Goal: Task Accomplishment & Management: Manage account settings

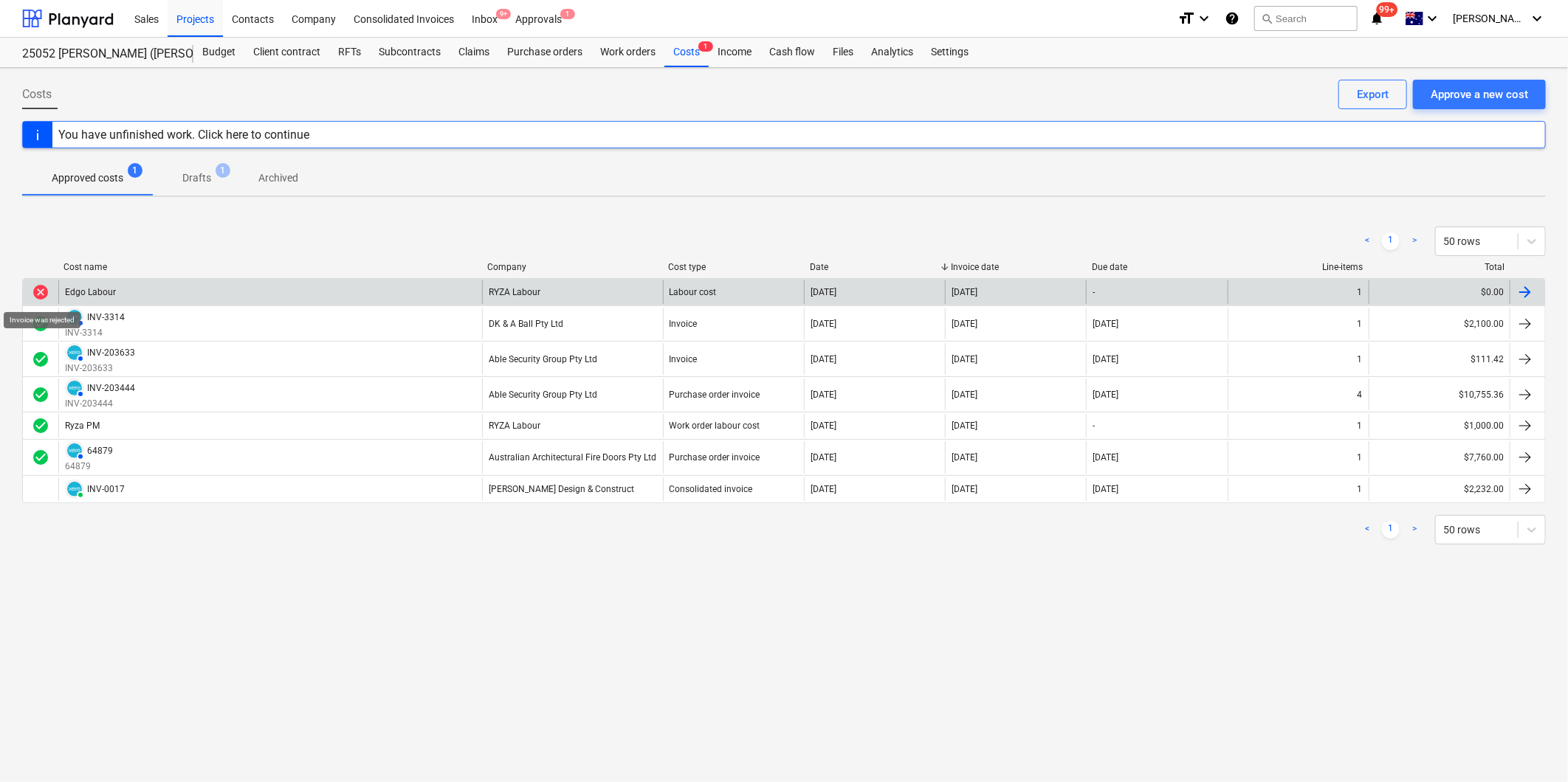
click at [44, 293] on span "cancel" at bounding box center [40, 292] width 17 height 17
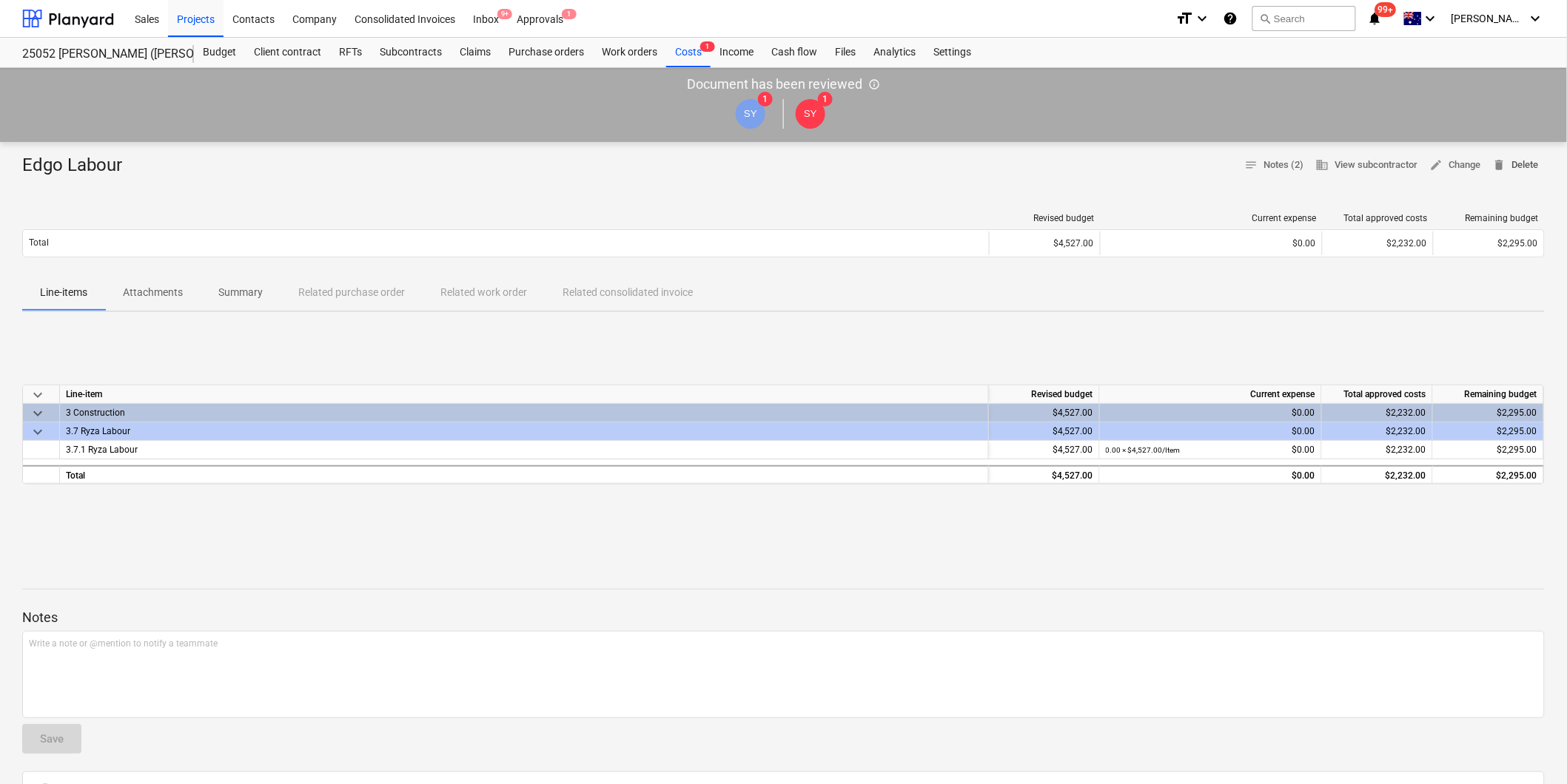
click at [1523, 168] on span "delete Delete" at bounding box center [1516, 165] width 46 height 17
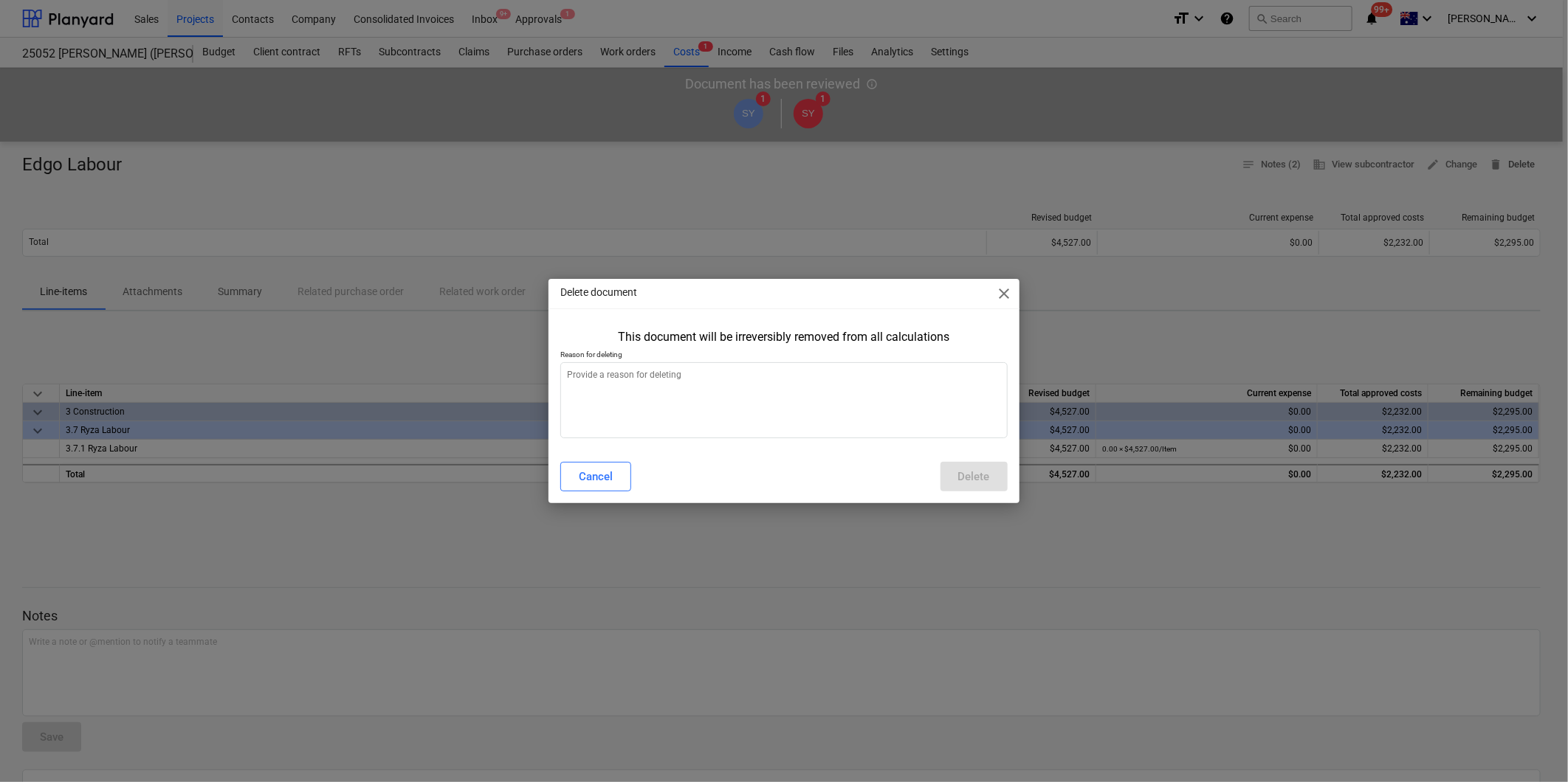
type textarea "x"
click at [658, 393] on textarea at bounding box center [784, 400] width 446 height 76
type textarea "t"
type textarea "x"
type textarea "te"
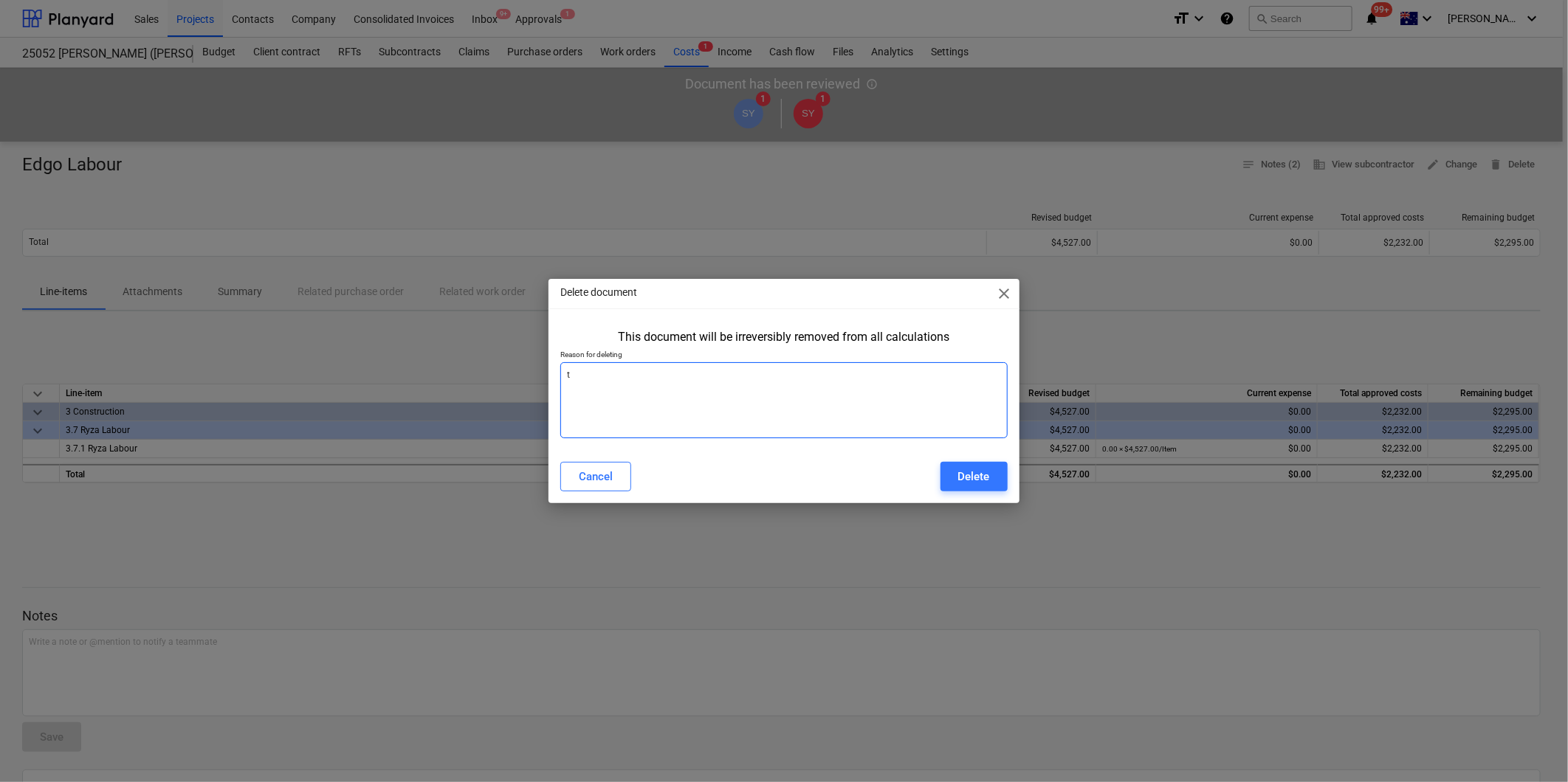
type textarea "x"
type textarea "tes"
type textarea "x"
type textarea "test"
type textarea "x"
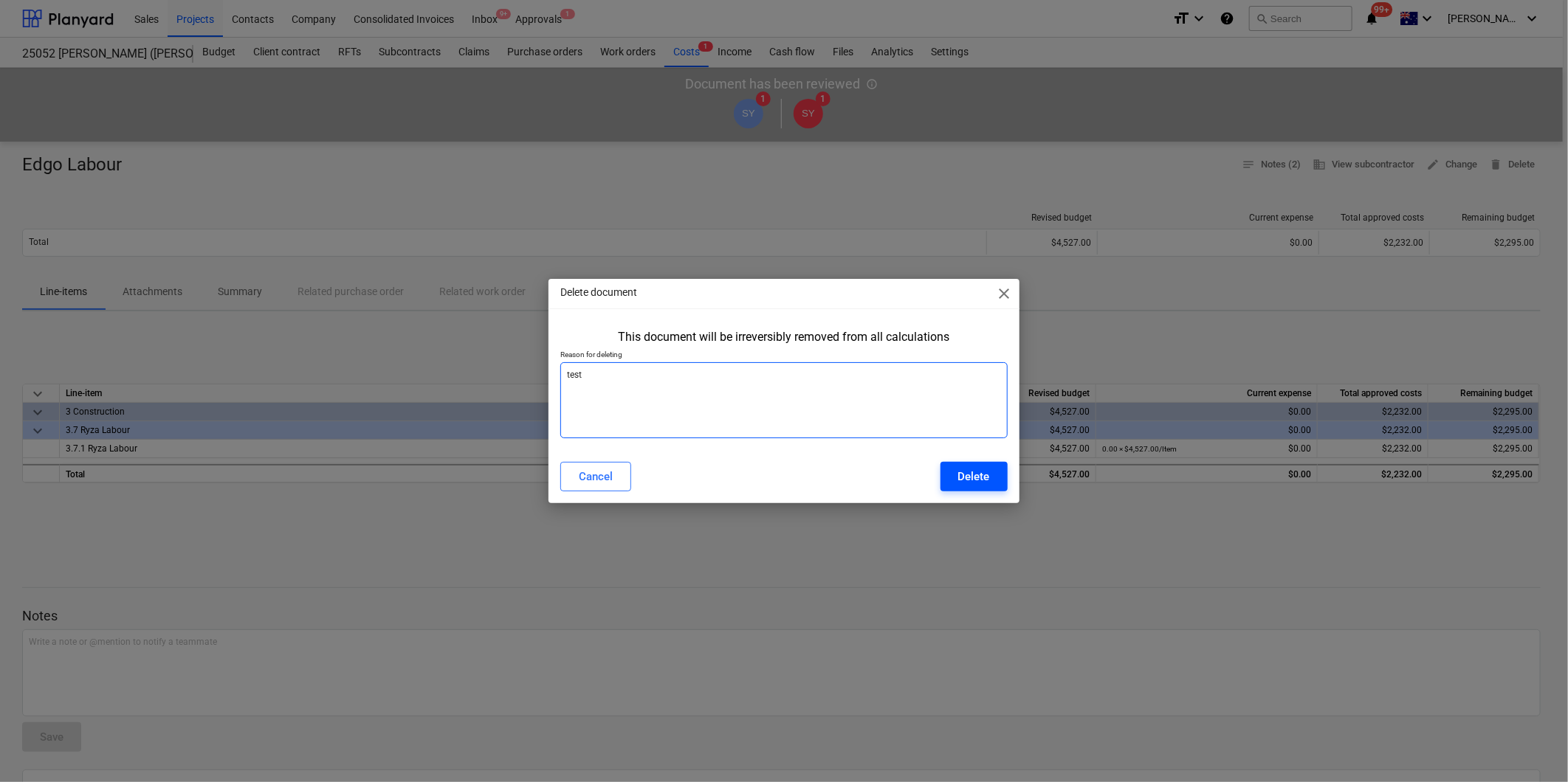
type textarea "test"
click at [972, 471] on div "Delete" at bounding box center [974, 476] width 32 height 19
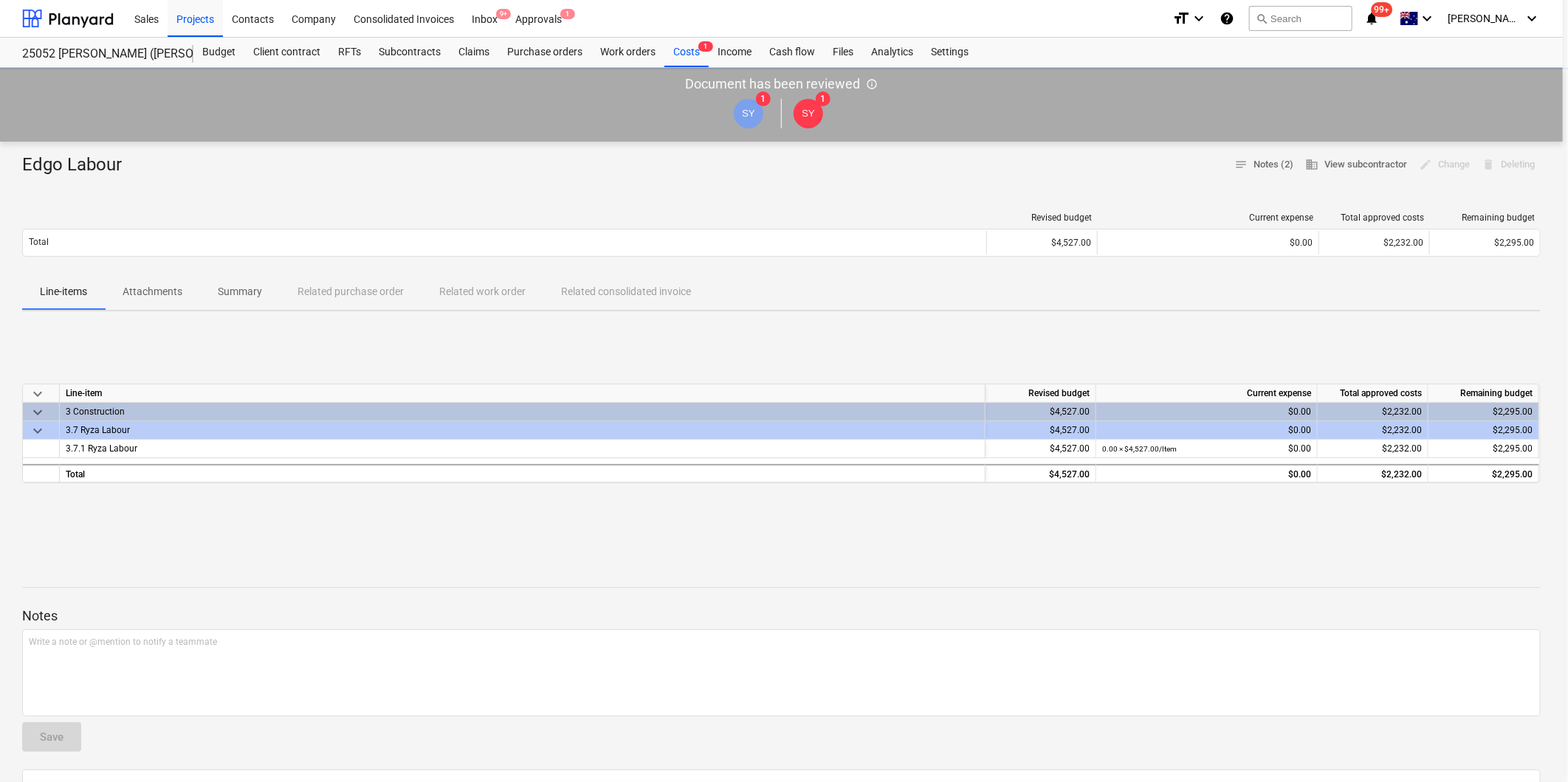
type textarea "x"
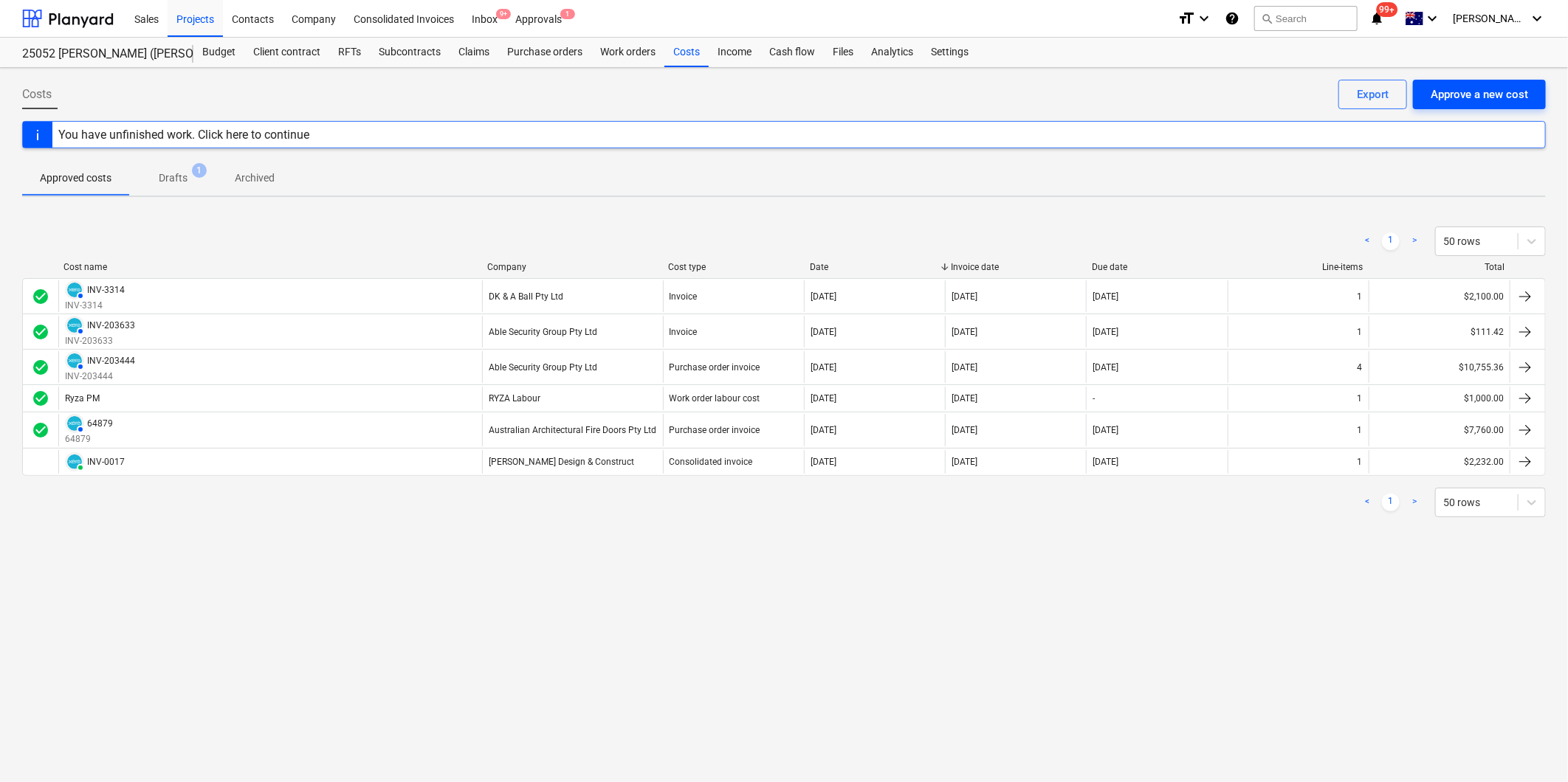
click at [1475, 91] on div "Approve a new cost" at bounding box center [1479, 94] width 97 height 19
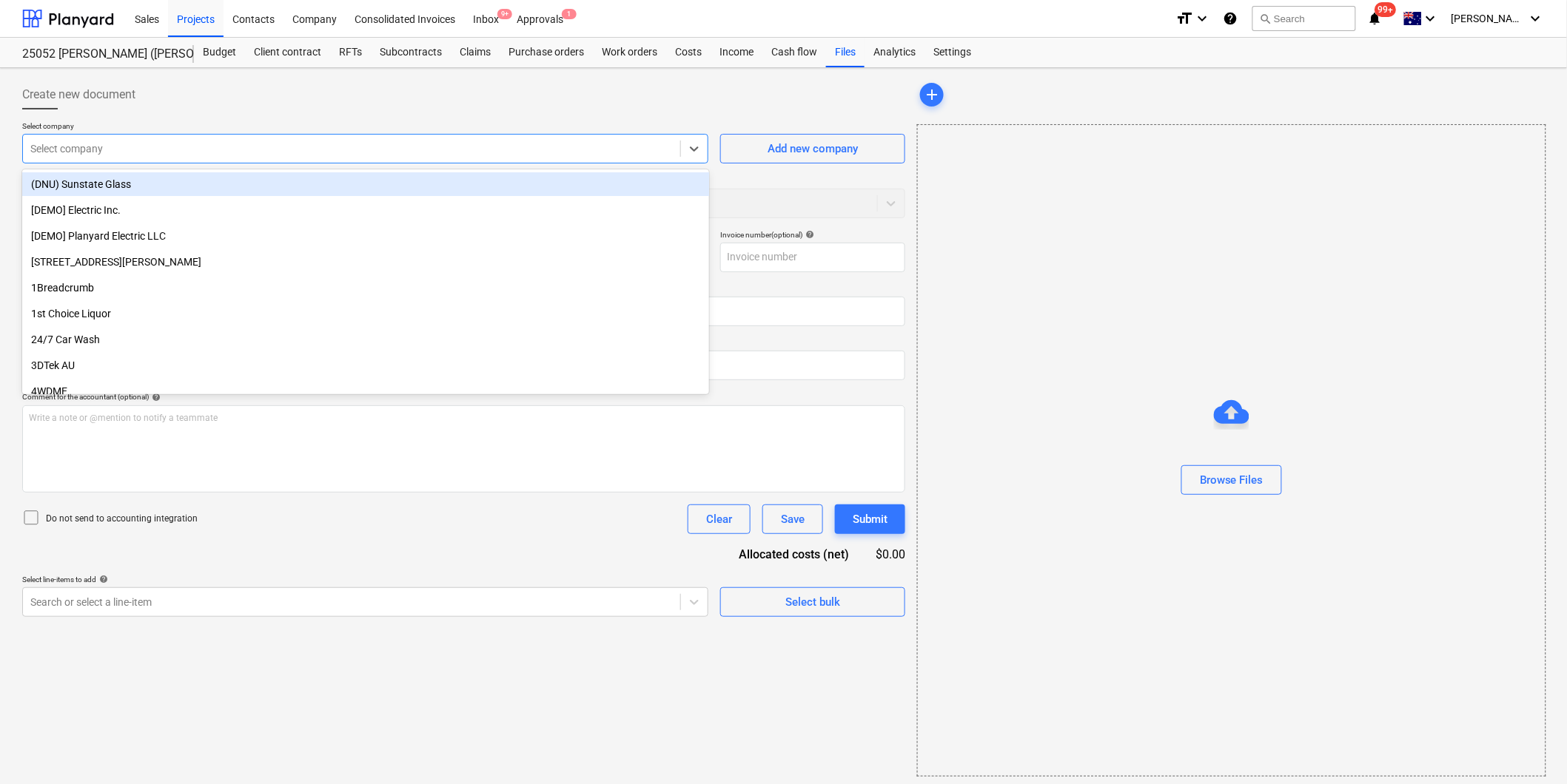
click at [210, 151] on div at bounding box center [352, 148] width 643 height 14
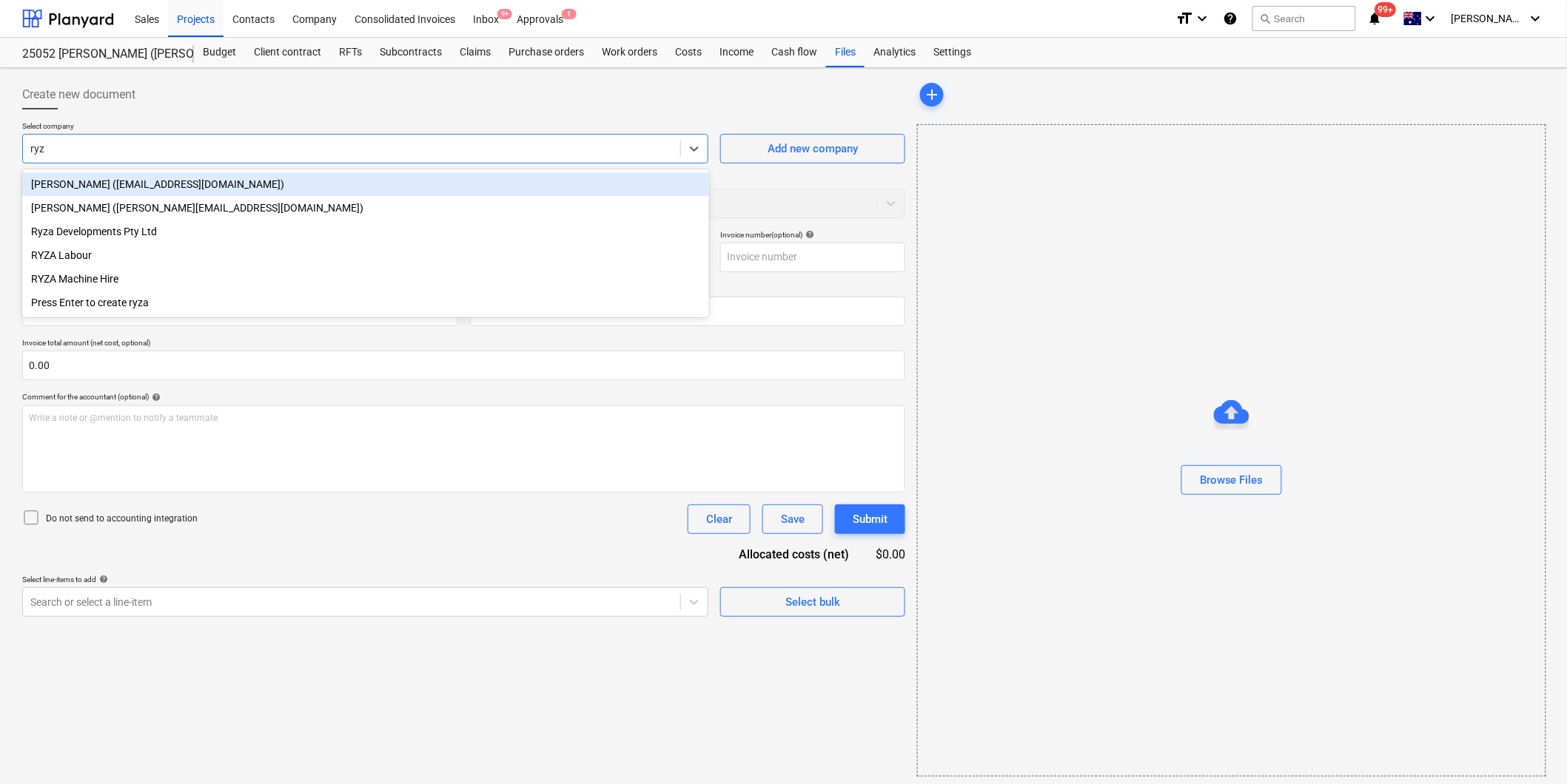
type input "ryza"
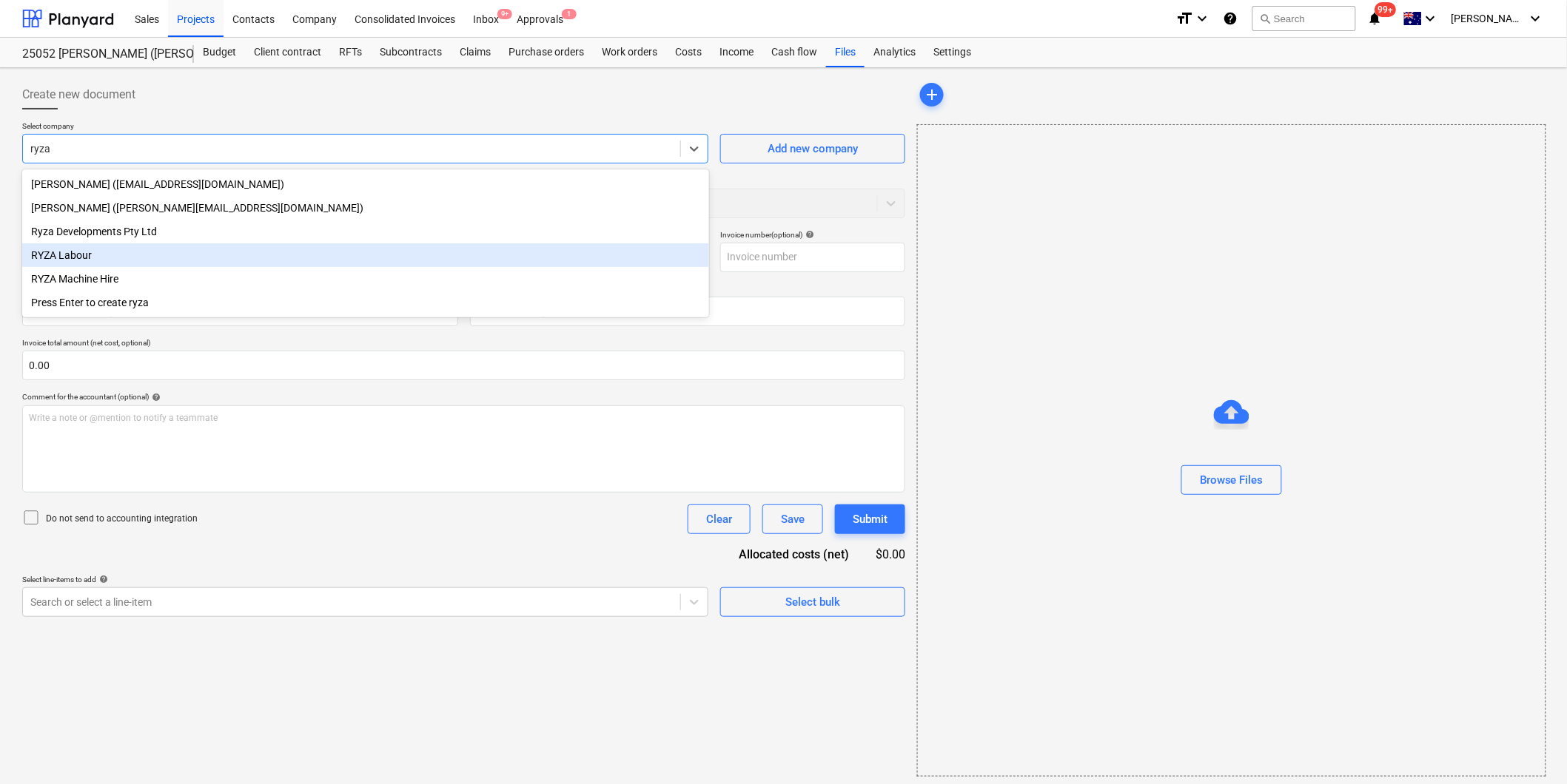
click at [85, 248] on div "RYZA Labour" at bounding box center [365, 255] width 687 height 24
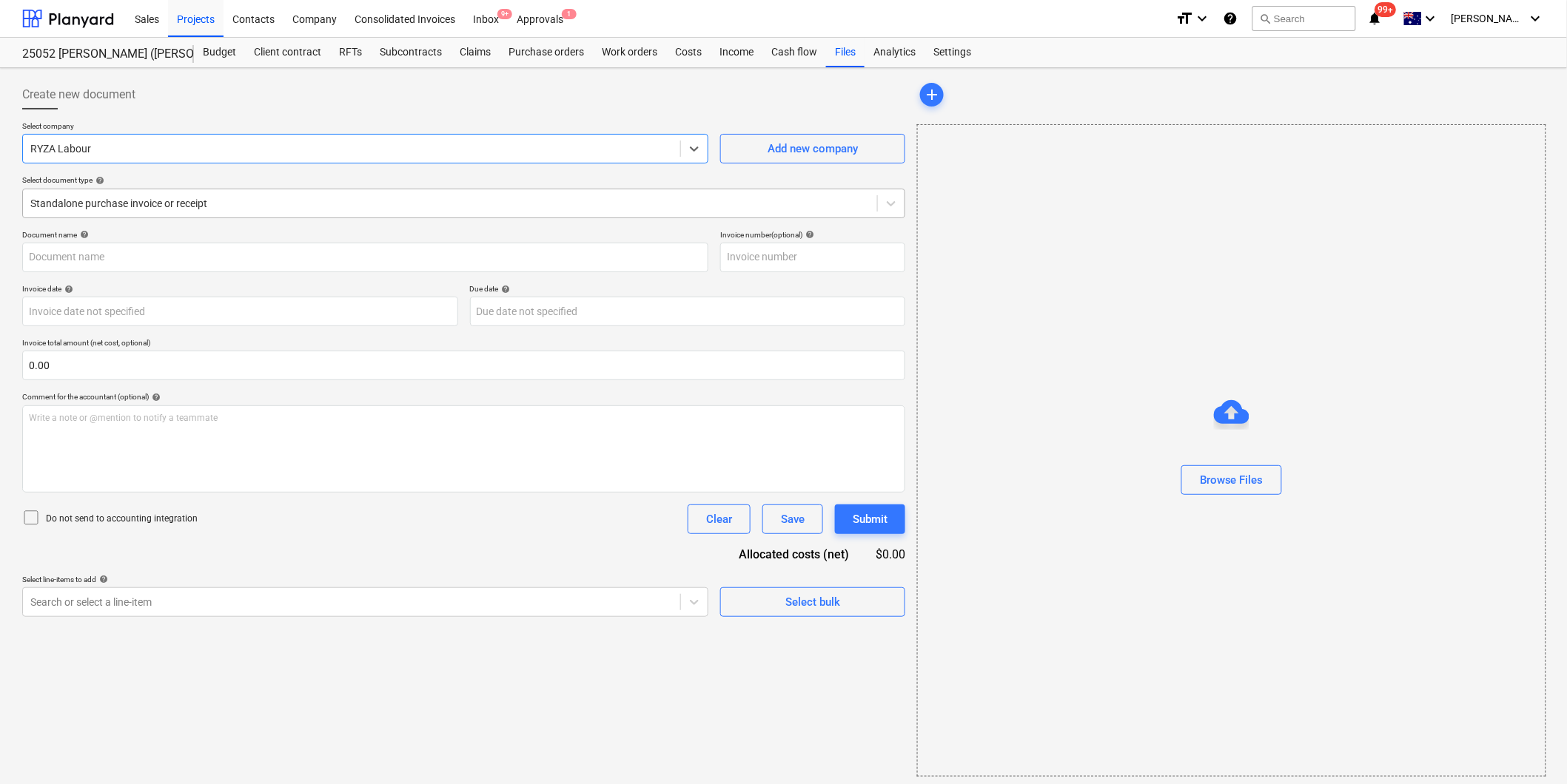
click at [248, 205] on div at bounding box center [450, 203] width 839 height 14
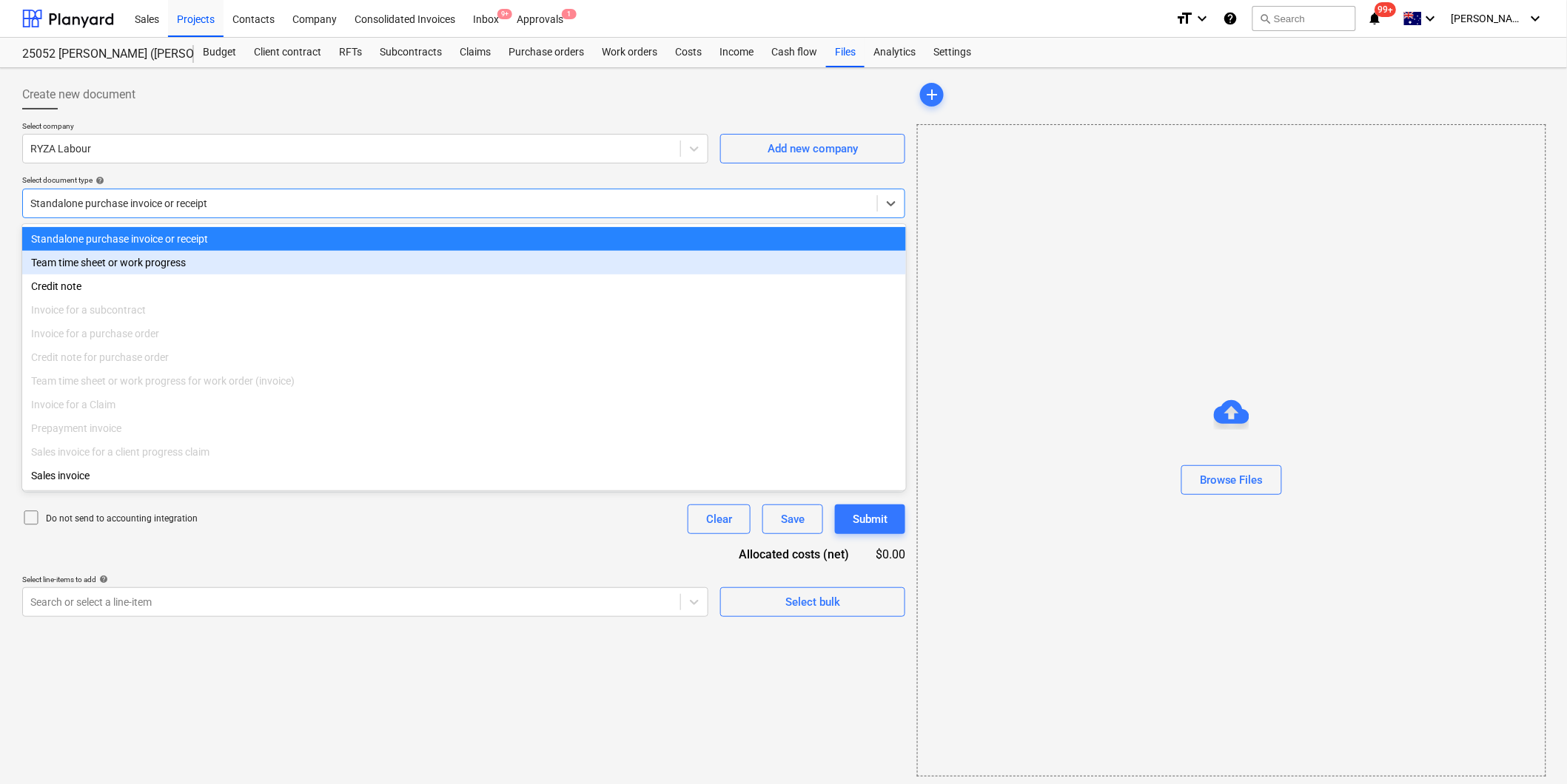
click at [174, 263] on div "Team time sheet or work progress" at bounding box center [464, 263] width 884 height 24
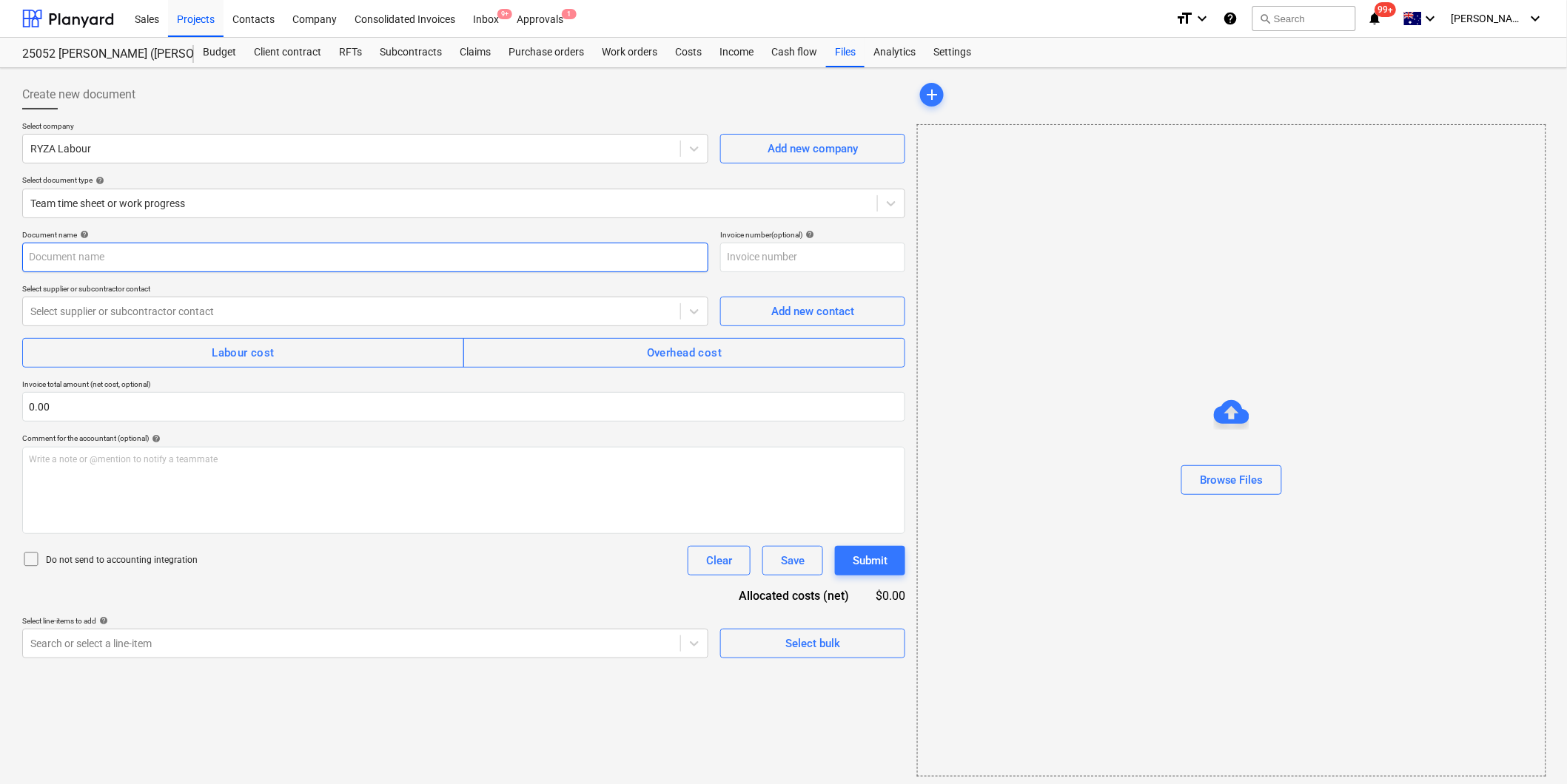
click at [114, 263] on input "text" at bounding box center [365, 257] width 686 height 30
type input "Edgo Labour"
click at [139, 318] on div at bounding box center [352, 311] width 643 height 14
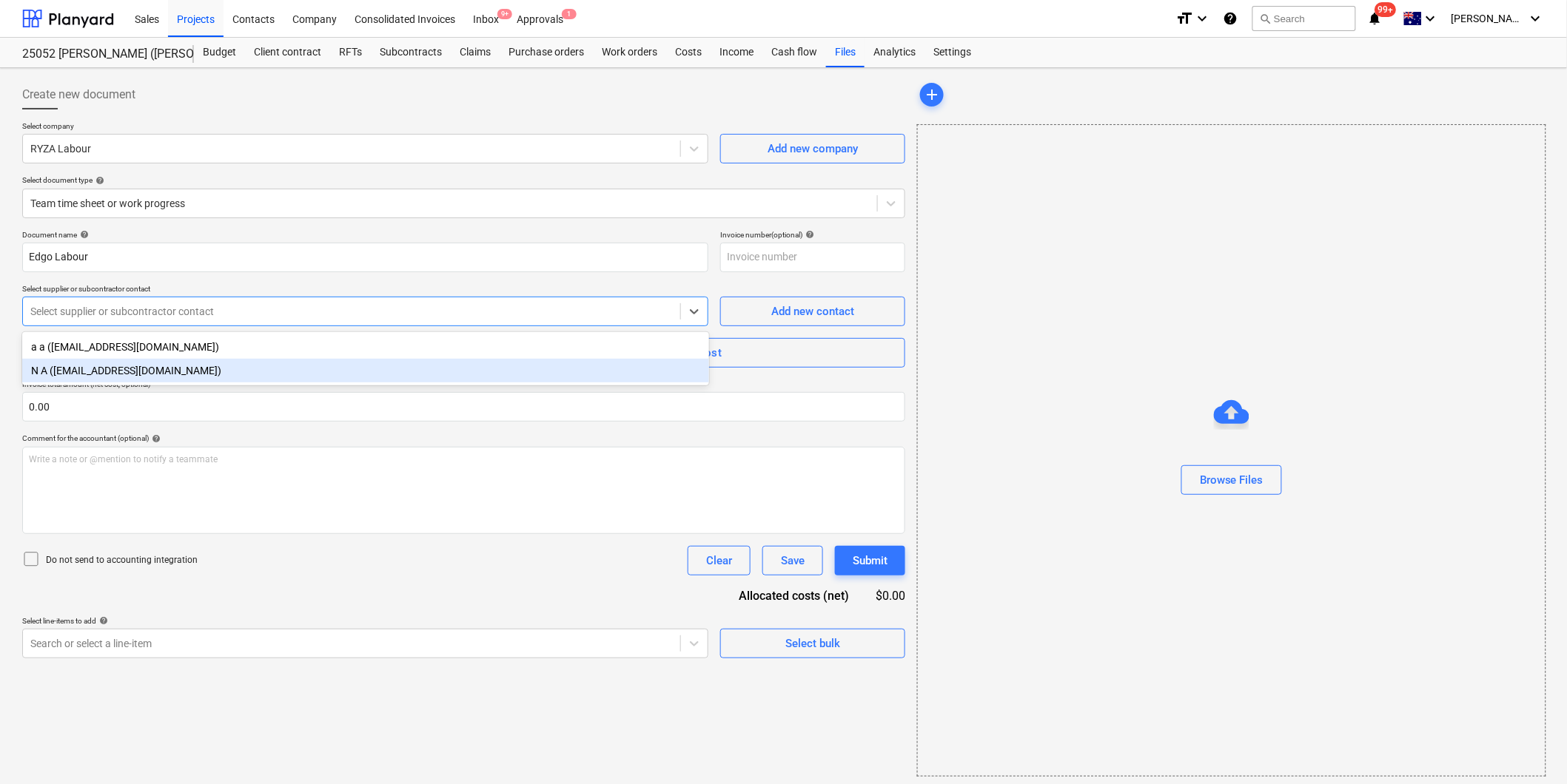
click at [97, 366] on div "N A ([EMAIL_ADDRESS][DOMAIN_NAME])" at bounding box center [365, 370] width 687 height 24
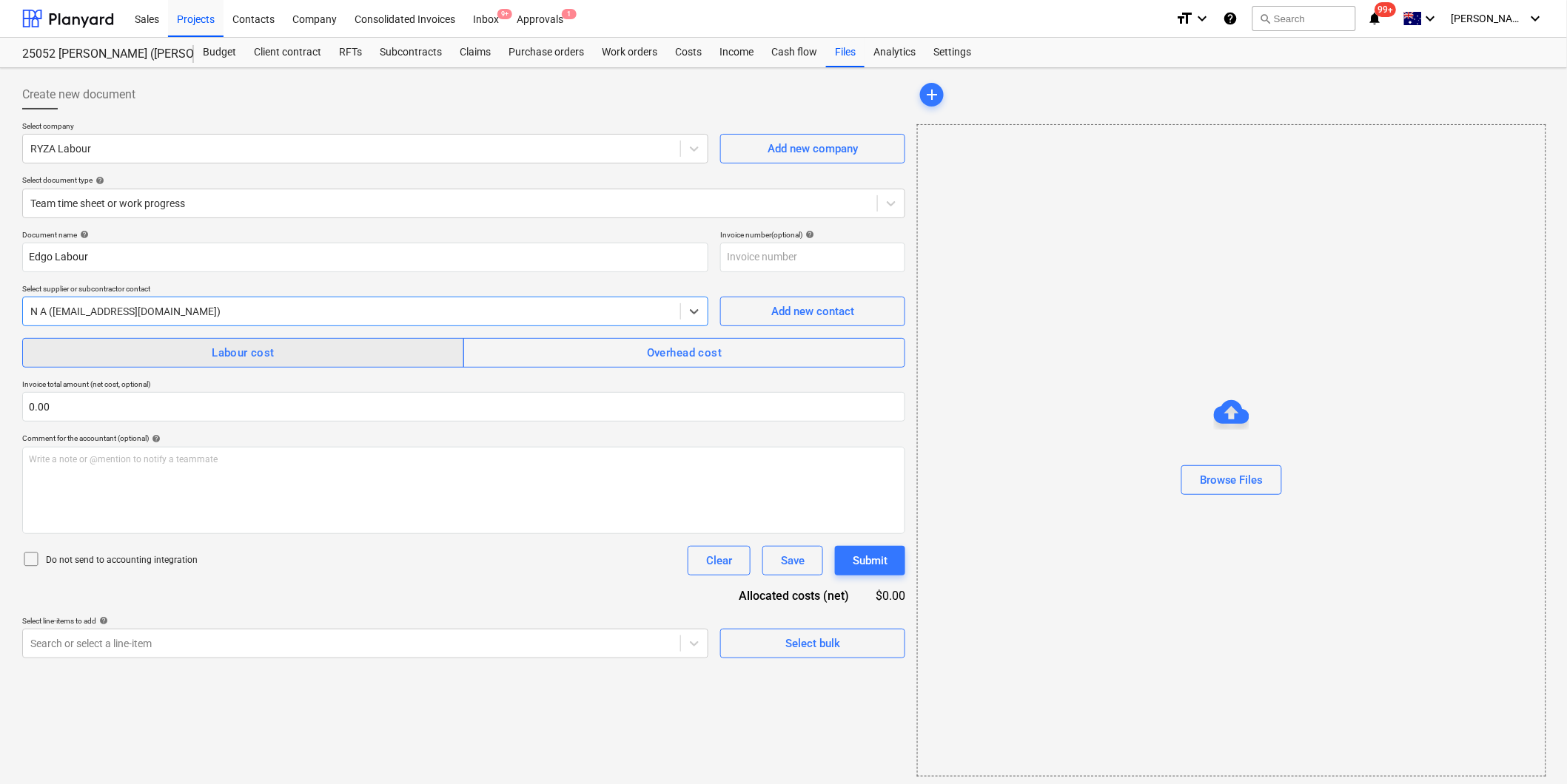
click at [105, 362] on span "Labour cost" at bounding box center [244, 352] width 410 height 19
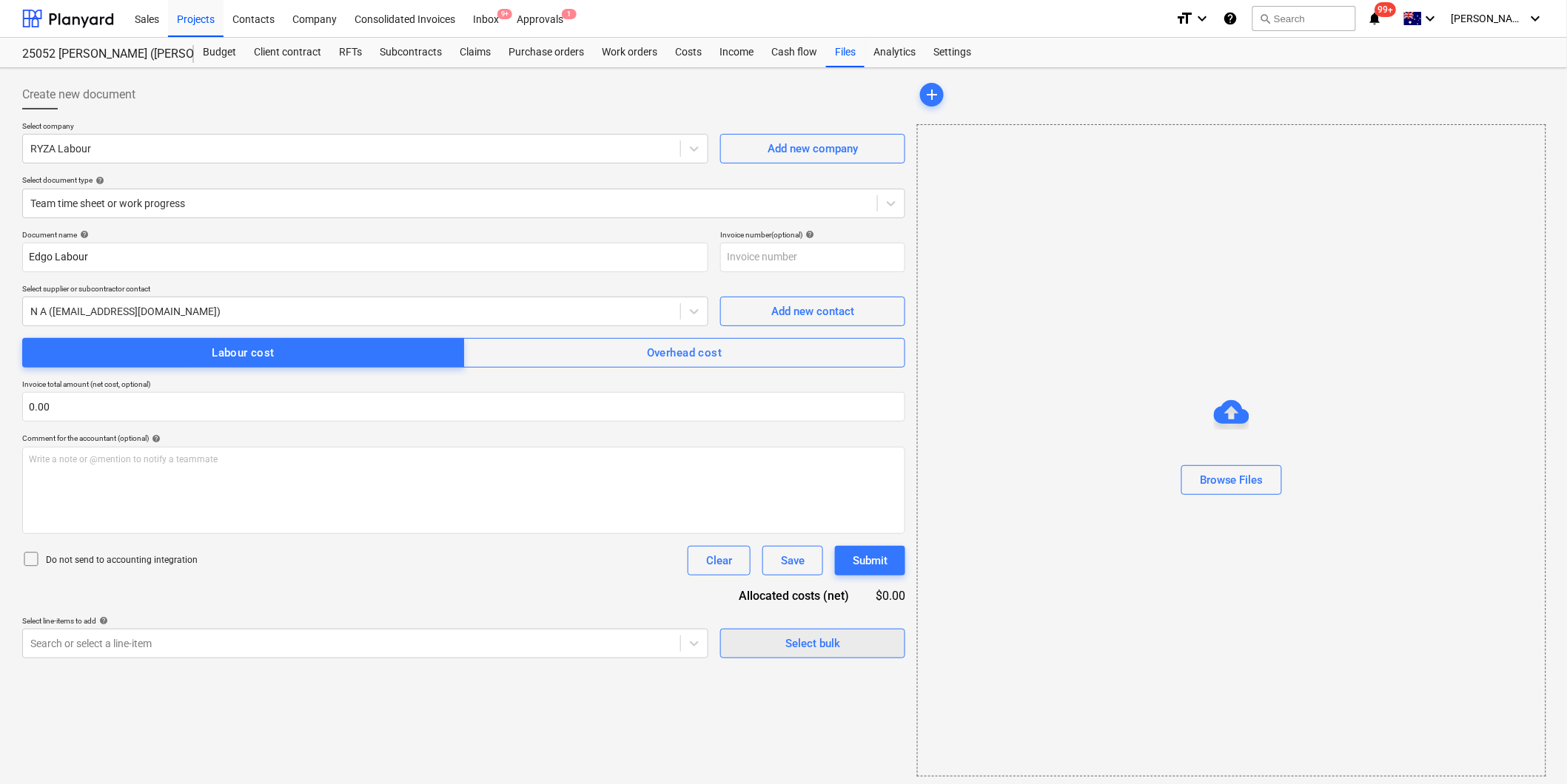
click at [745, 642] on span "Select bulk" at bounding box center [812, 643] width 148 height 19
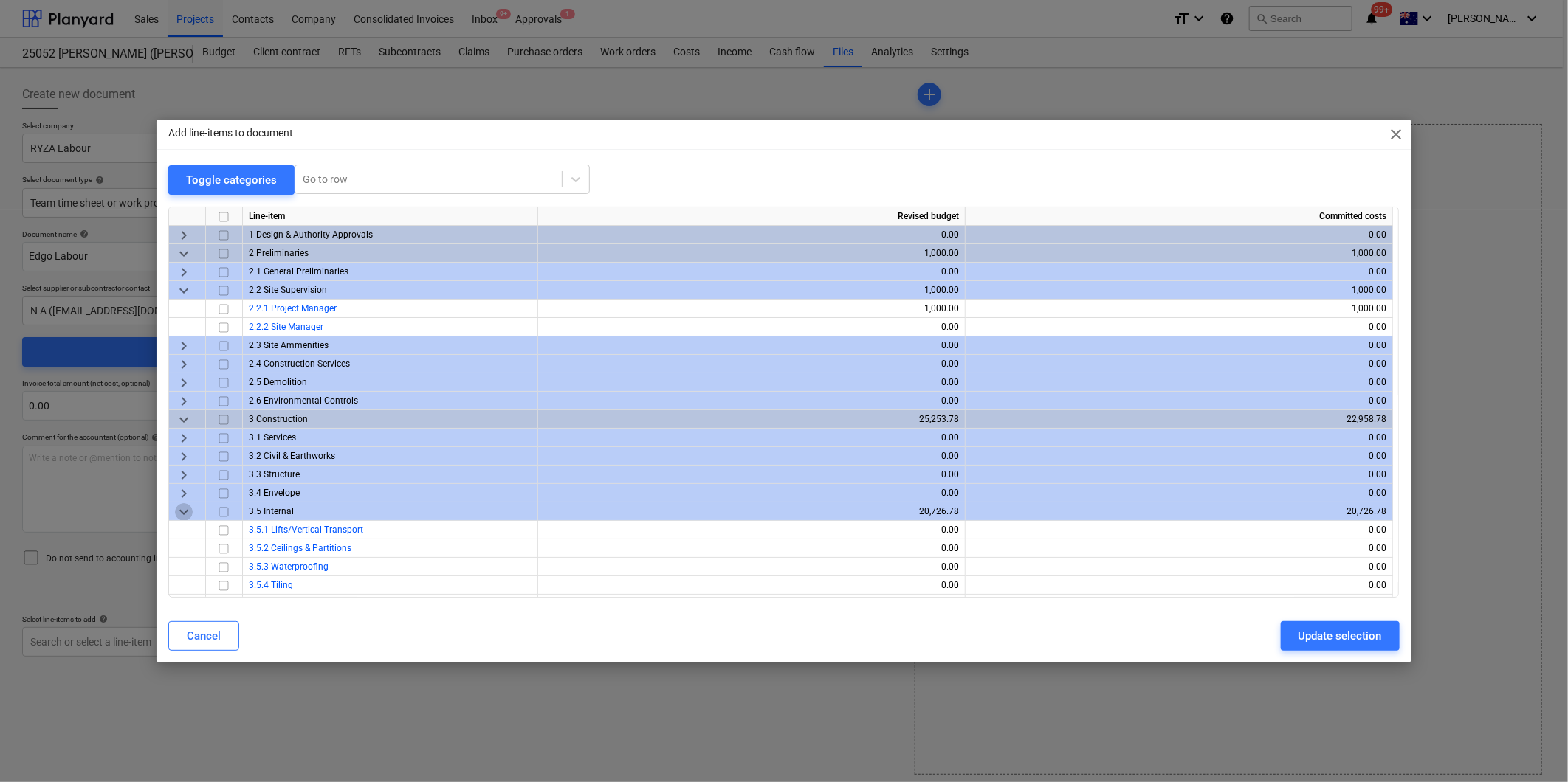
click at [187, 510] on span "keyboard_arrow_down" at bounding box center [183, 512] width 17 height 17
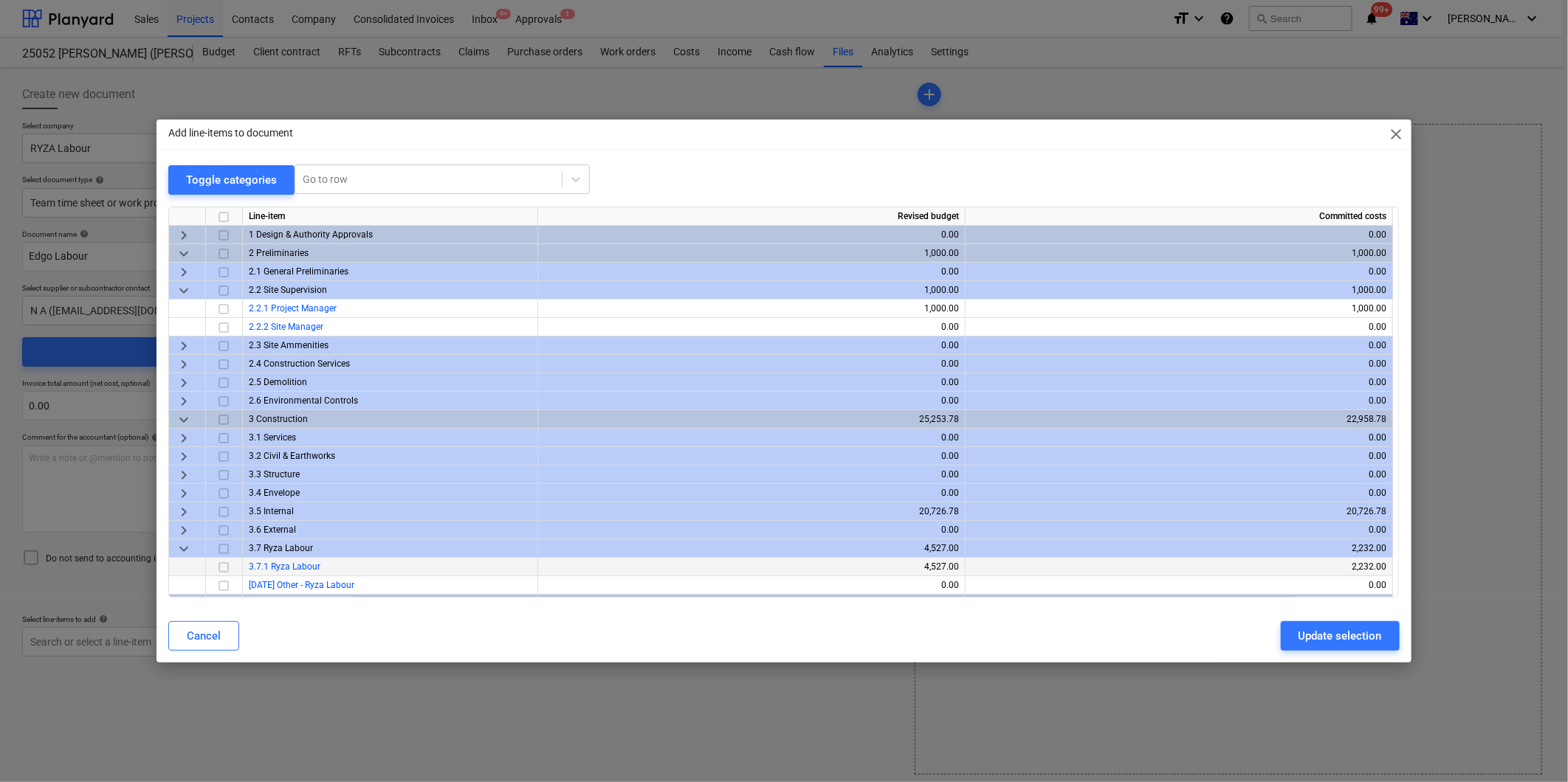
click at [226, 570] on input "checkbox" at bounding box center [223, 567] width 17 height 17
click at [1363, 627] on div "Update selection" at bounding box center [1340, 635] width 84 height 19
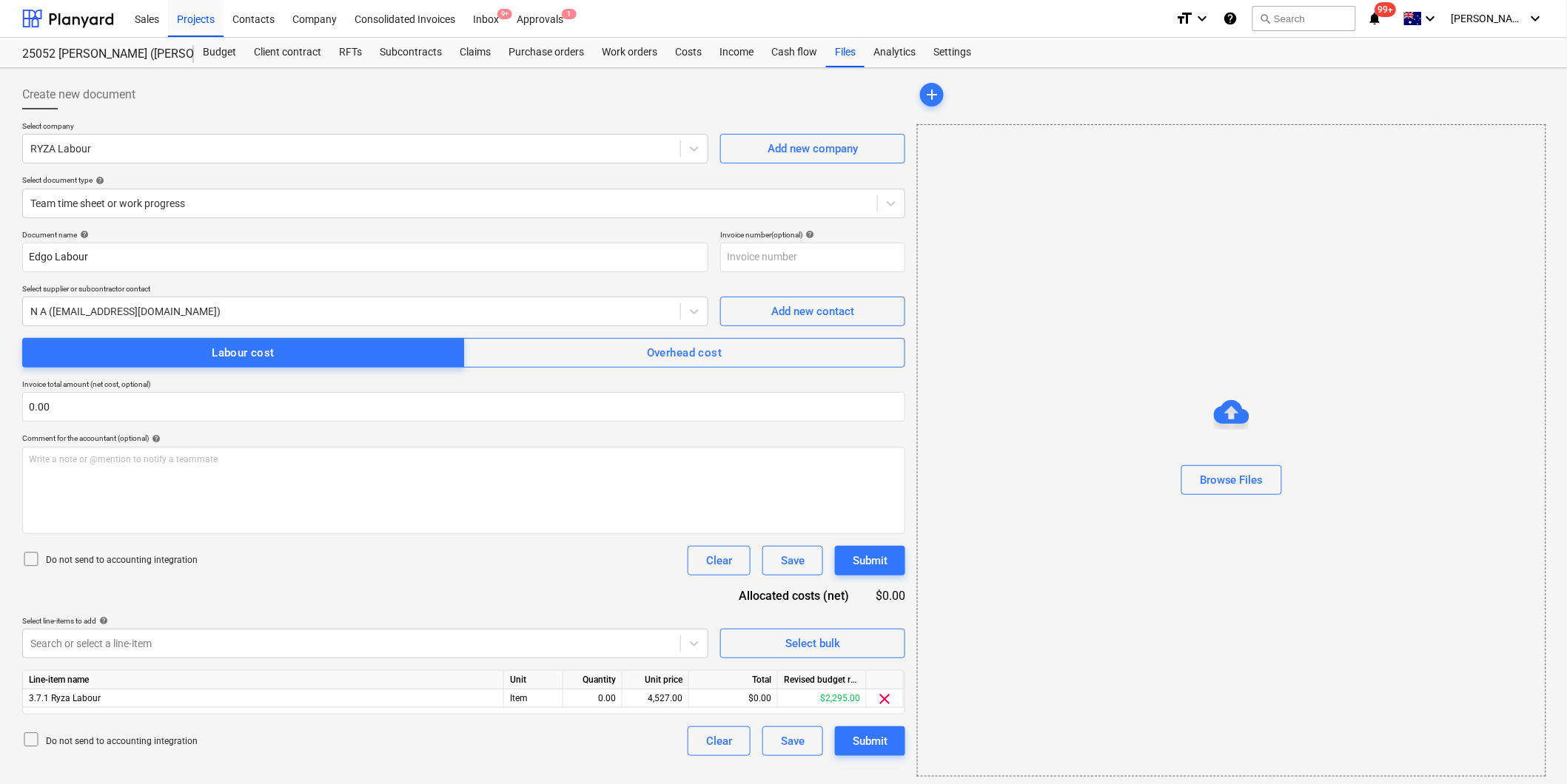
click at [28, 559] on icon at bounding box center [30, 559] width 18 height 18
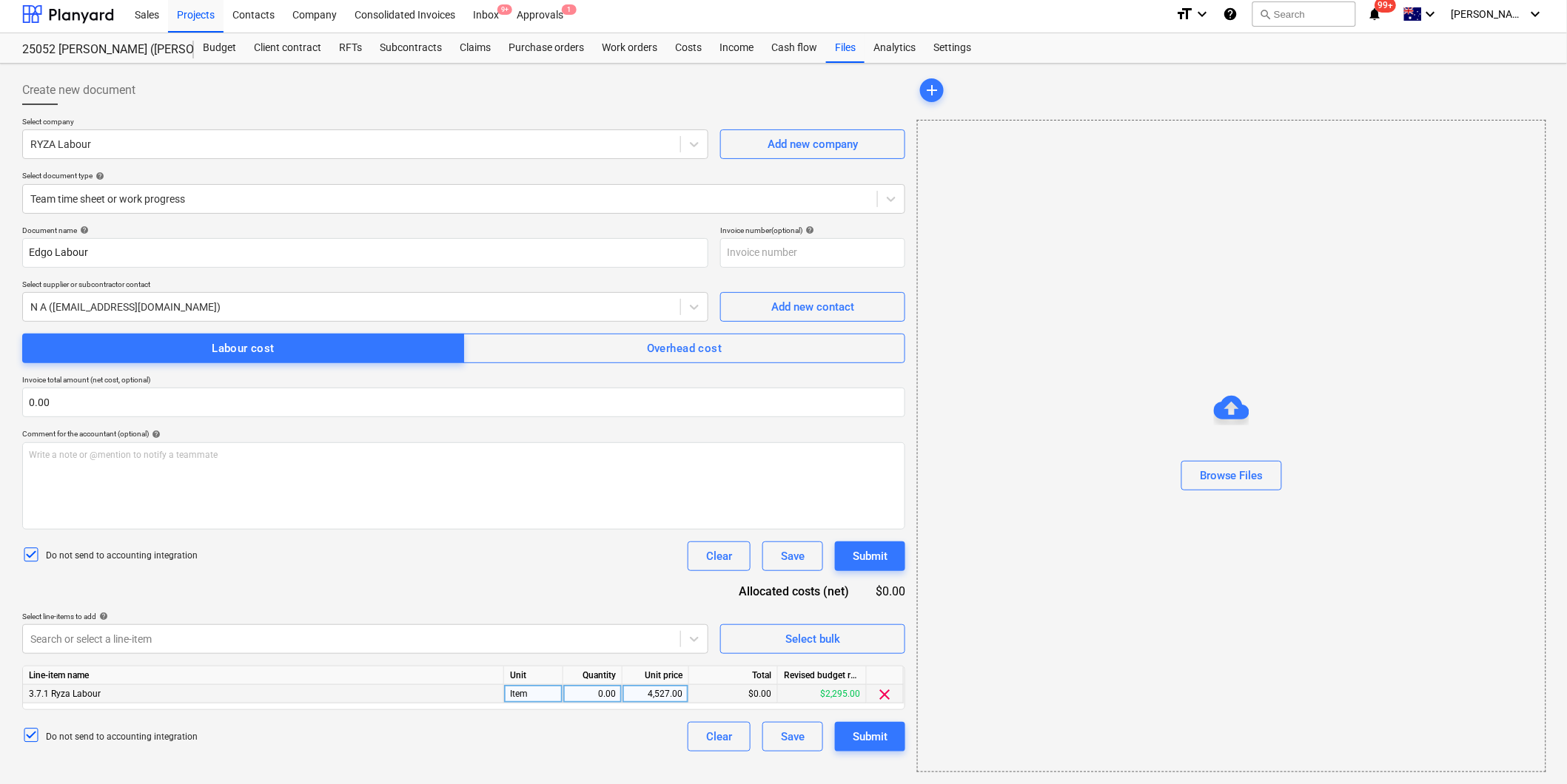
click at [601, 697] on div "0.00" at bounding box center [592, 694] width 46 height 18
click at [642, 696] on div "4,527.00" at bounding box center [655, 694] width 54 height 18
type input "682.50"
click at [613, 747] on div "Do not send to accounting integration Clear Save Submit" at bounding box center [464, 737] width 883 height 30
click at [602, 694] on div "0.00" at bounding box center [592, 694] width 46 height 18
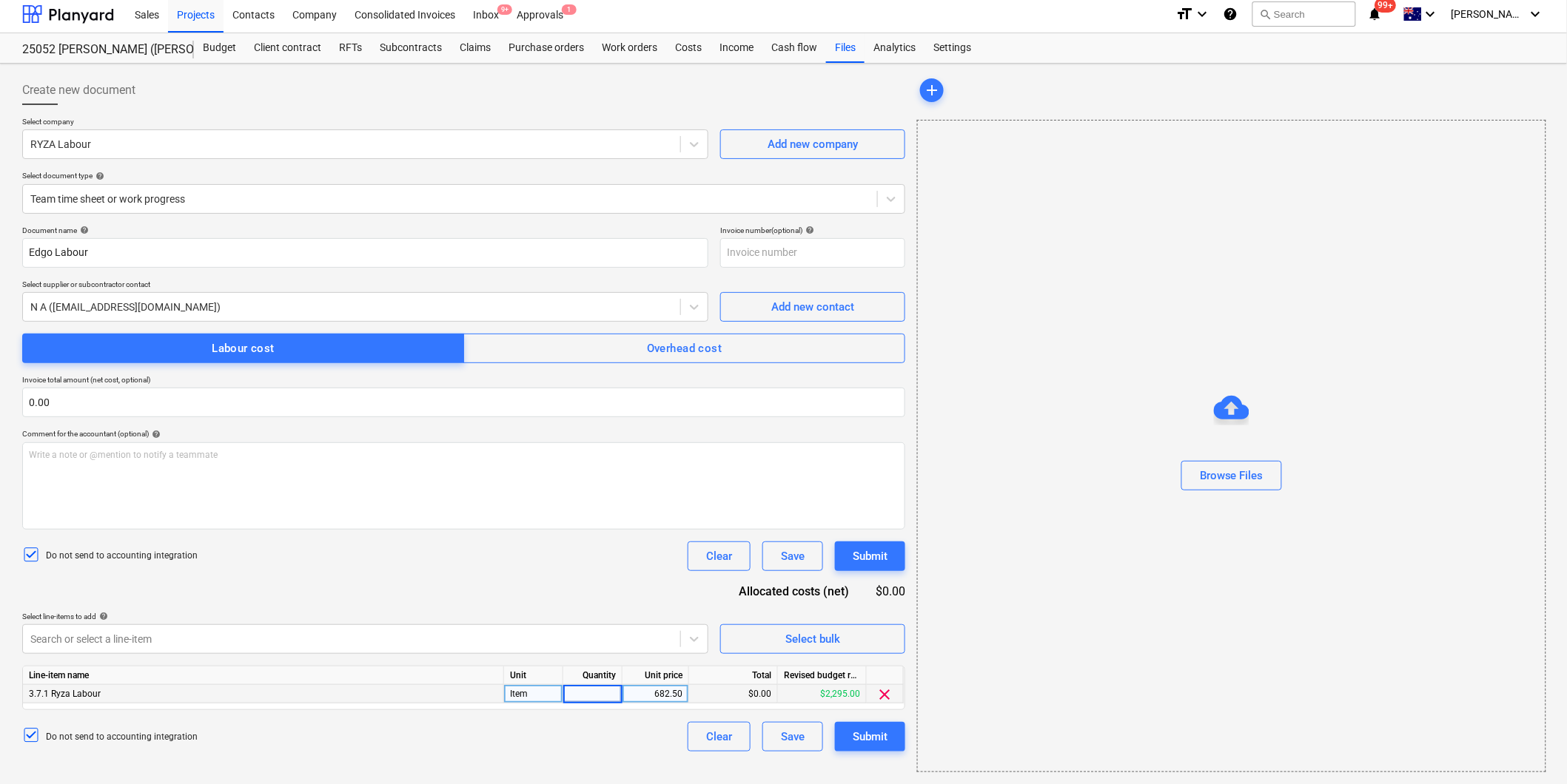
type input "1"
click at [569, 604] on div "Document name help Edgo Labour Invoice number (optional) help Select supplier o…" at bounding box center [464, 488] width 883 height 526
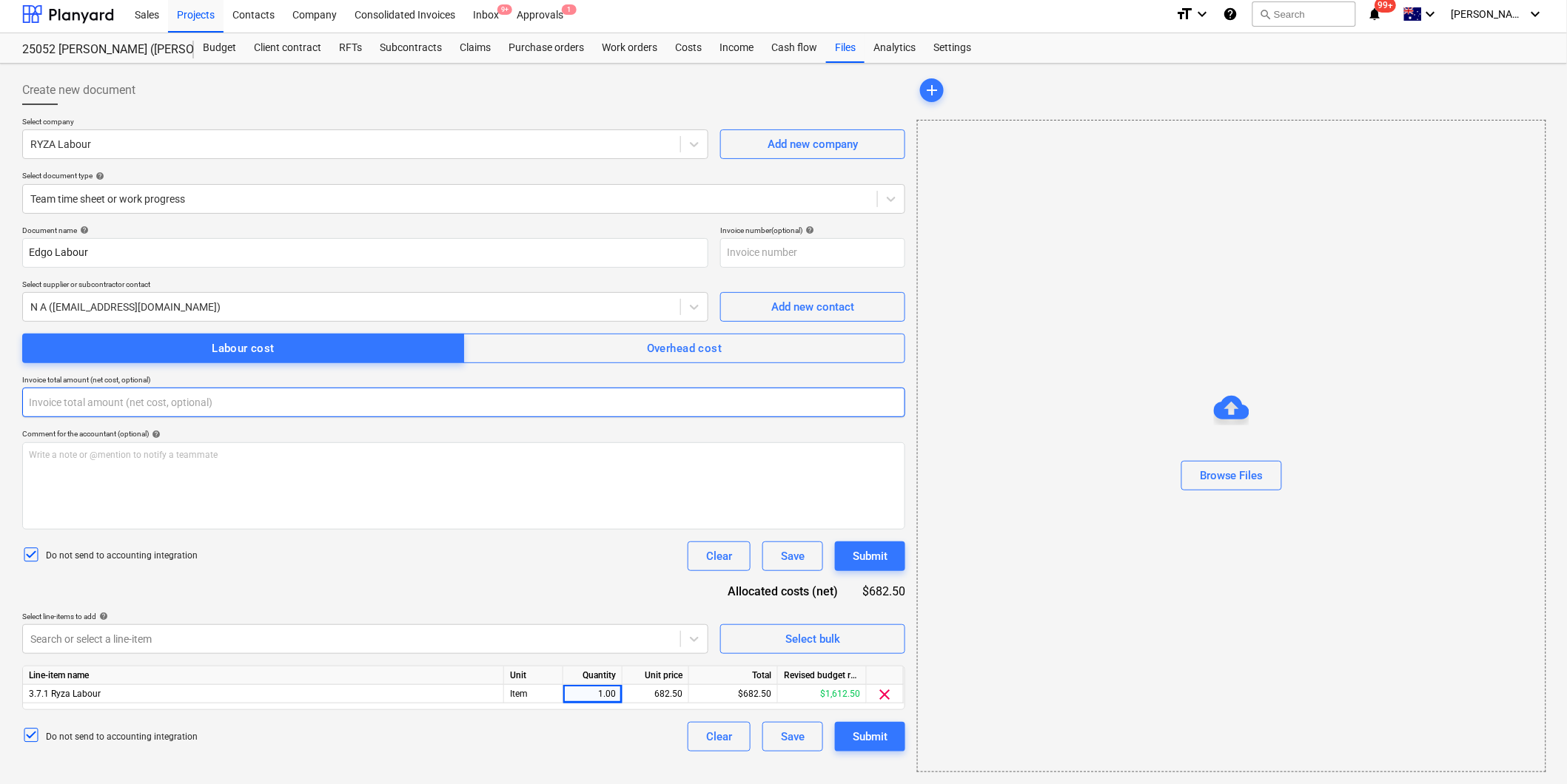
click at [75, 396] on input "text" at bounding box center [464, 402] width 883 height 30
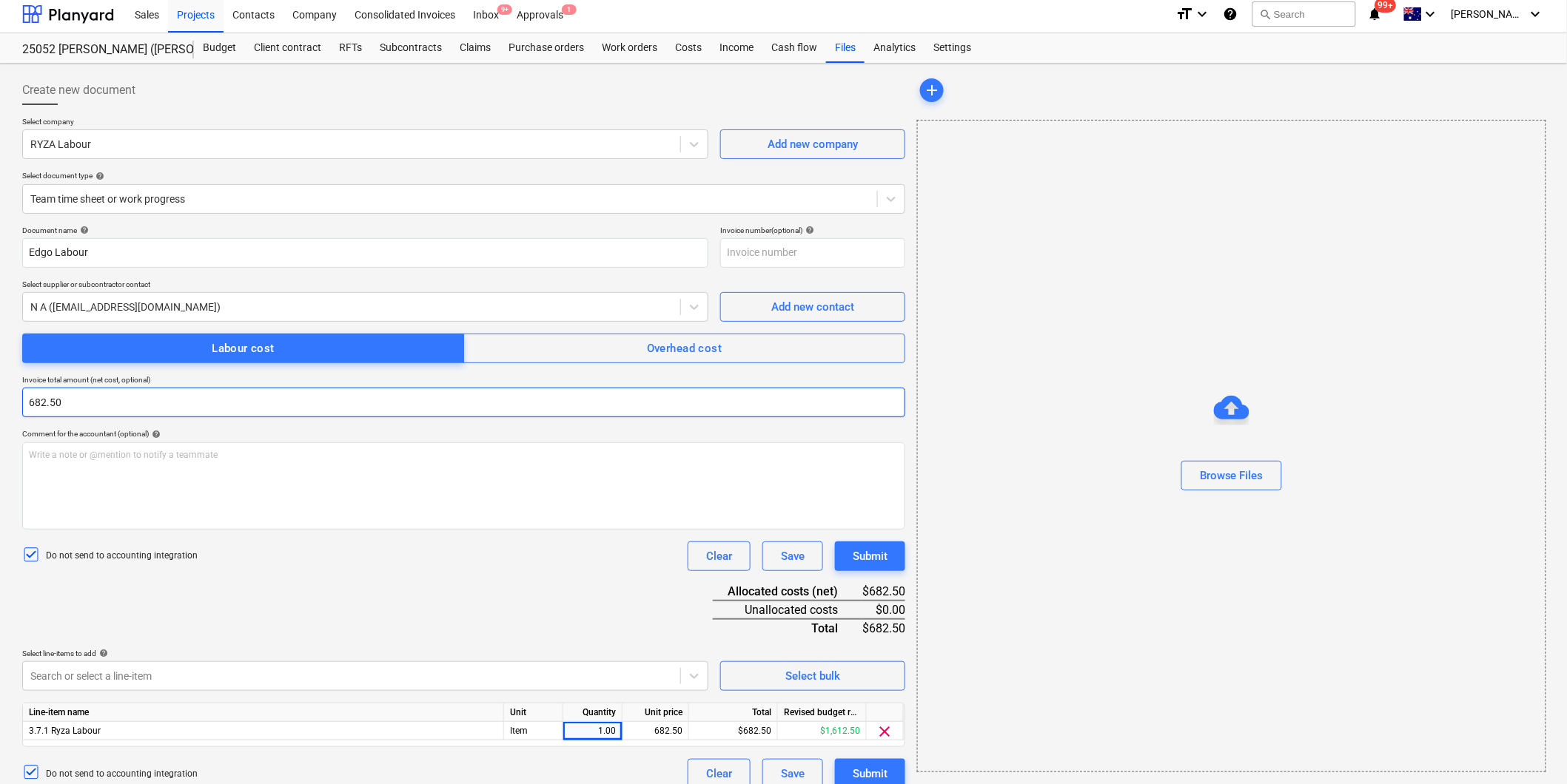
type input "682.50"
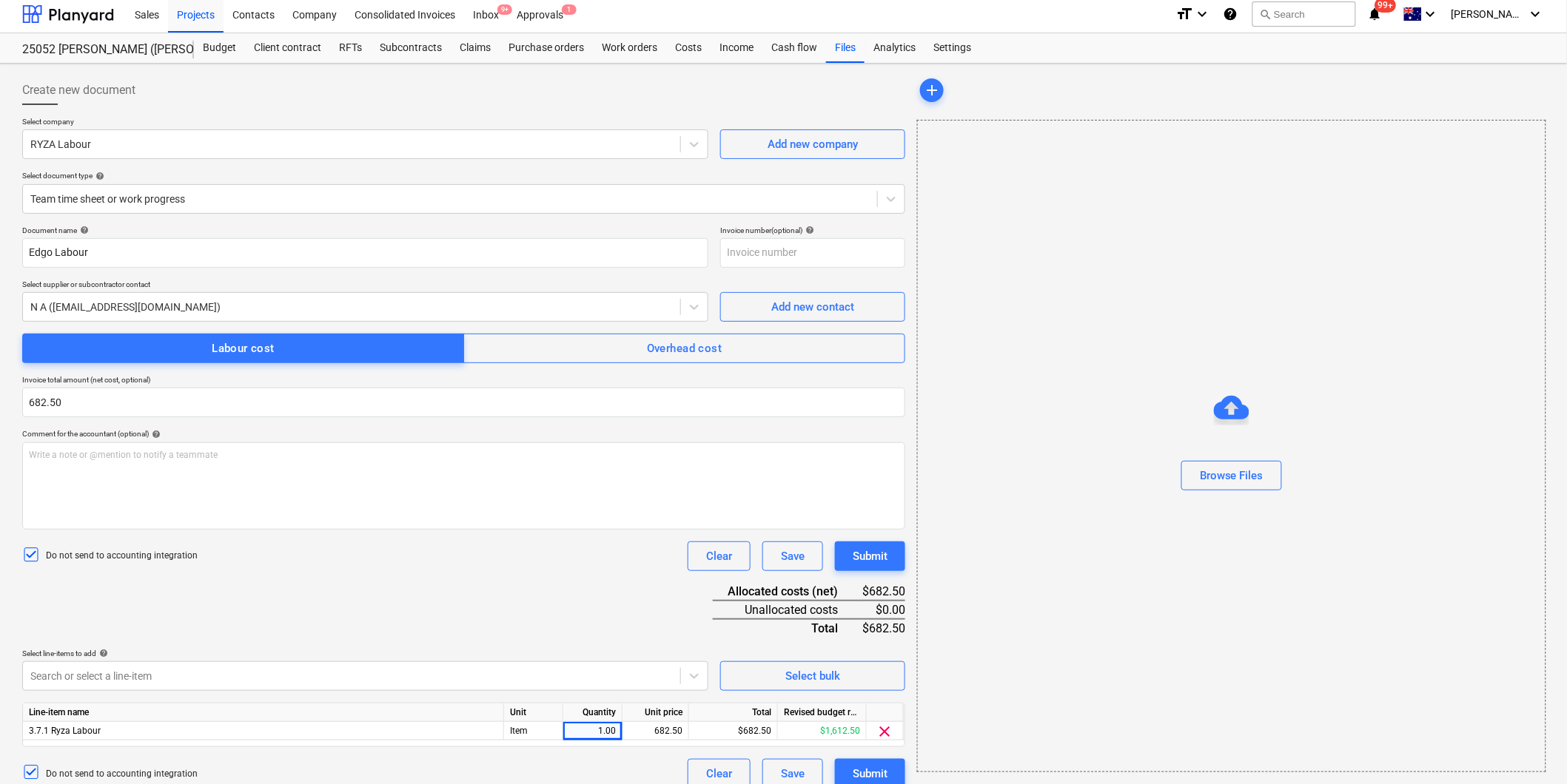
click at [204, 572] on div "Document name help Edgo Labour Invoice number (optional) help Select supplier o…" at bounding box center [464, 507] width 883 height 563
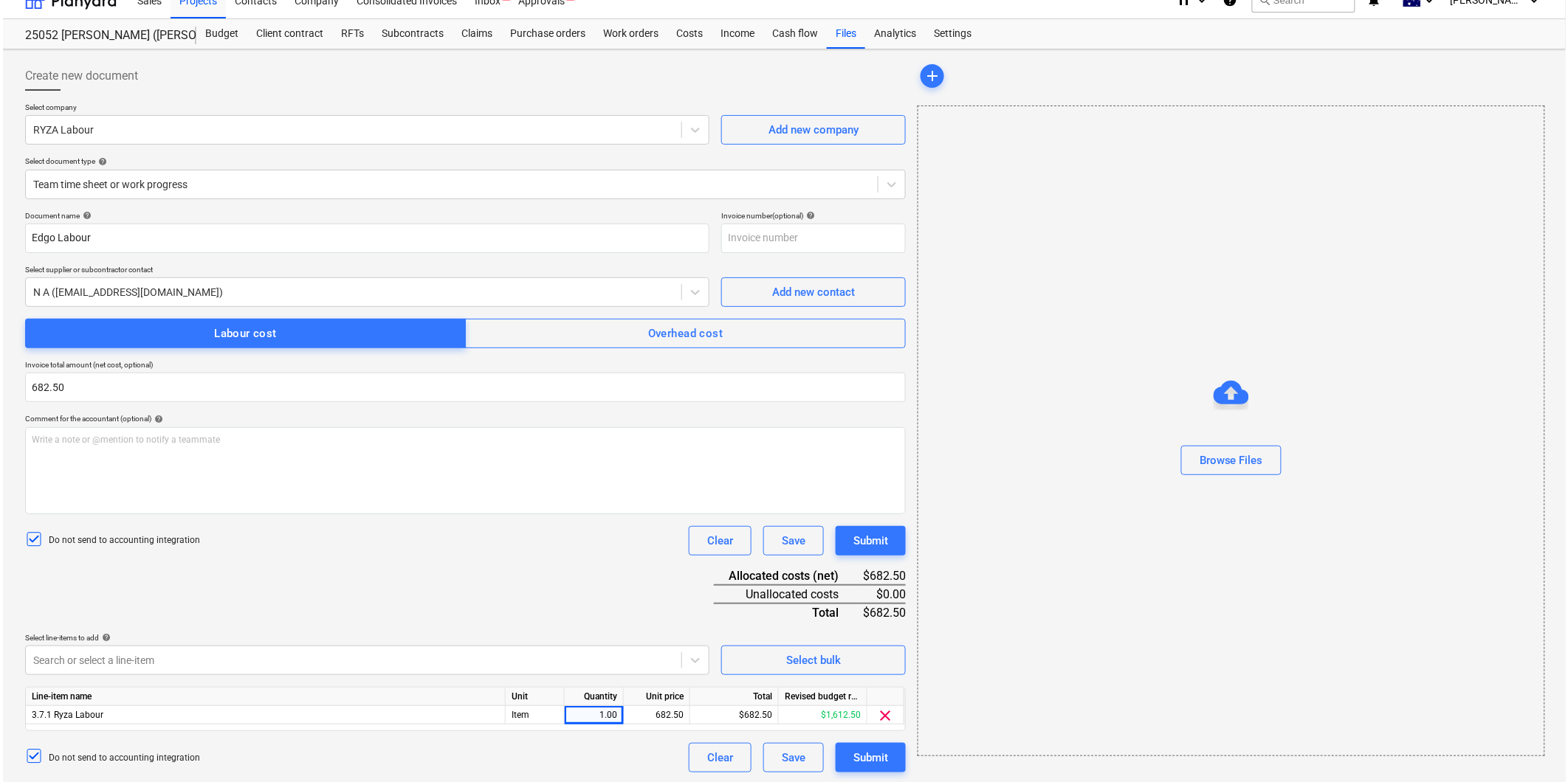
scroll to position [22, 0]
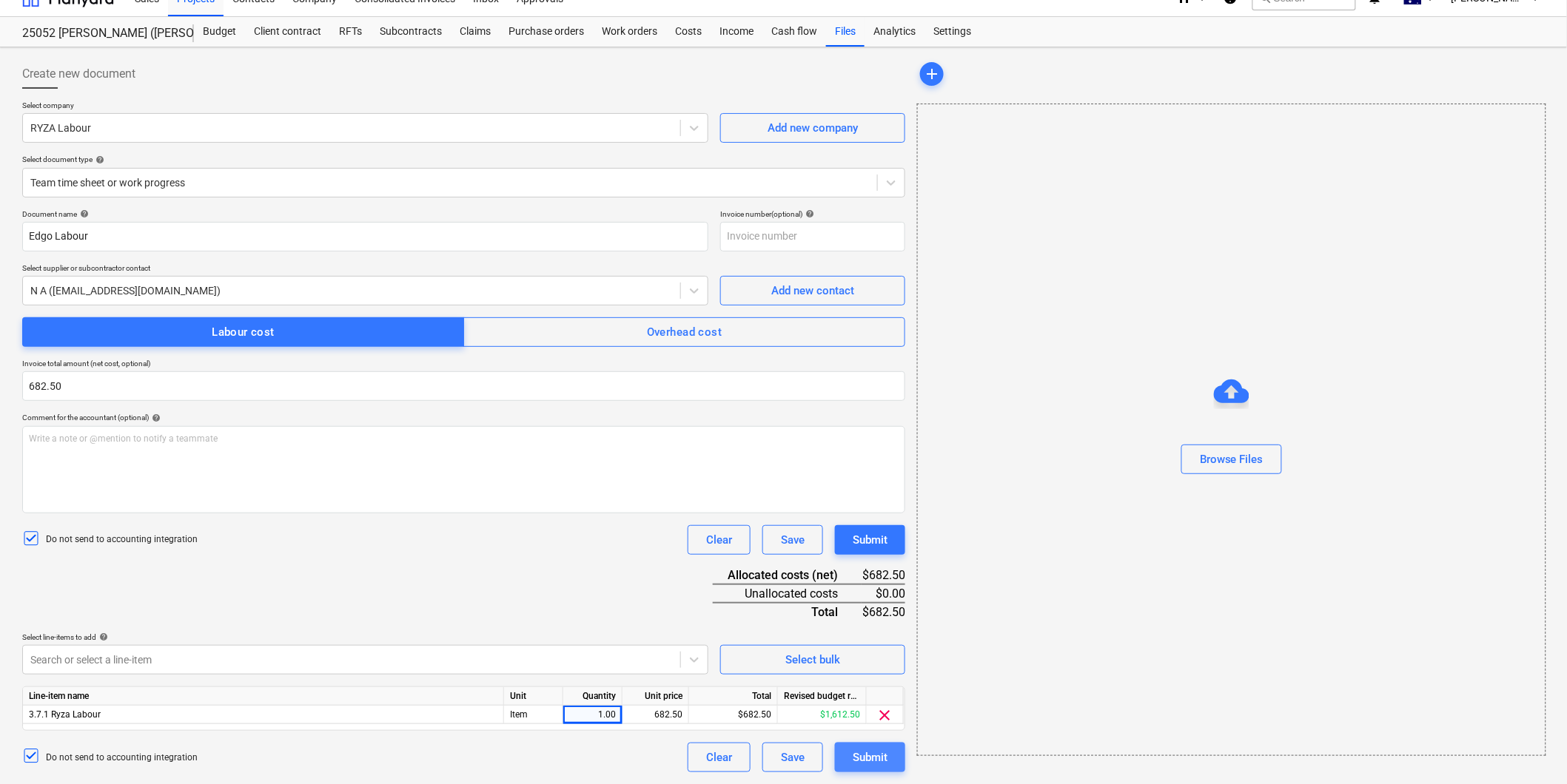
click at [864, 757] on div "Submit" at bounding box center [870, 757] width 35 height 19
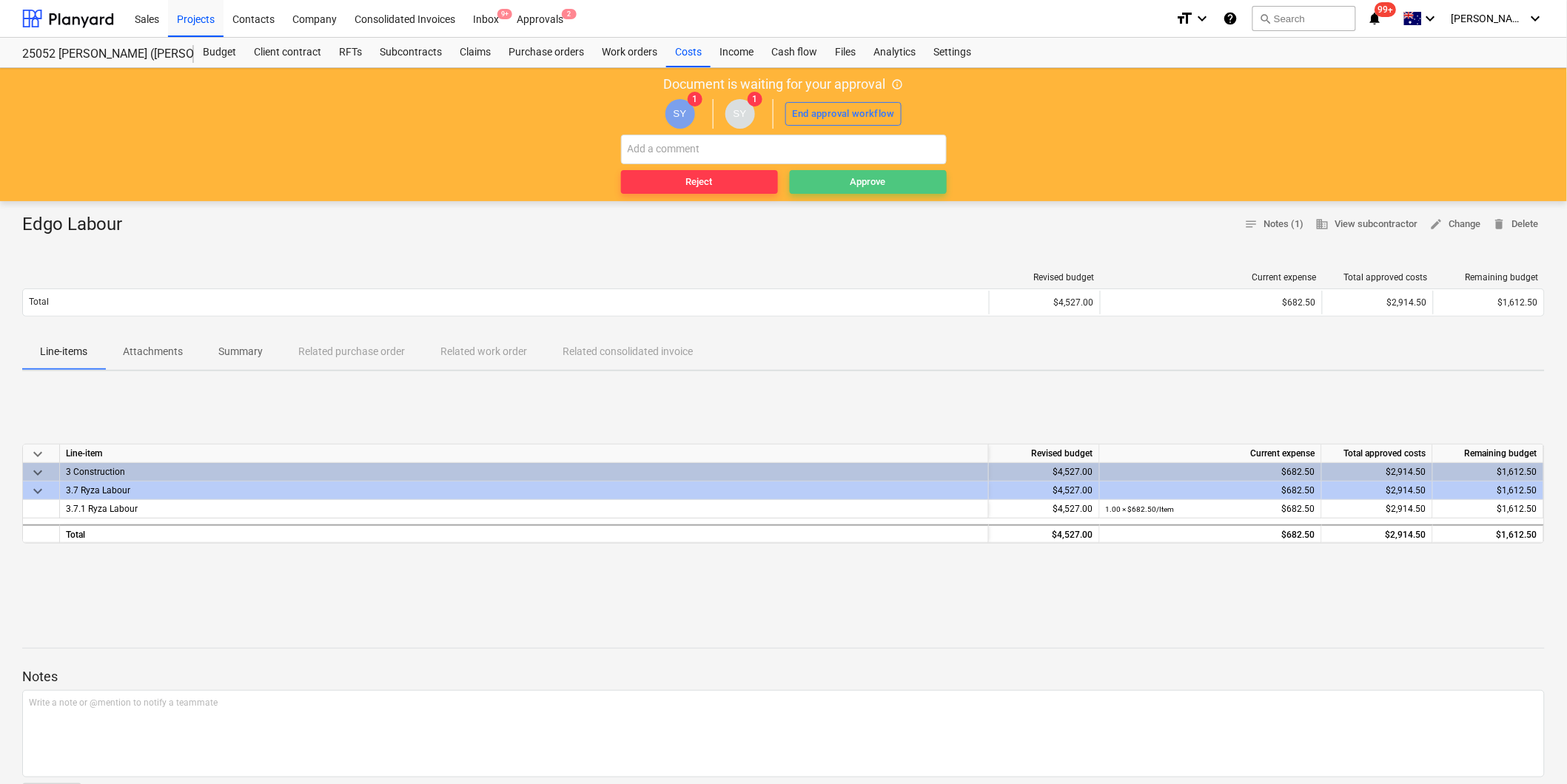
click at [864, 183] on div "Approve" at bounding box center [868, 182] width 36 height 17
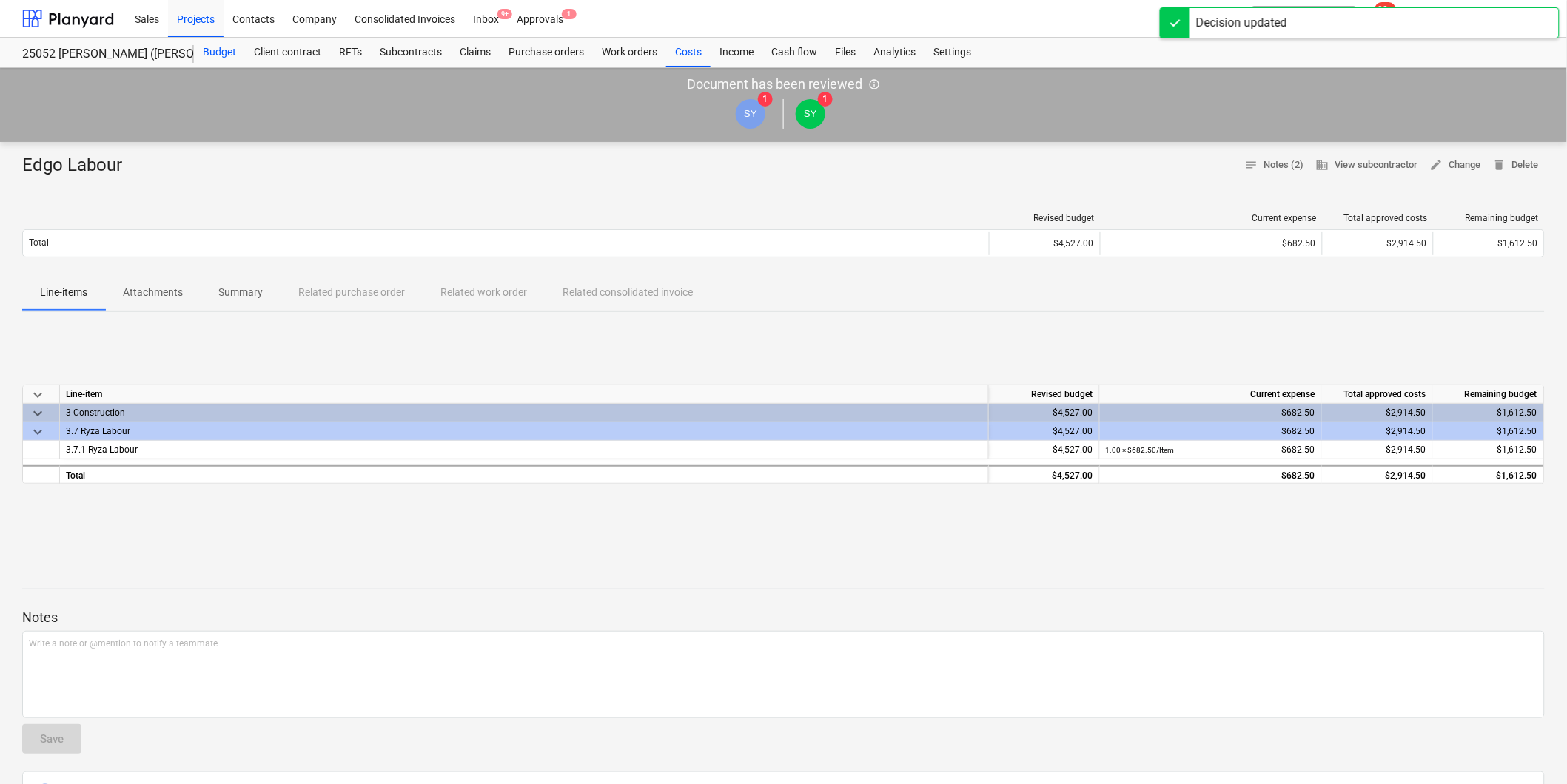
click at [221, 46] on div "Budget" at bounding box center [219, 53] width 51 height 30
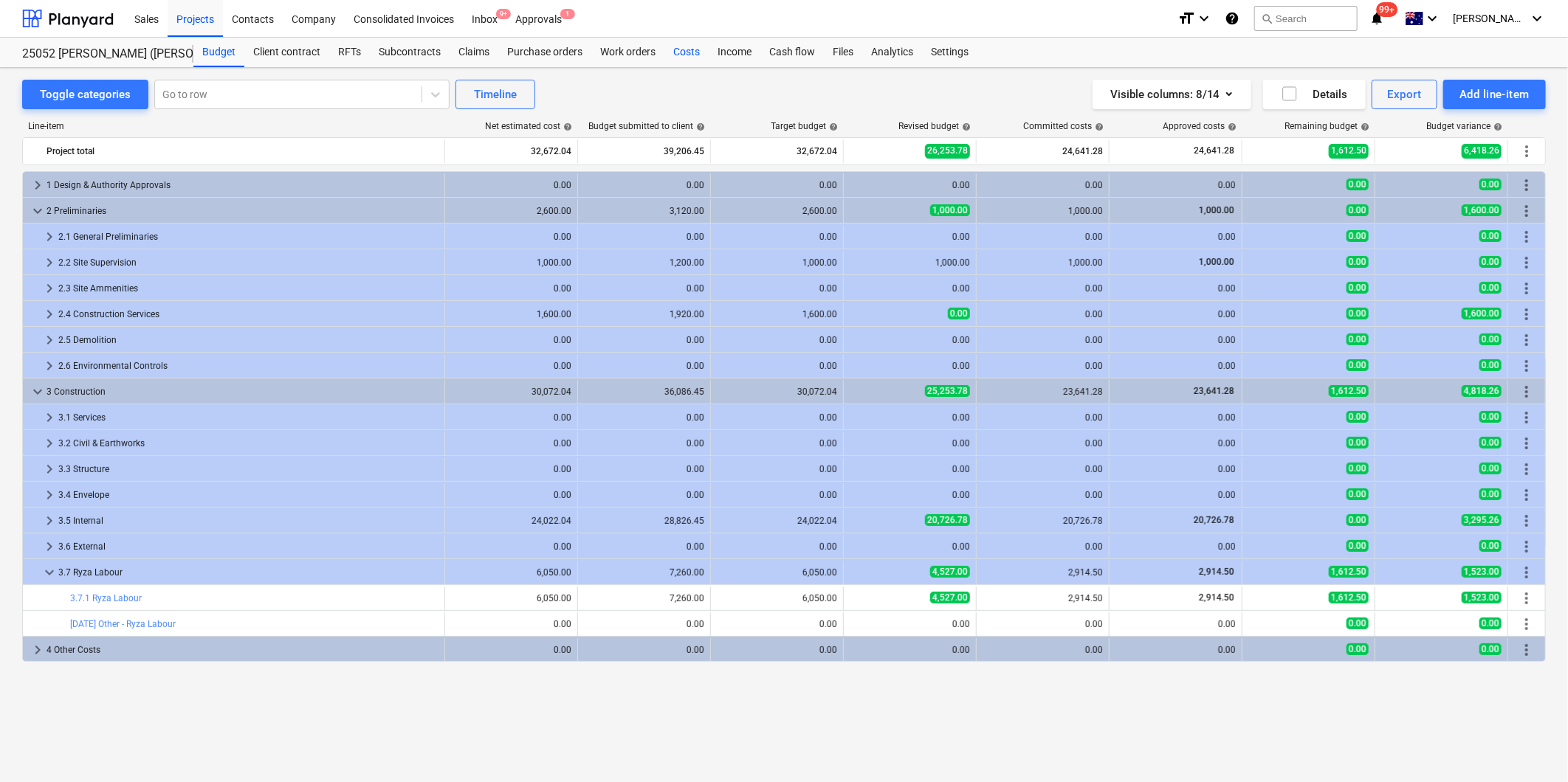
click at [681, 50] on div "Costs" at bounding box center [686, 52] width 44 height 30
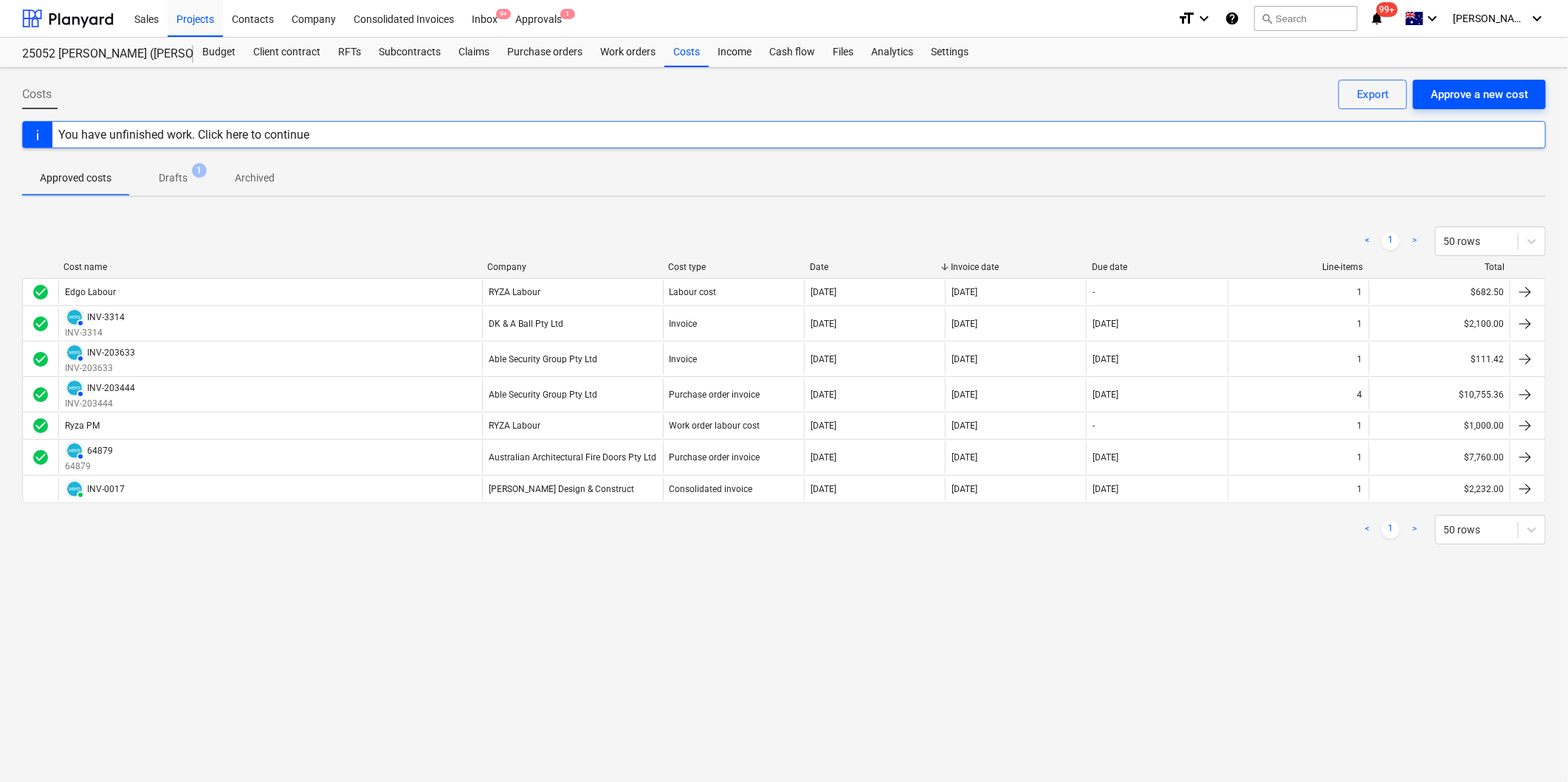
click at [1478, 91] on div "Approve a new cost" at bounding box center [1479, 94] width 97 height 19
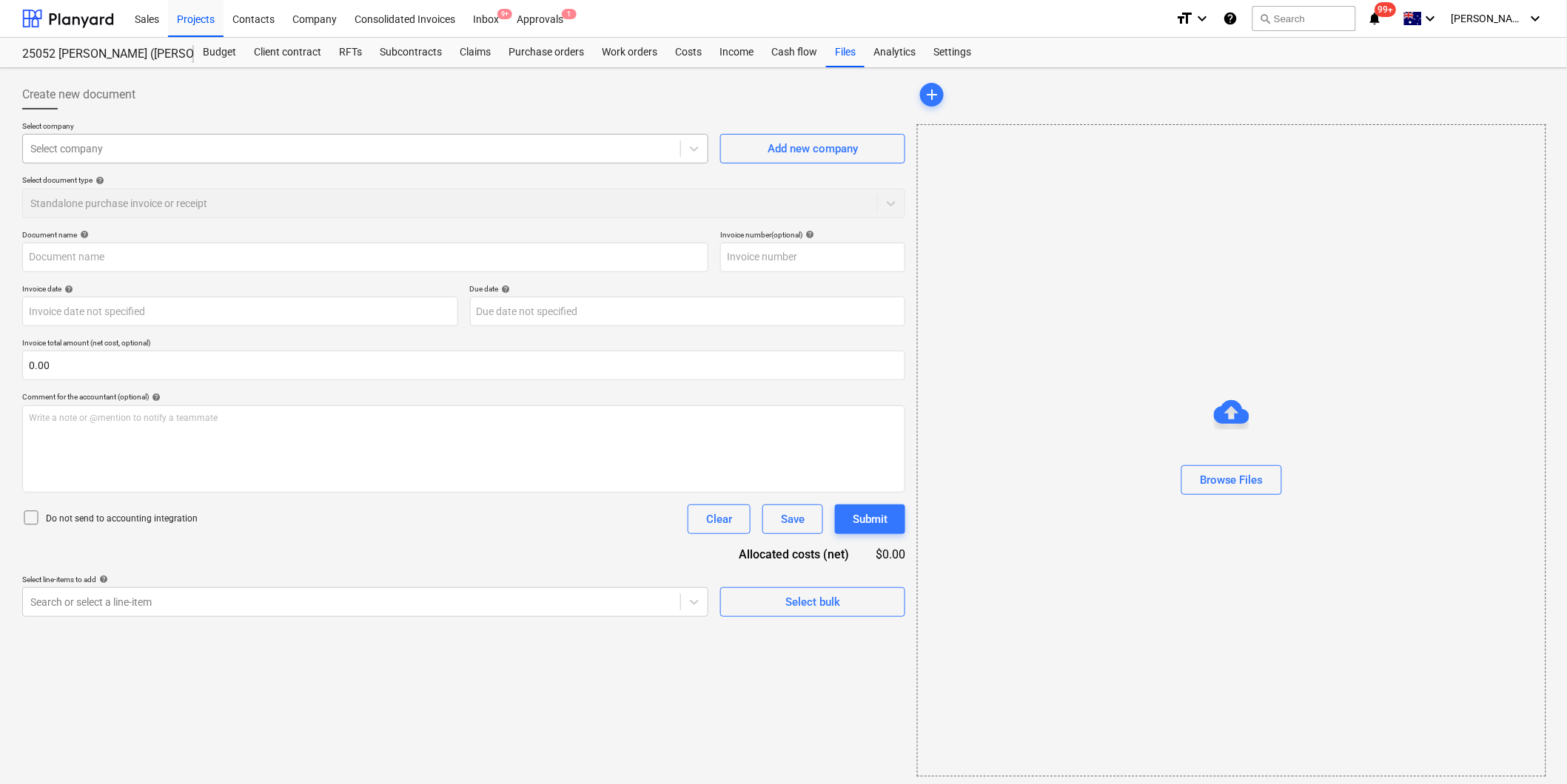
click at [104, 148] on div at bounding box center [352, 148] width 643 height 14
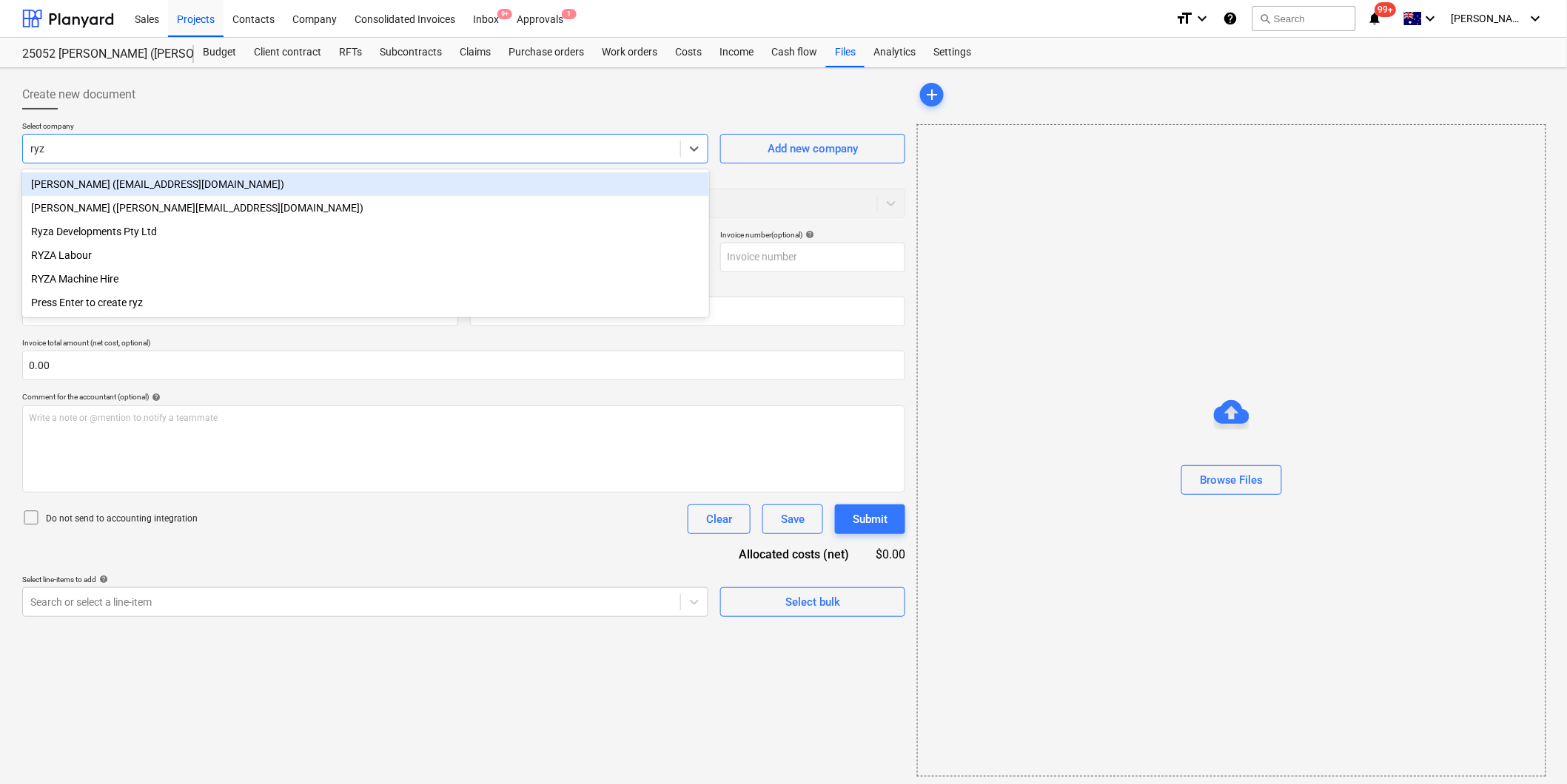
type input "ryza"
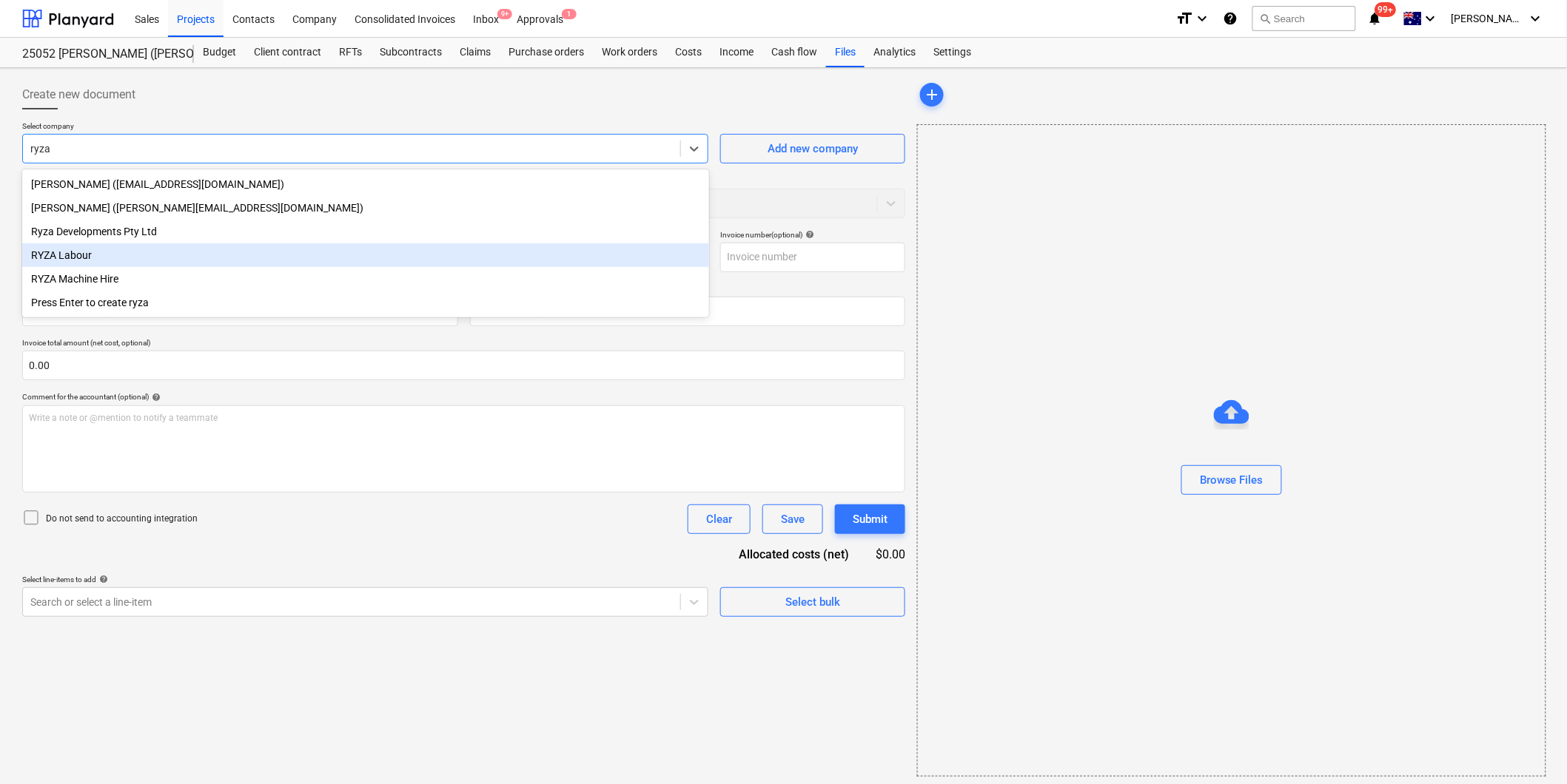
click at [91, 259] on div "RYZA Labour" at bounding box center [365, 255] width 687 height 24
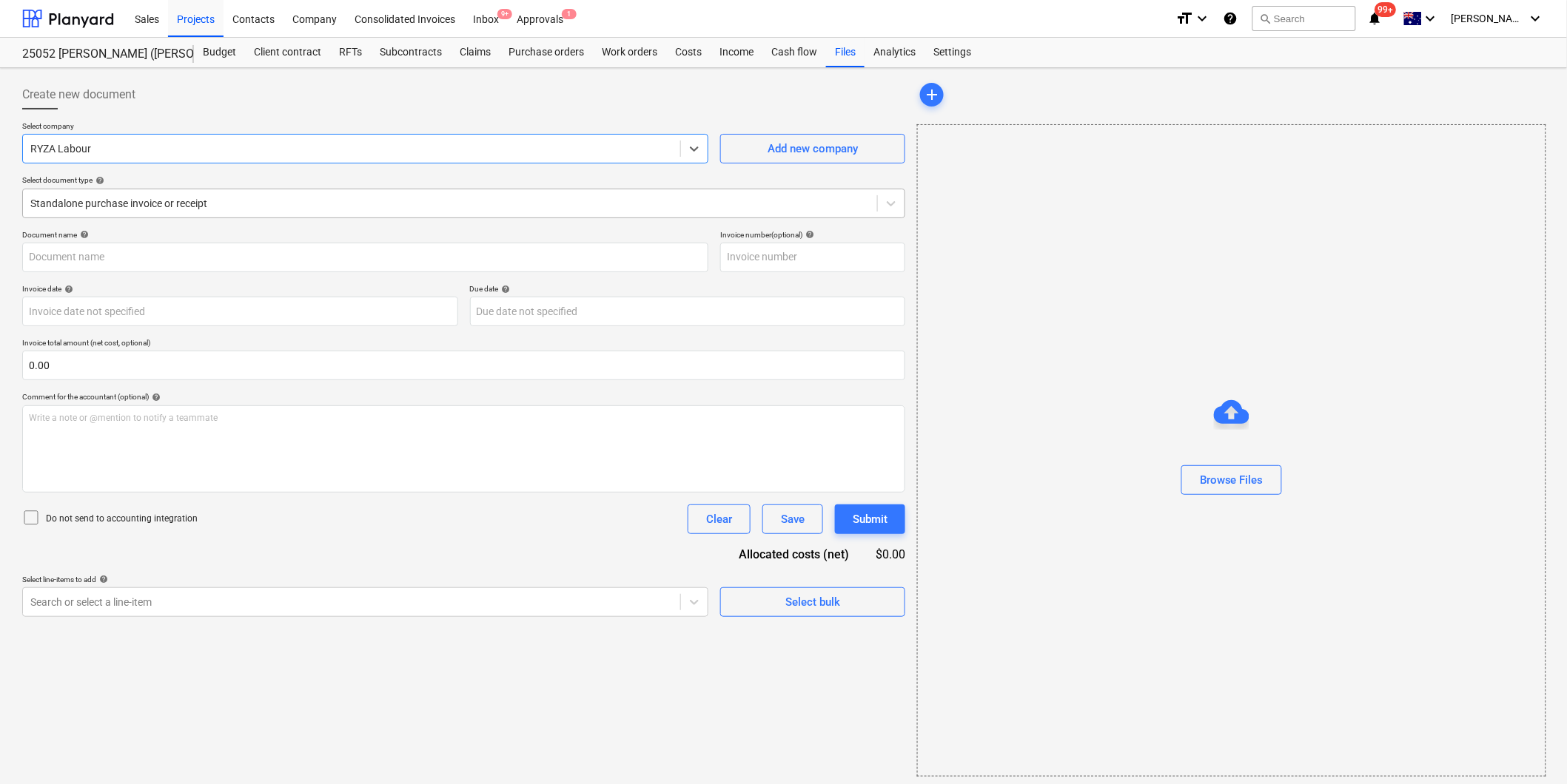
click at [136, 201] on div at bounding box center [450, 203] width 839 height 14
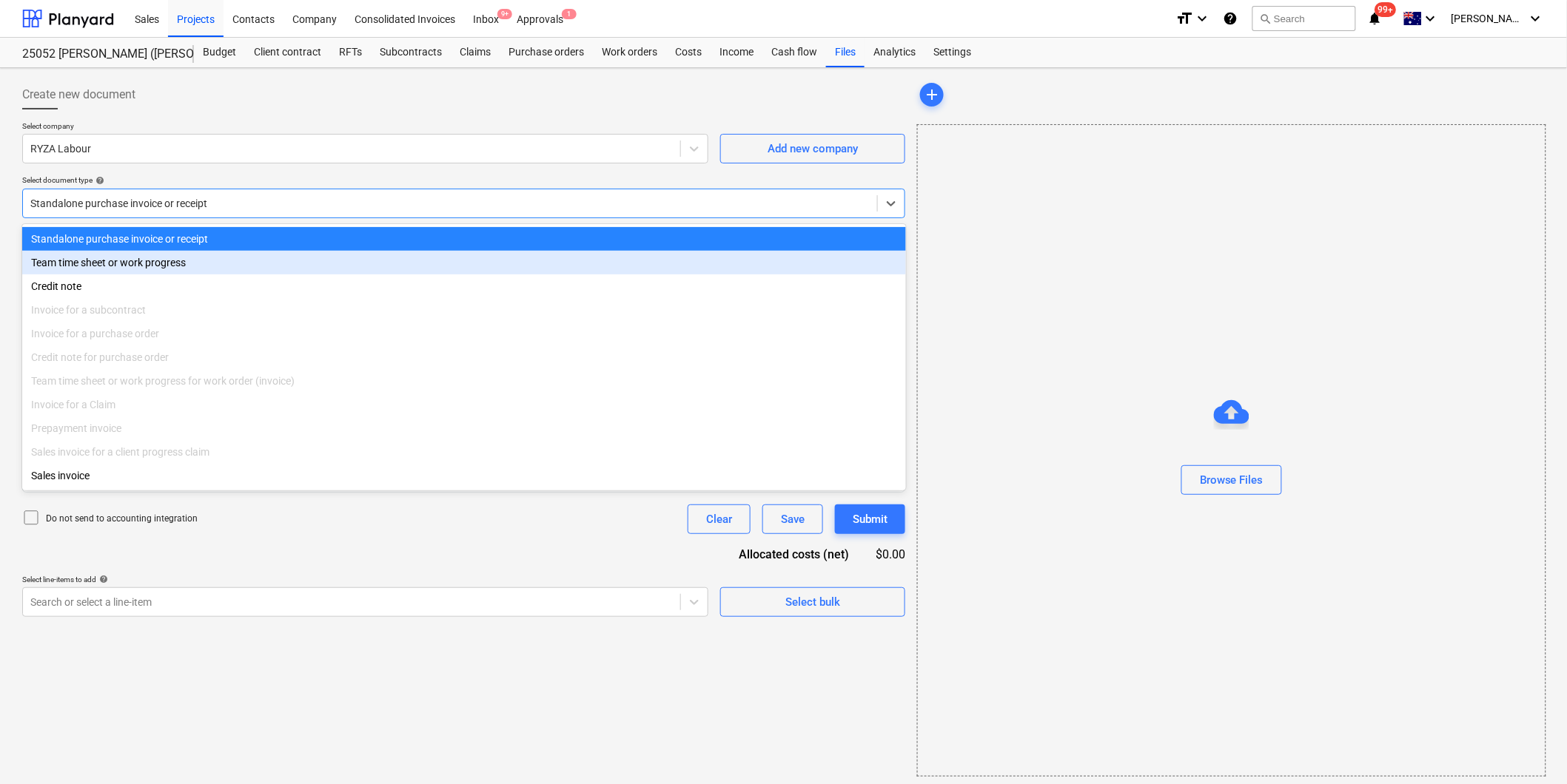
click at [101, 268] on div "Team time sheet or work progress" at bounding box center [464, 263] width 884 height 24
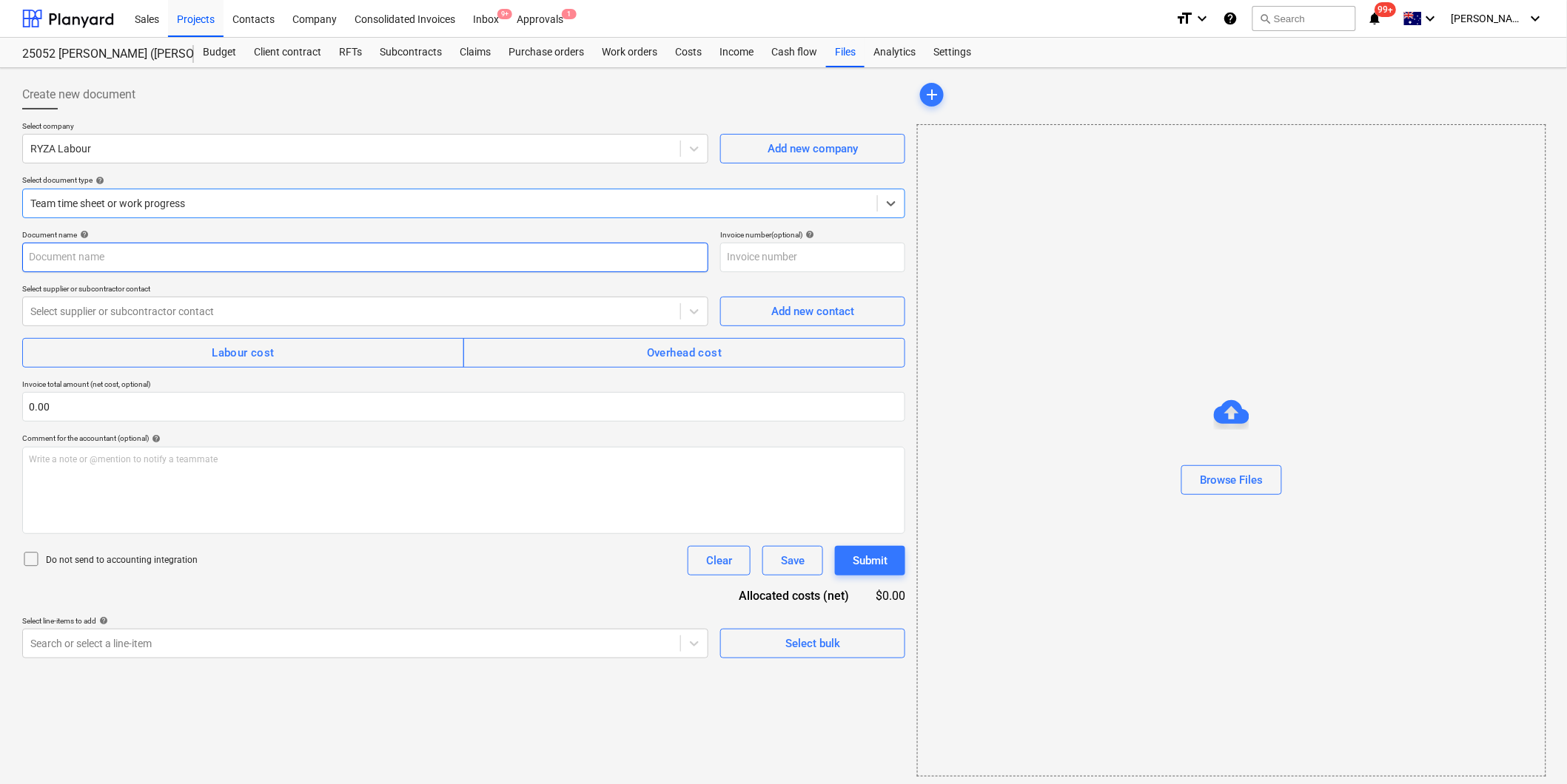
click at [96, 259] on input "text" at bounding box center [365, 257] width 686 height 30
type input "Rhyce Labour"
click at [207, 311] on div at bounding box center [352, 311] width 643 height 14
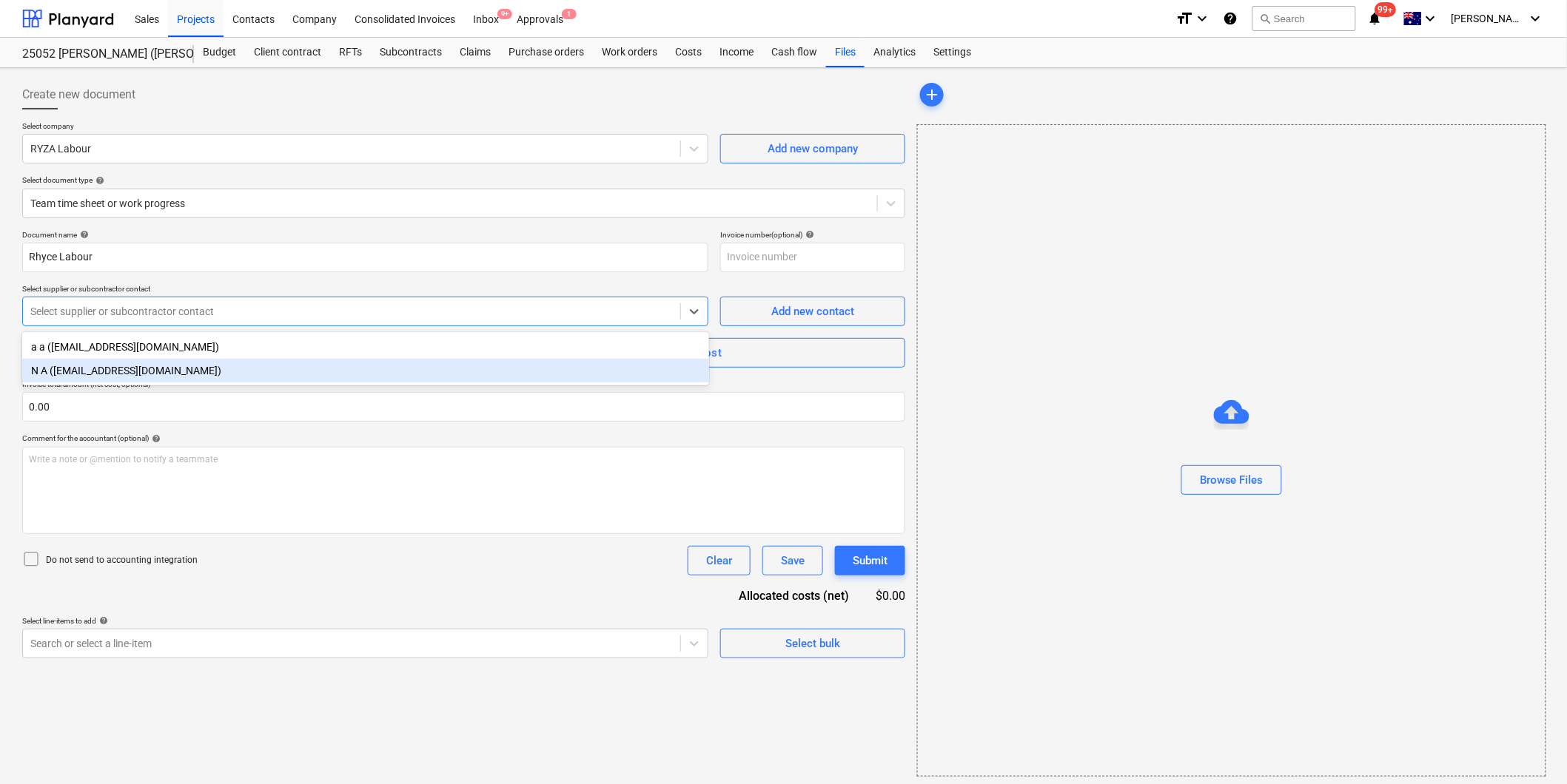
click at [157, 368] on div "N A ([EMAIL_ADDRESS][DOMAIN_NAME])" at bounding box center [365, 370] width 687 height 24
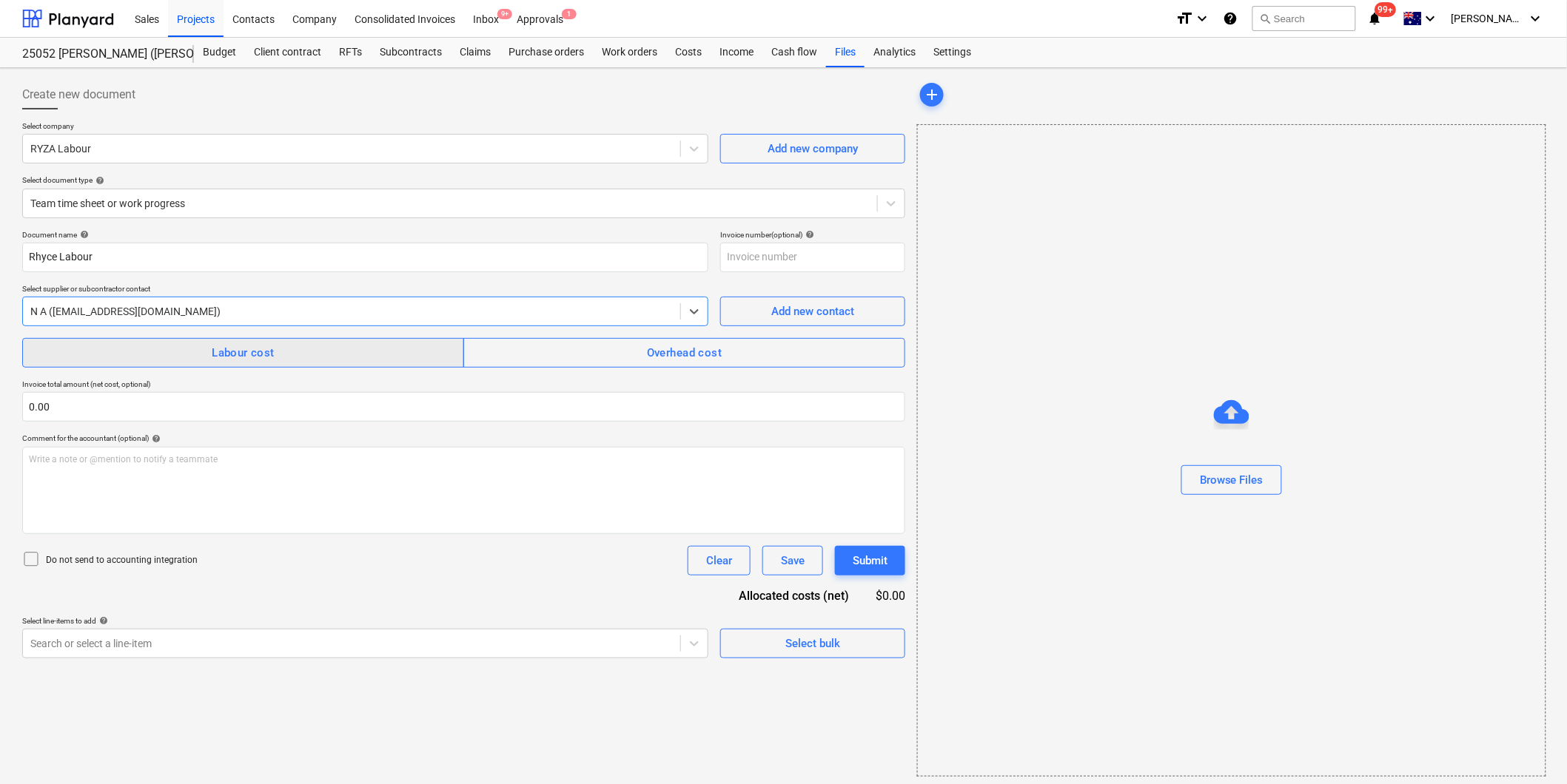
click at [308, 356] on span "Labour cost" at bounding box center [244, 352] width 410 height 19
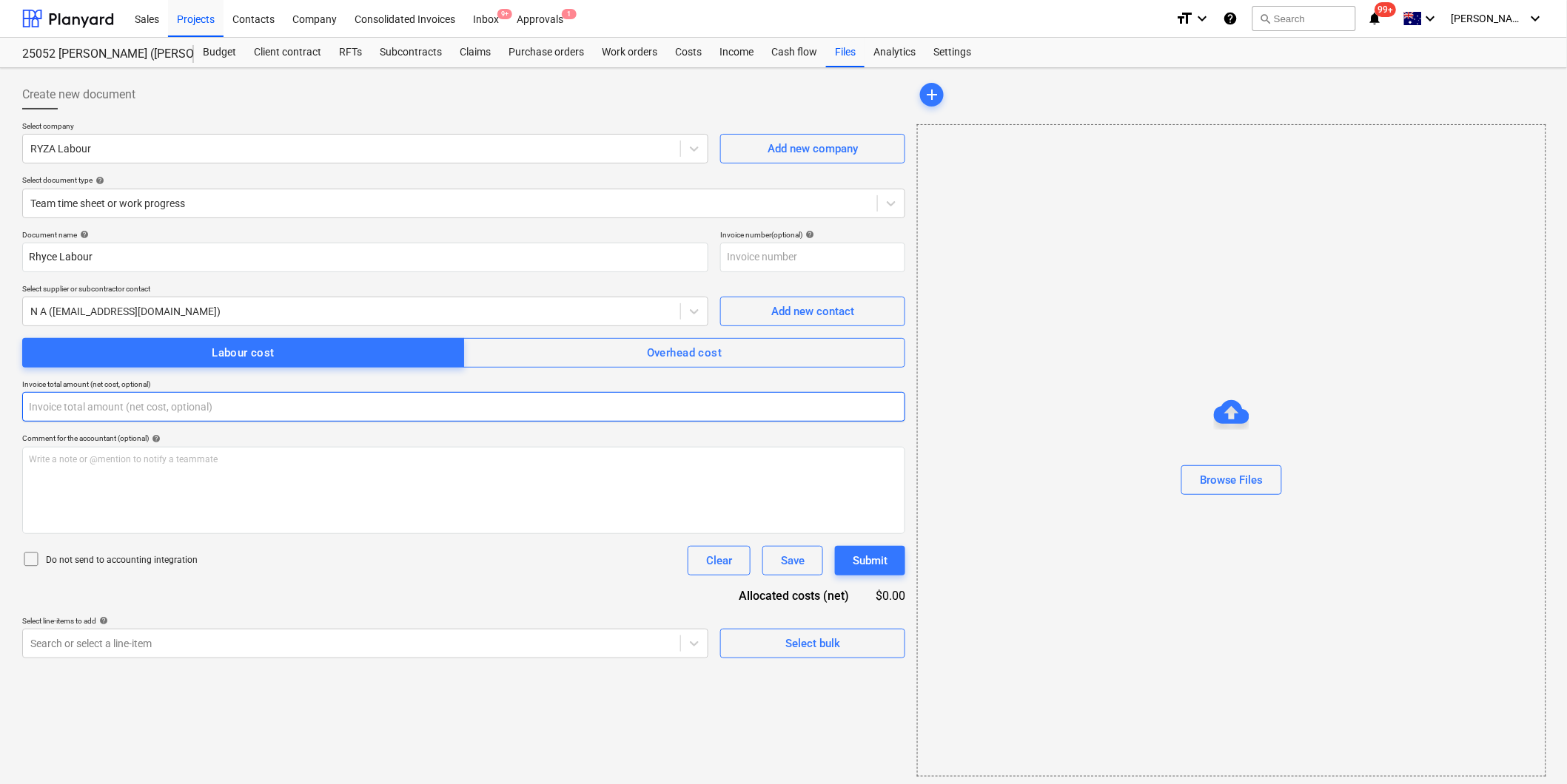
click at [196, 400] on input "text" at bounding box center [464, 406] width 883 height 30
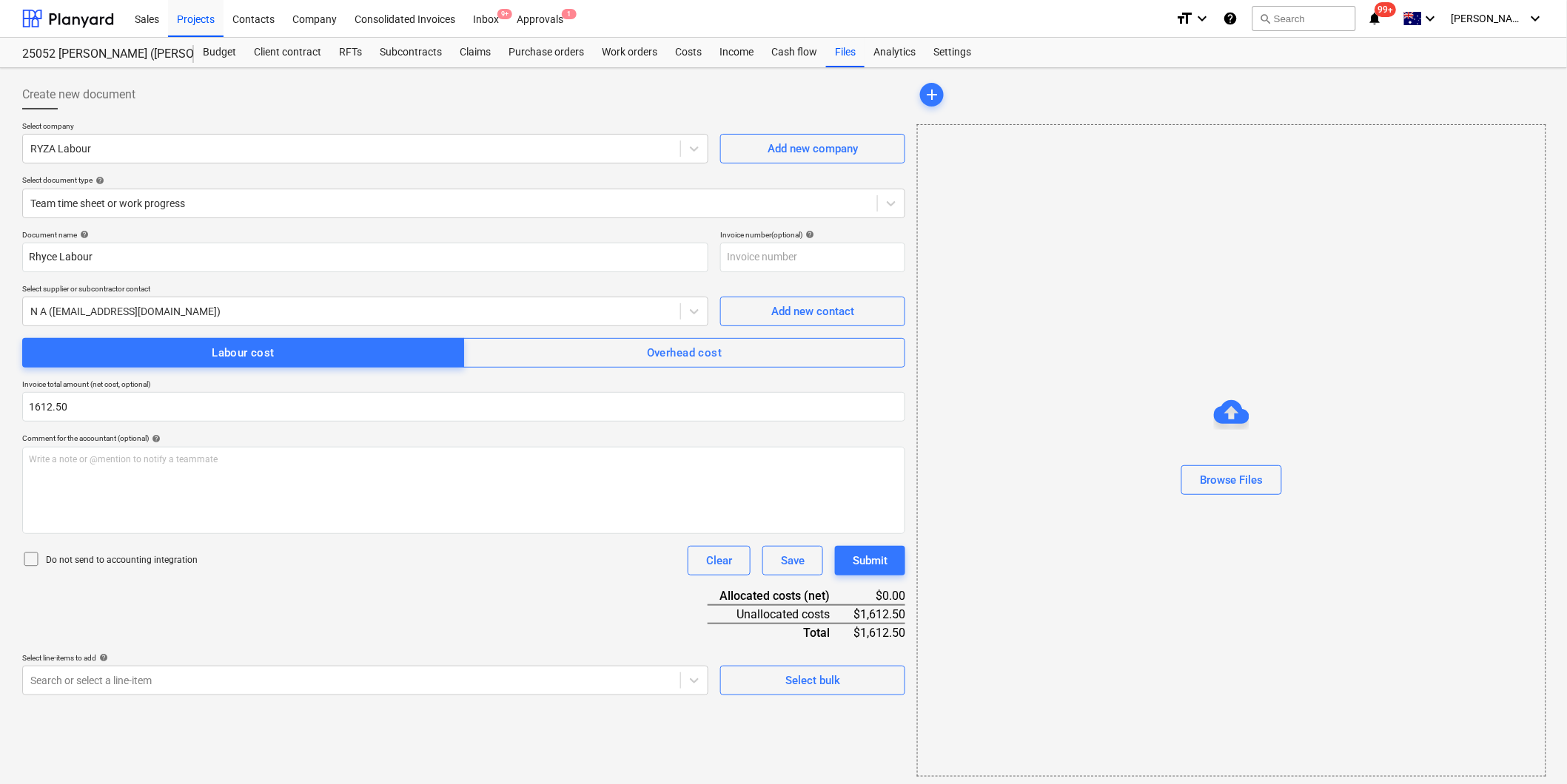
type input "1,612.50"
click at [35, 557] on icon at bounding box center [30, 559] width 18 height 18
click at [832, 679] on div "Select bulk" at bounding box center [812, 680] width 55 height 19
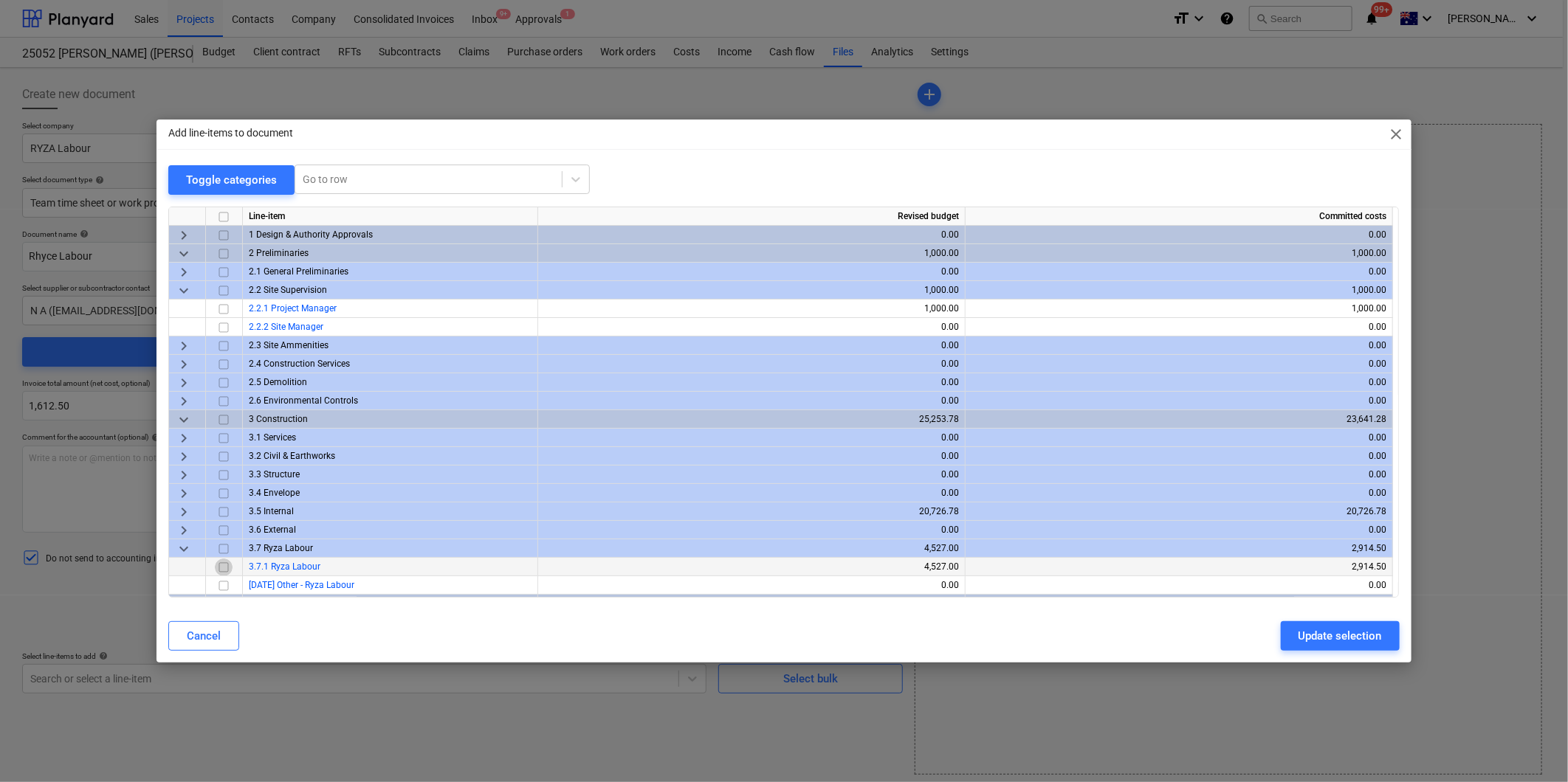
click at [222, 565] on input "checkbox" at bounding box center [223, 567] width 17 height 17
click at [1340, 637] on div "Update selection" at bounding box center [1340, 635] width 84 height 19
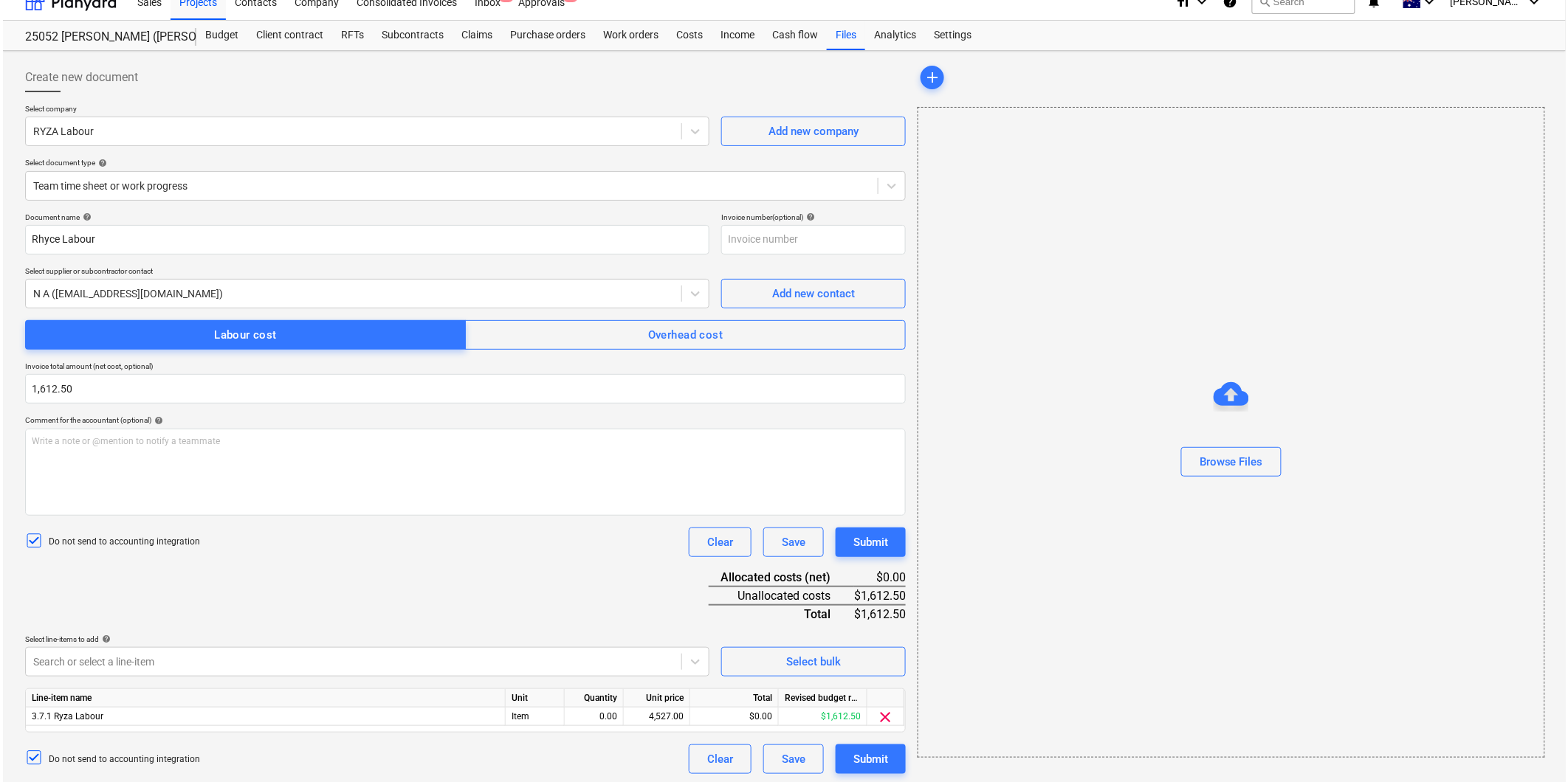
scroll to position [22, 0]
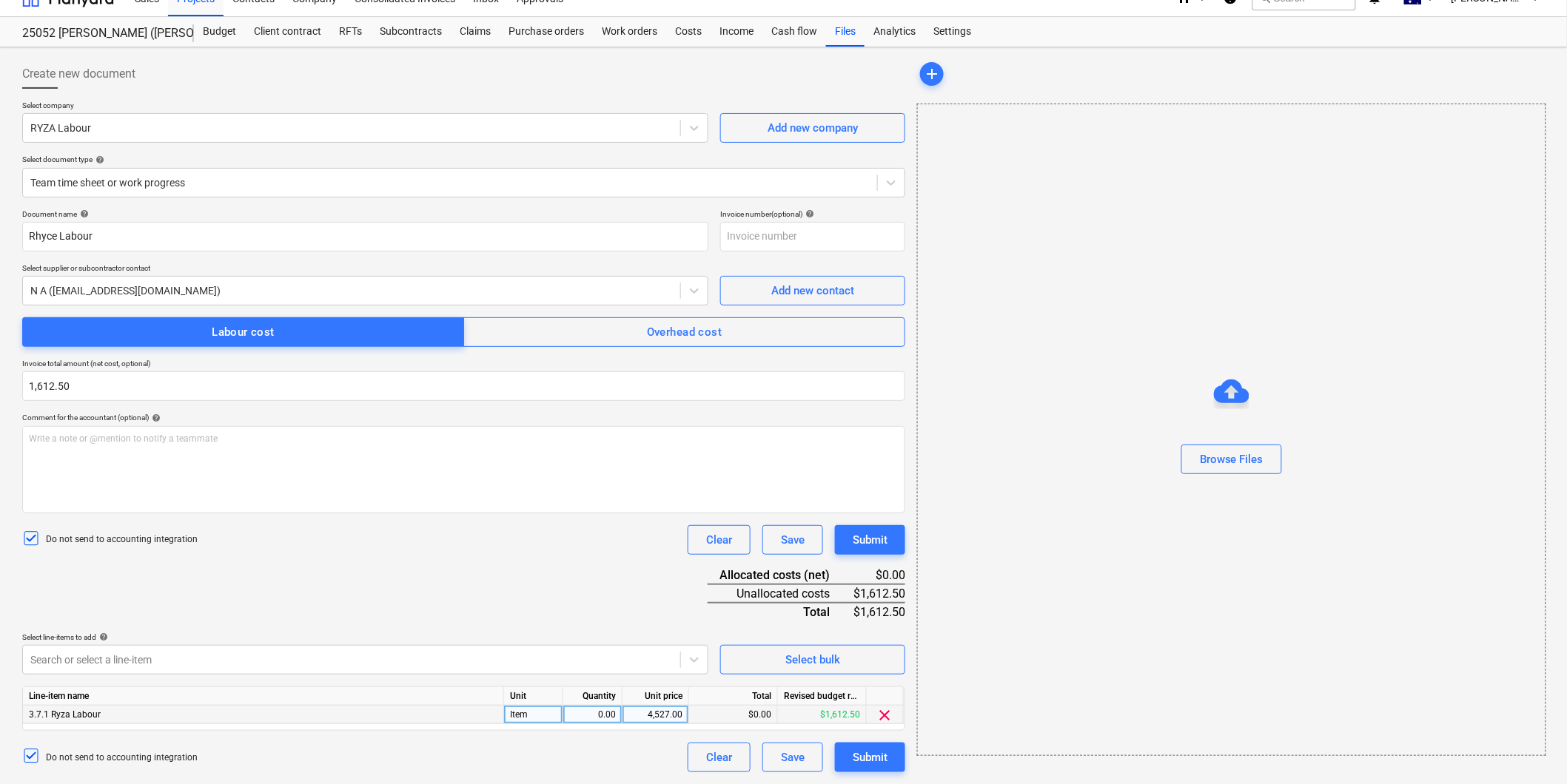
click at [588, 715] on div "0.00" at bounding box center [592, 715] width 46 height 18
type input "1"
click at [672, 711] on div "4,527.00" at bounding box center [655, 715] width 54 height 18
type input "1612.50"
click at [652, 747] on div "Do not send to accounting integration Clear Save Submit" at bounding box center [464, 757] width 883 height 30
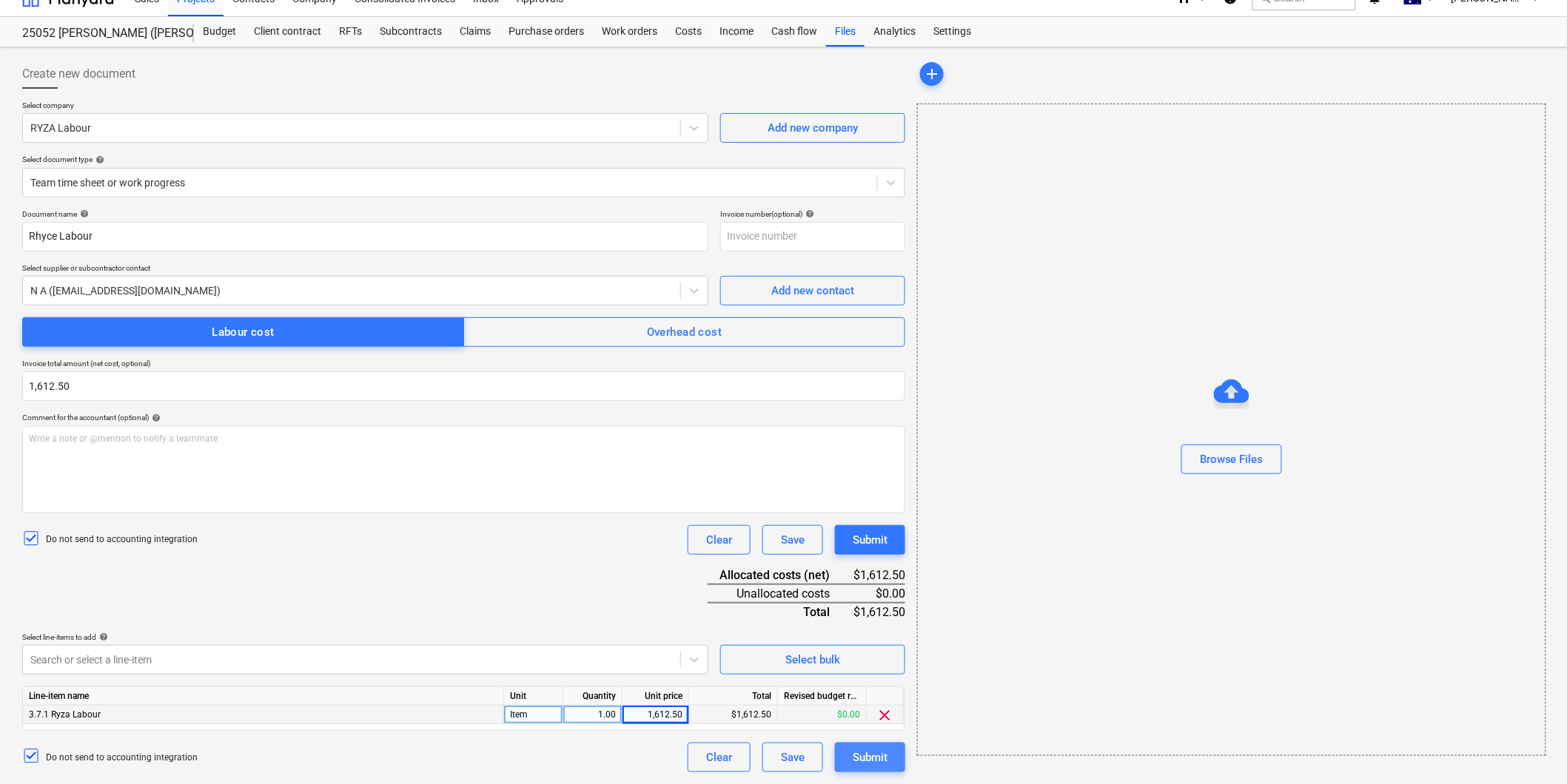
drag, startPoint x: 868, startPoint y: 758, endPoint x: 872, endPoint y: 766, distance: 8.9
click at [872, 766] on button "Submit" at bounding box center [870, 757] width 70 height 30
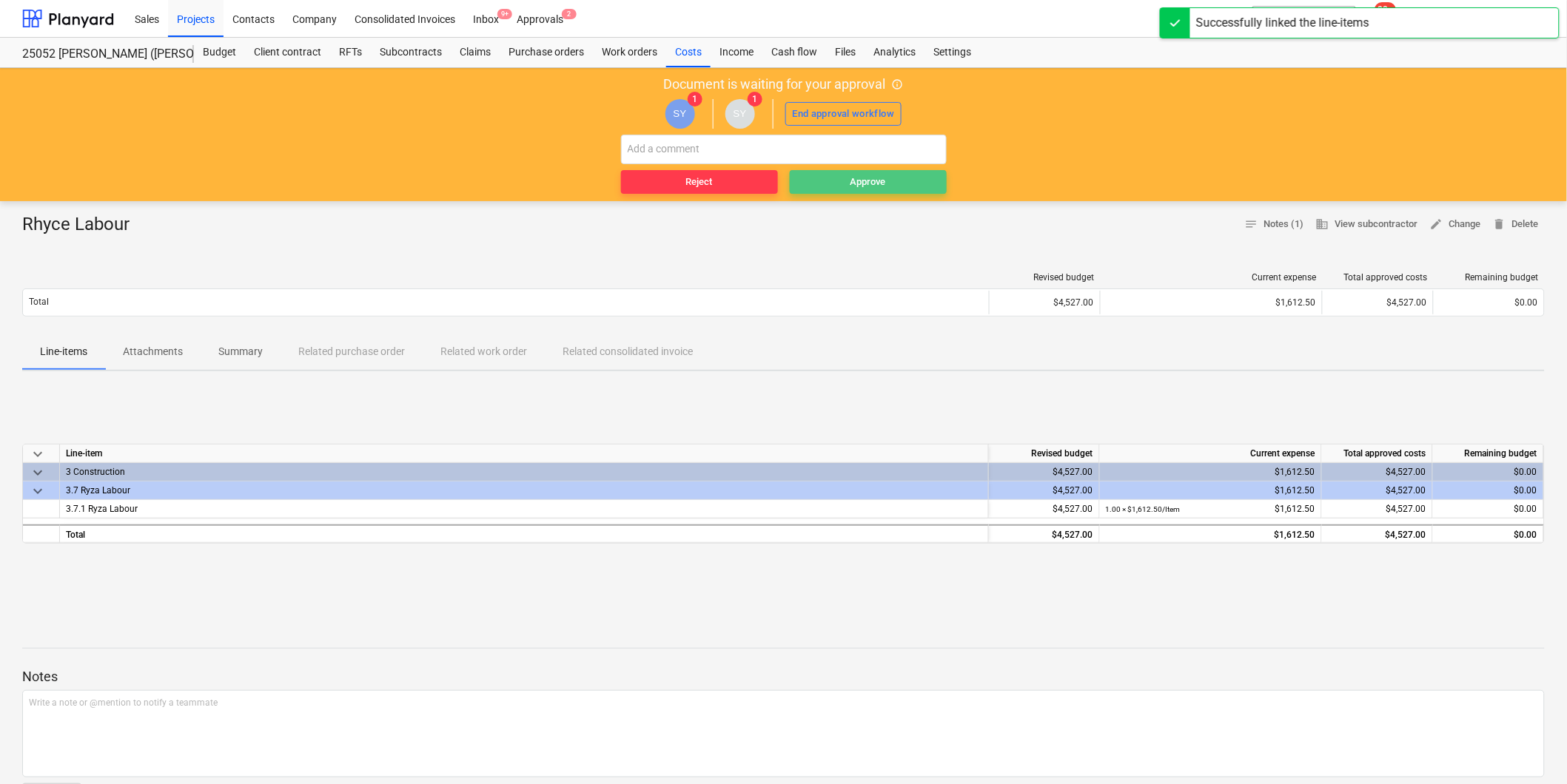
click at [906, 180] on span "Approve" at bounding box center [868, 182] width 145 height 17
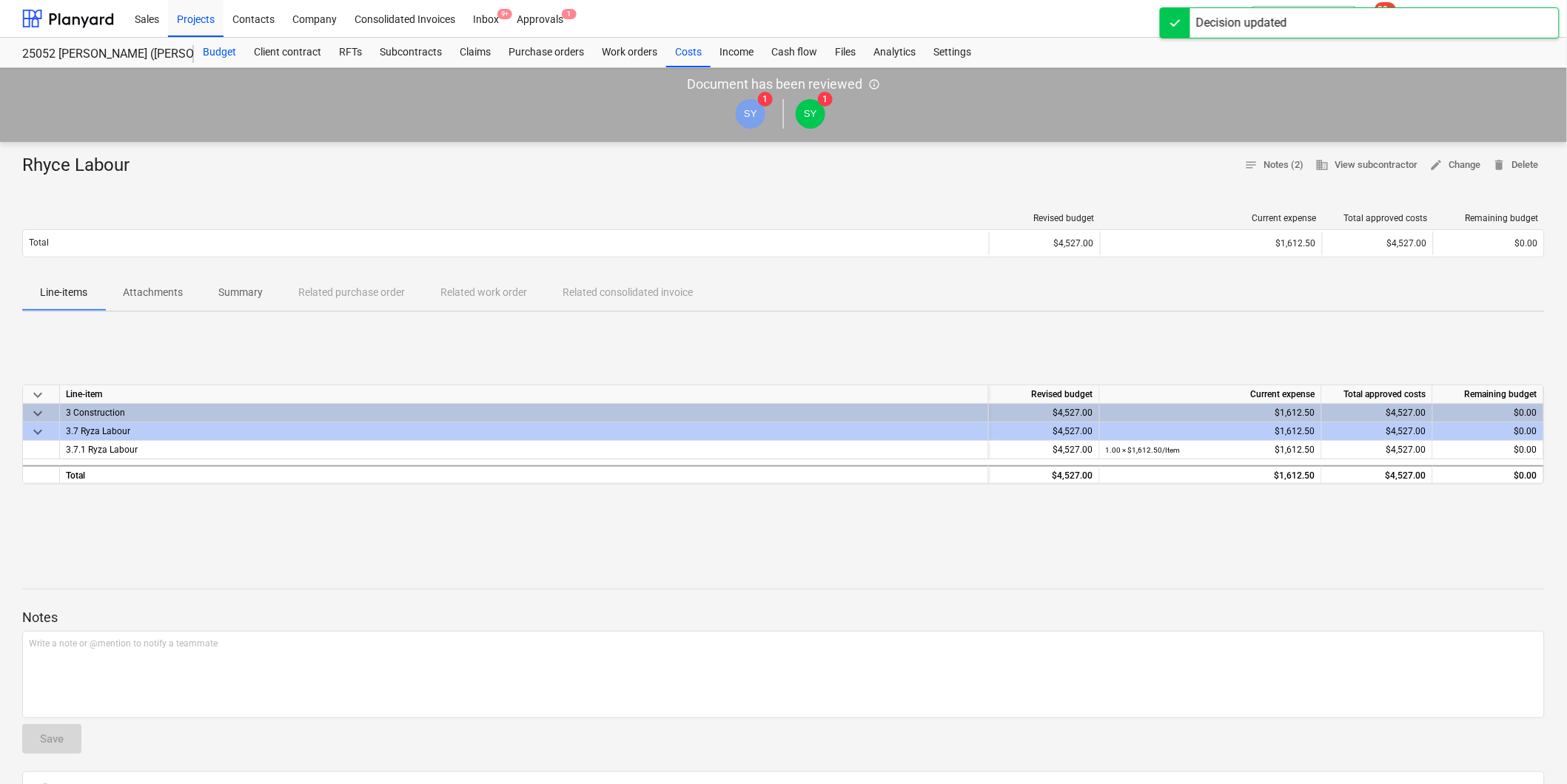
click at [213, 52] on div "Budget" at bounding box center [219, 53] width 51 height 30
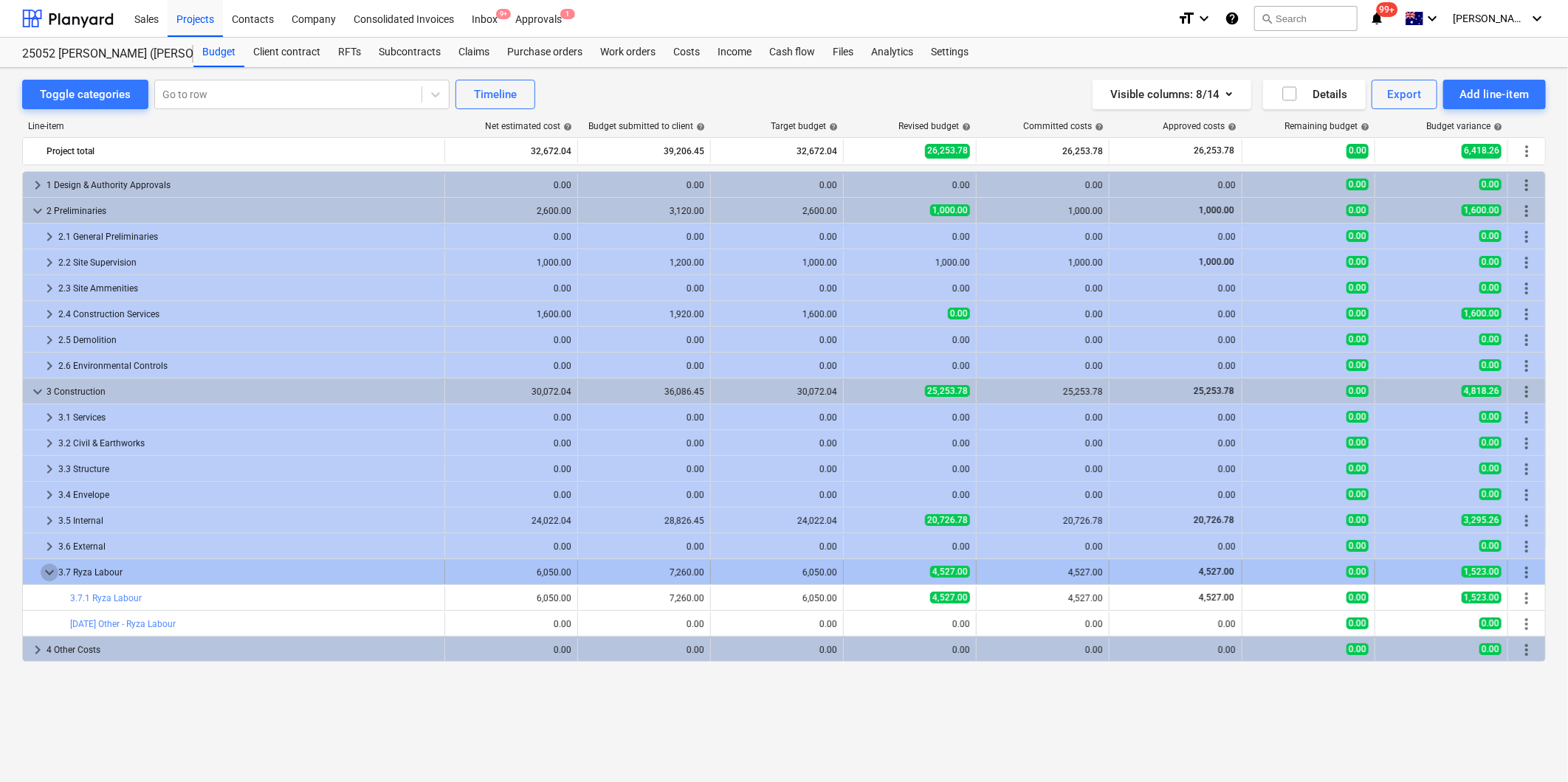
click at [48, 569] on span "keyboard_arrow_down" at bounding box center [49, 572] width 17 height 17
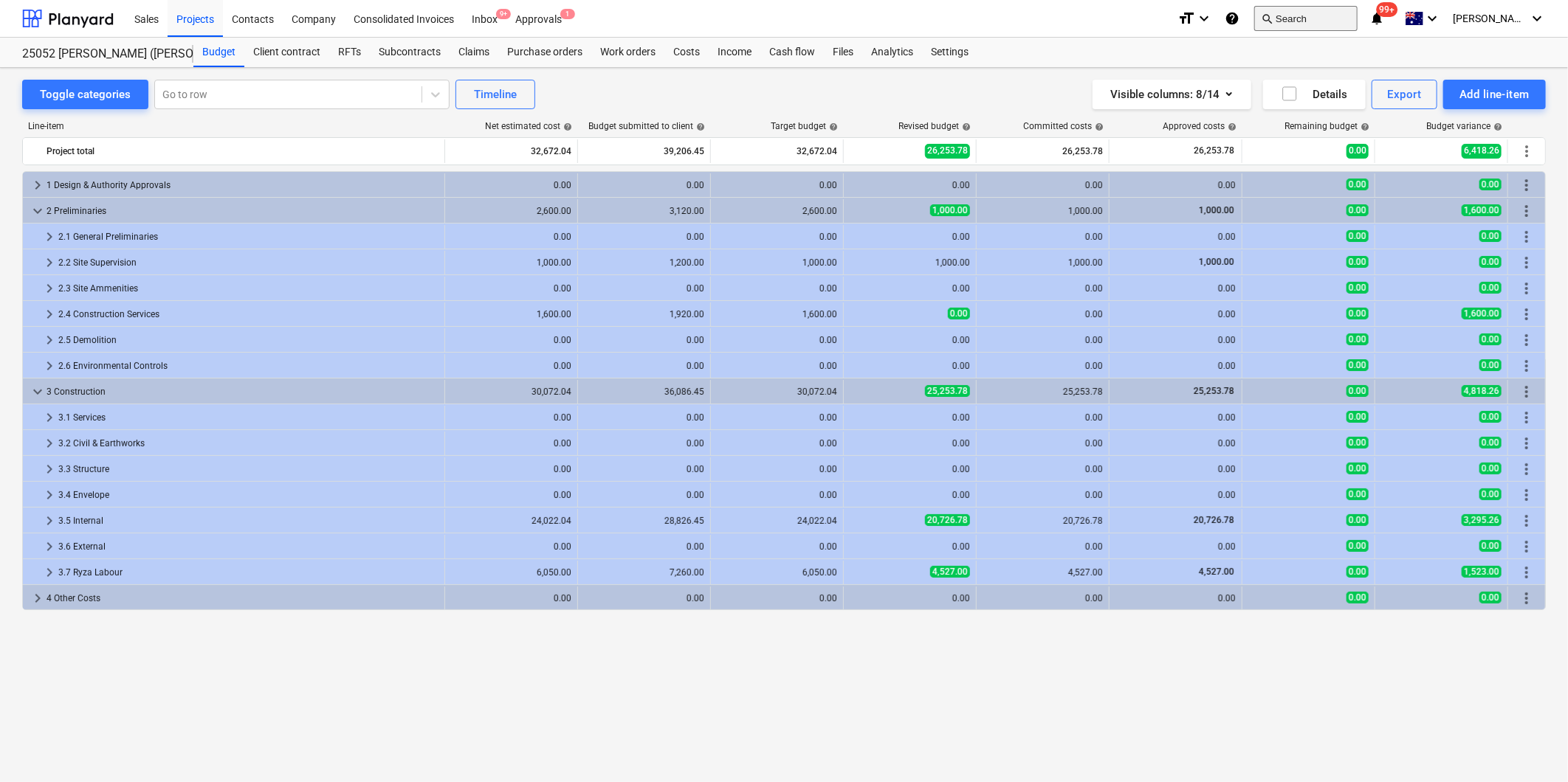
click at [1355, 17] on button "search Search" at bounding box center [1305, 18] width 103 height 25
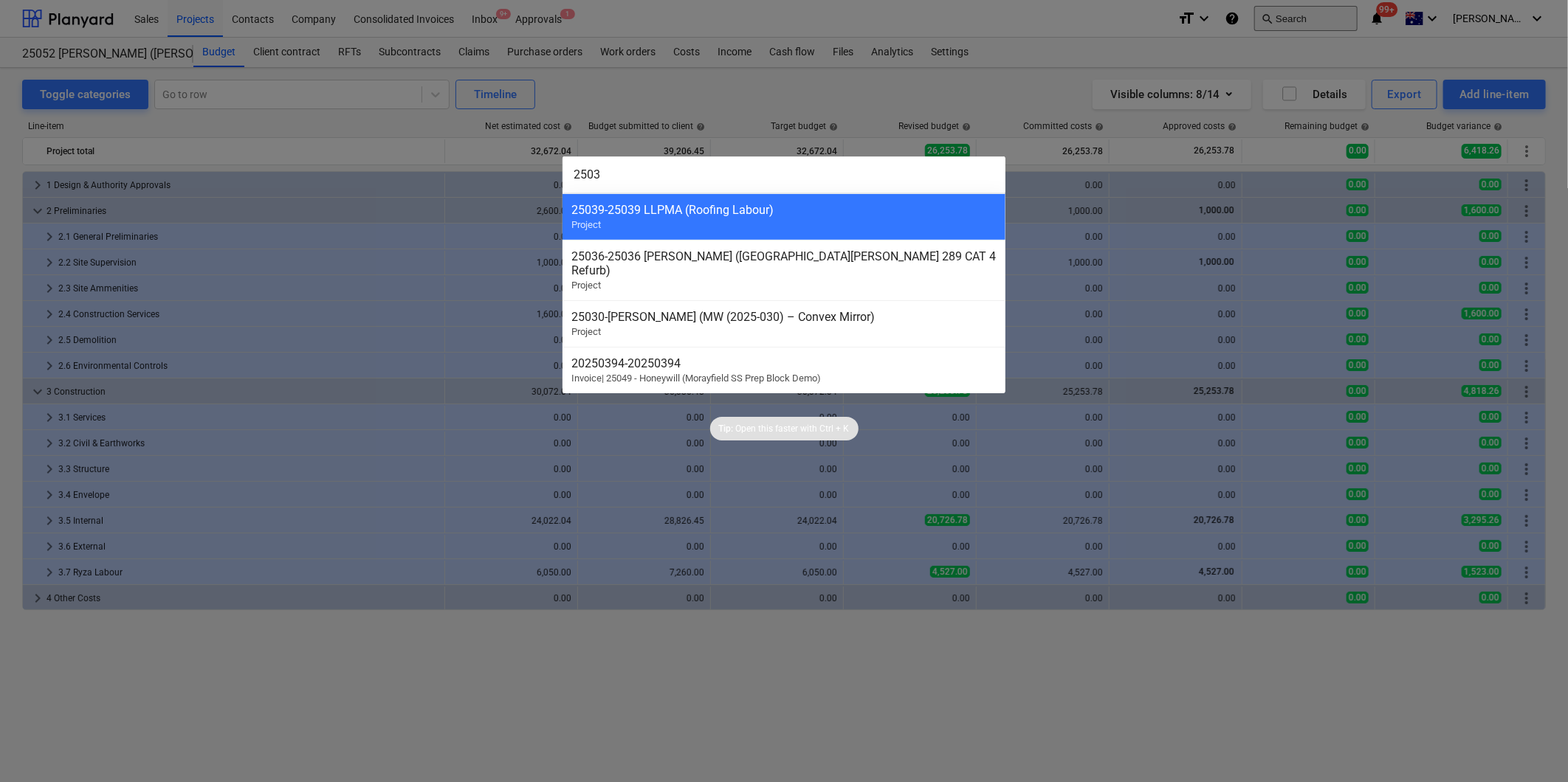
type input "25036"
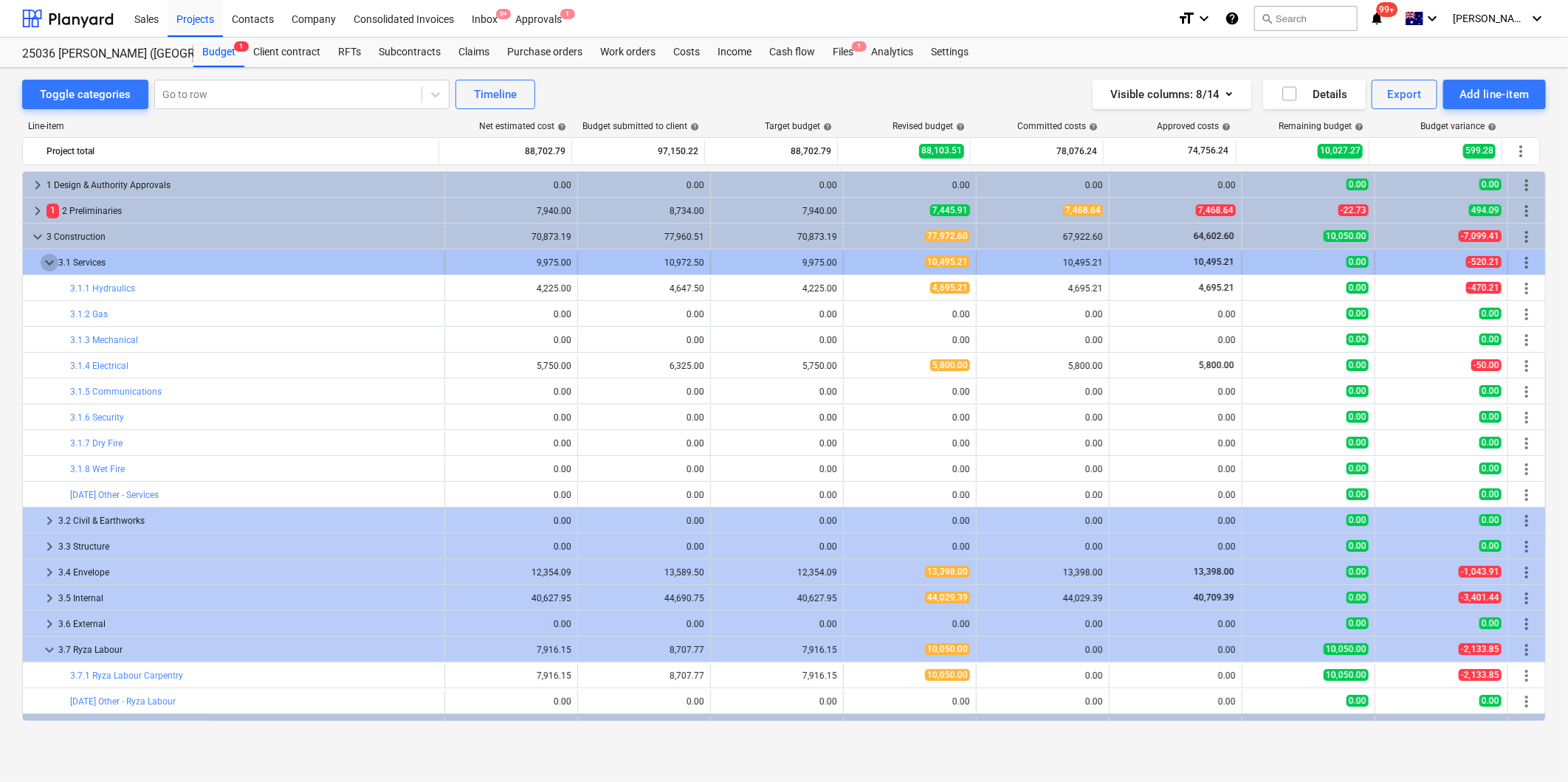
click at [46, 260] on span "keyboard_arrow_down" at bounding box center [49, 262] width 17 height 17
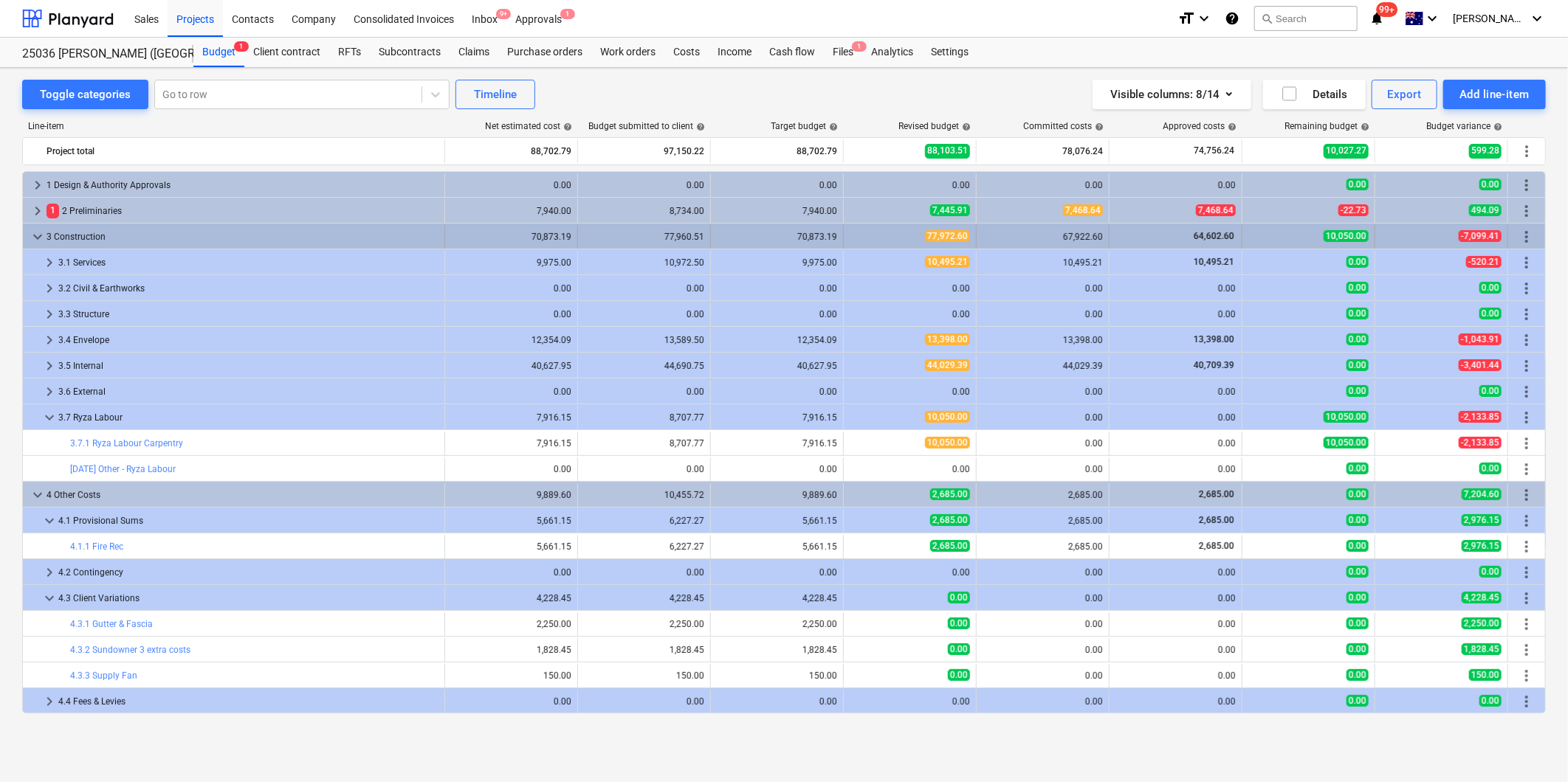
click at [37, 238] on span "keyboard_arrow_down" at bounding box center [37, 236] width 17 height 17
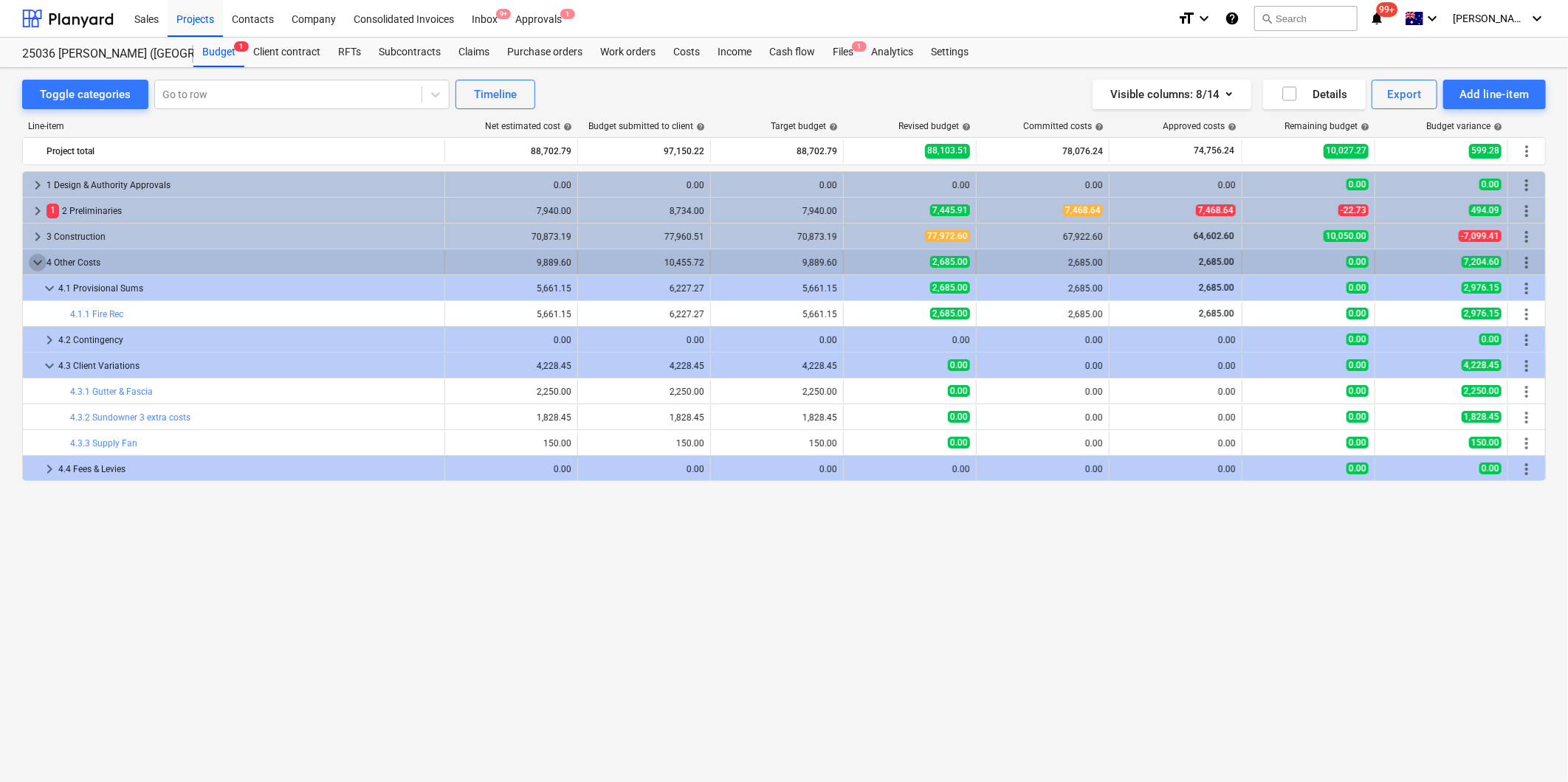
click at [37, 261] on span "keyboard_arrow_down" at bounding box center [37, 262] width 17 height 17
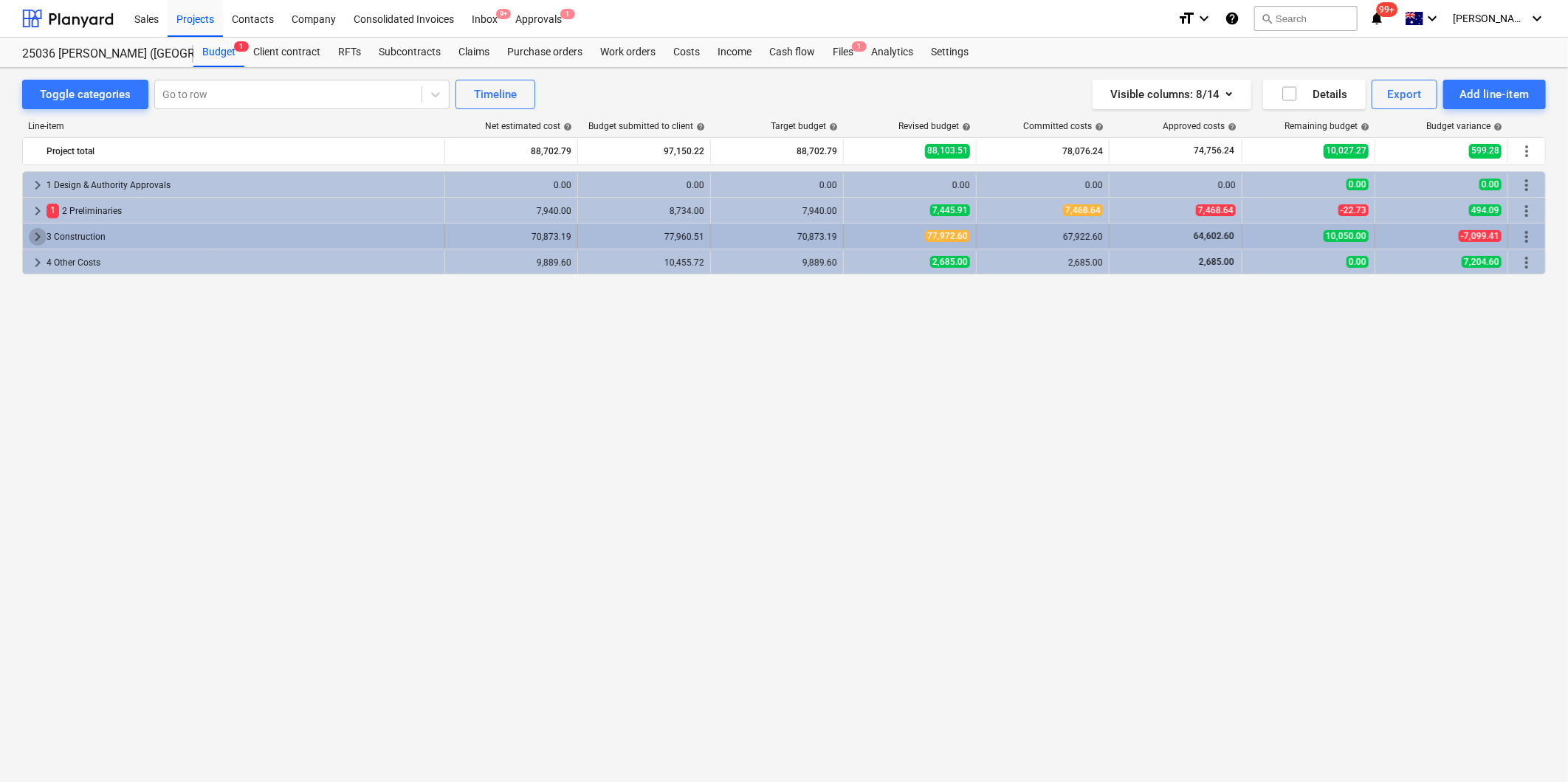
click at [36, 237] on span "keyboard_arrow_right" at bounding box center [37, 236] width 17 height 17
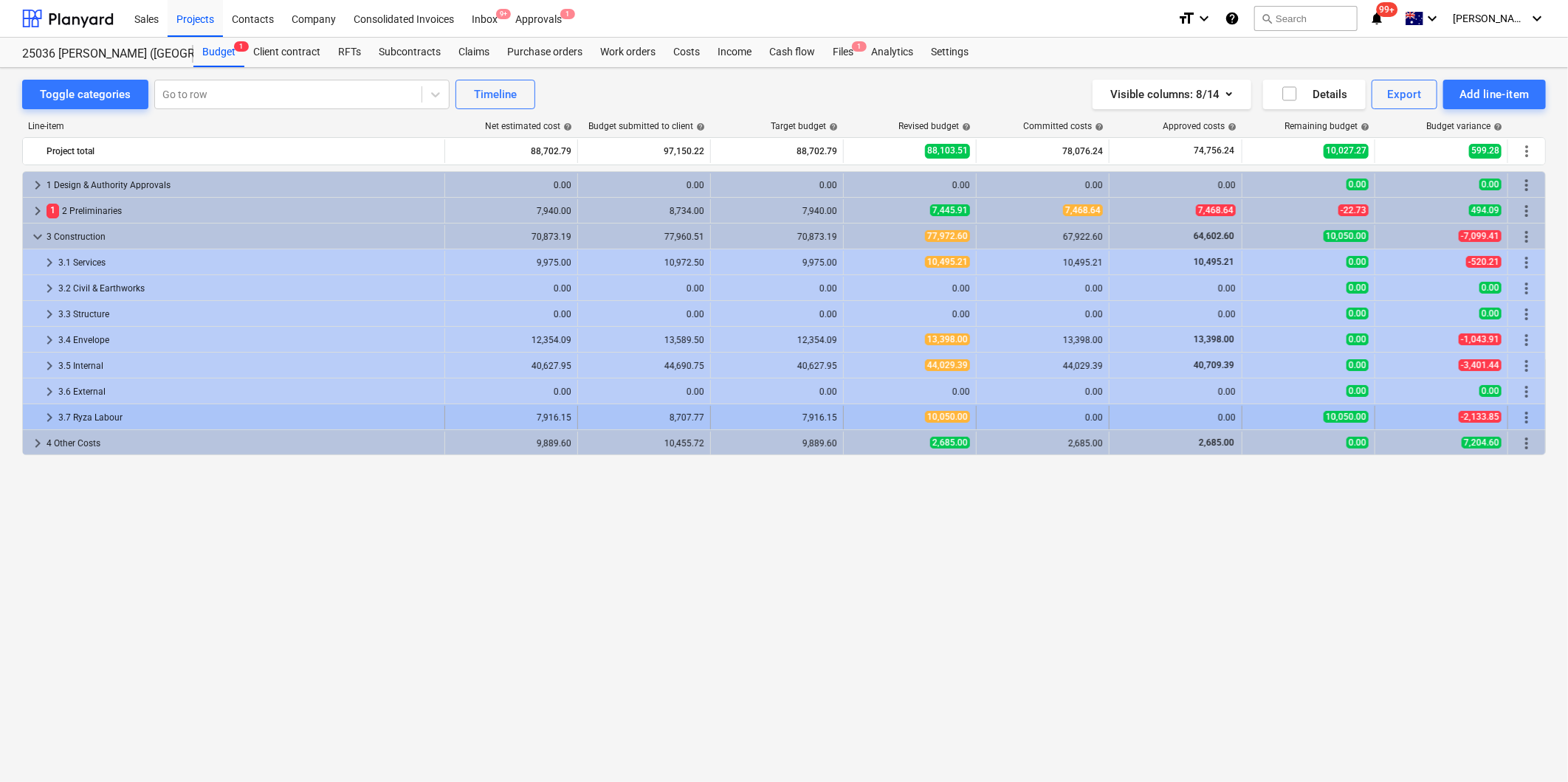
click at [46, 419] on span "keyboard_arrow_right" at bounding box center [49, 417] width 17 height 17
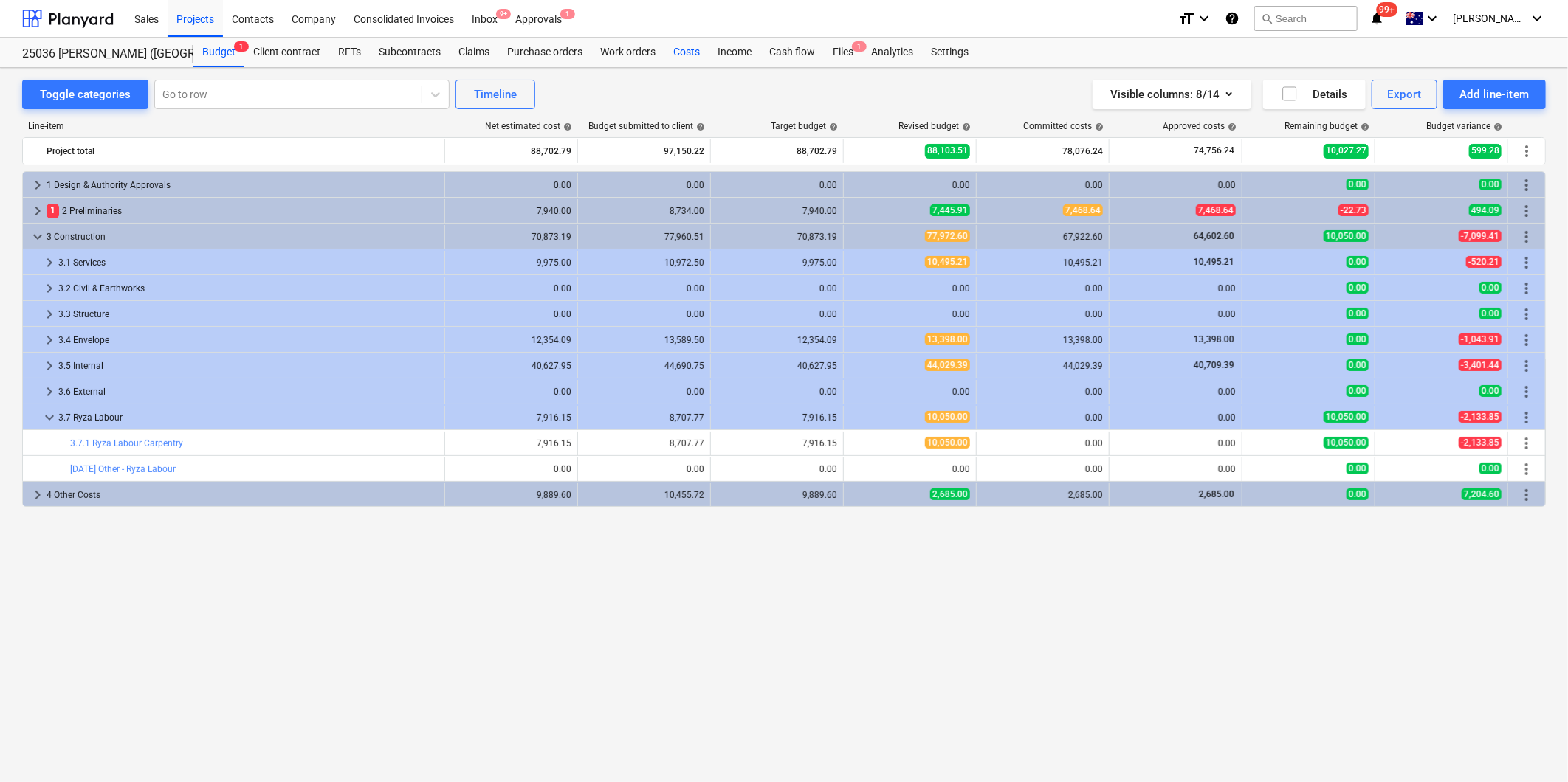
click at [679, 52] on div "Costs" at bounding box center [686, 52] width 44 height 30
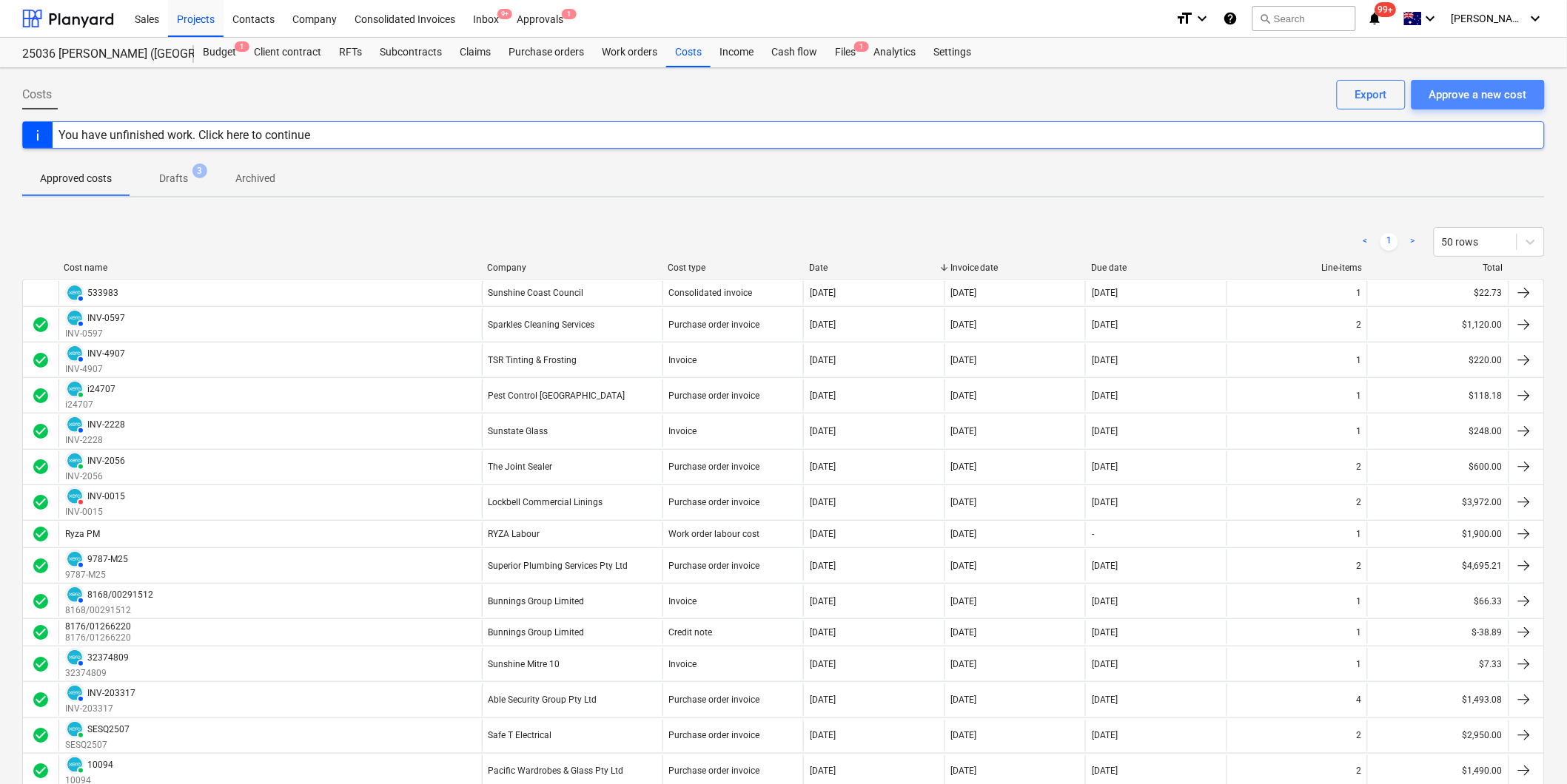
click at [1468, 96] on div "Approve a new cost" at bounding box center [1478, 94] width 97 height 19
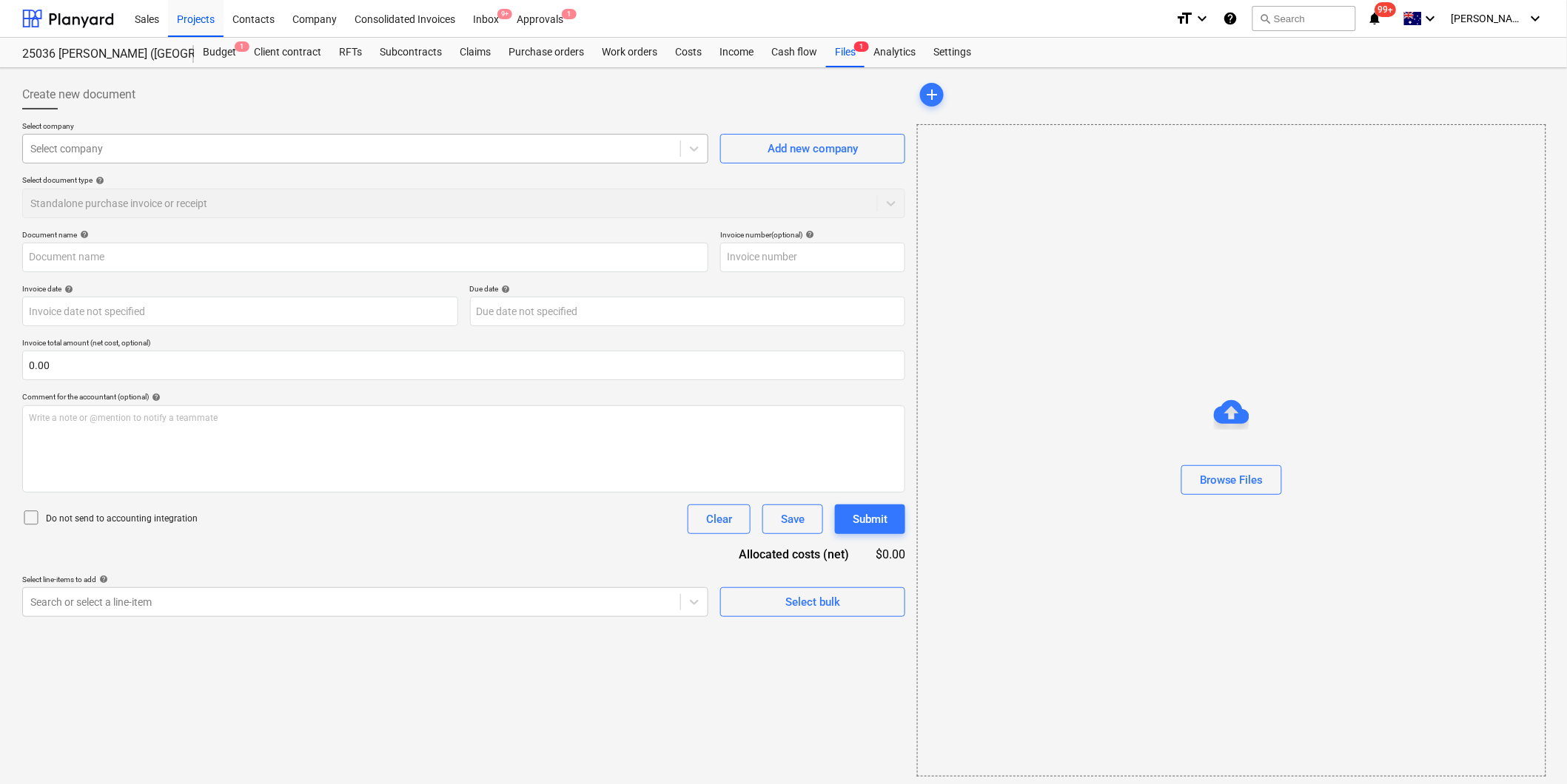
click at [165, 159] on div "Select company" at bounding box center [351, 148] width 657 height 21
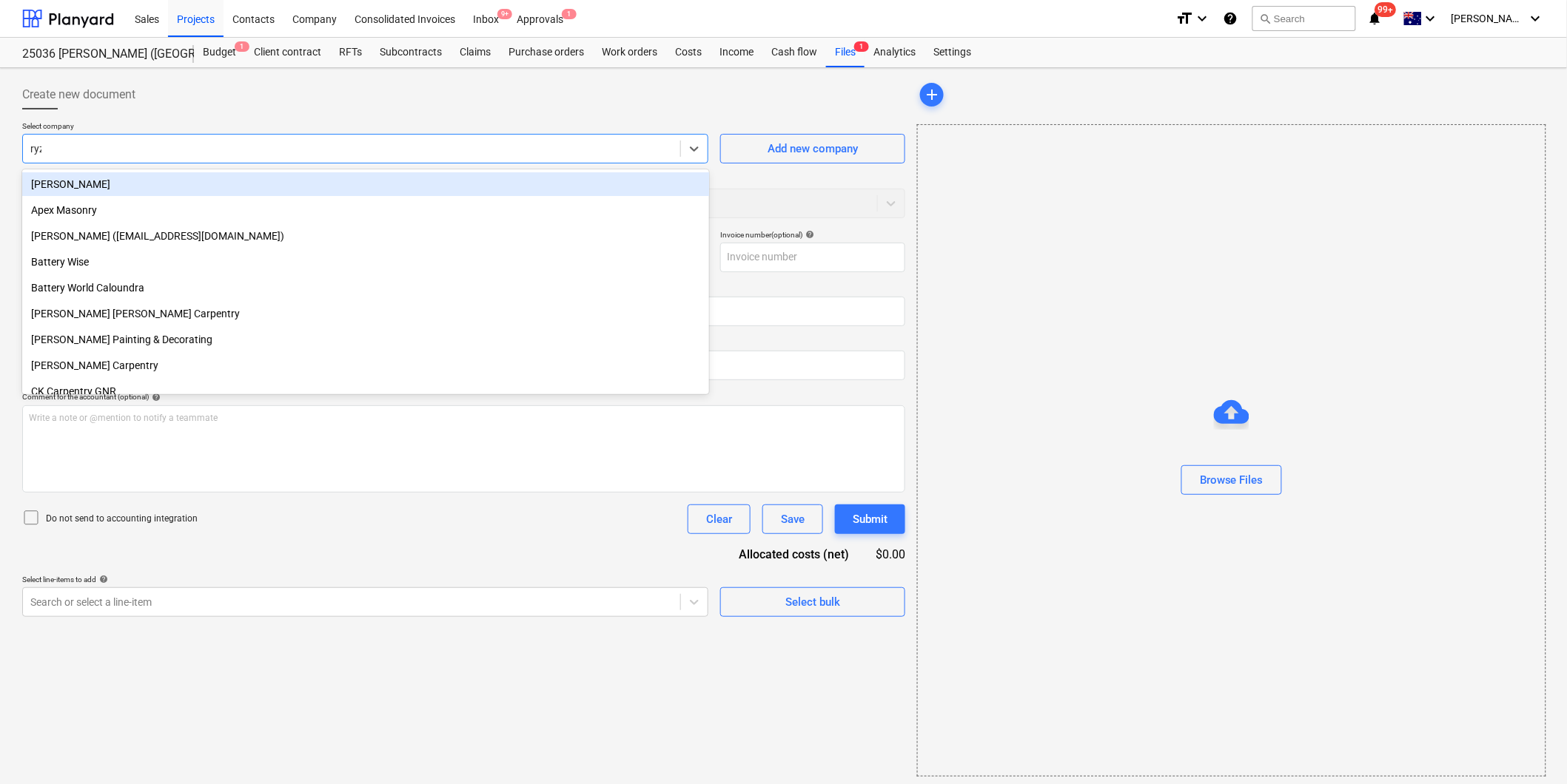
type input "ryza"
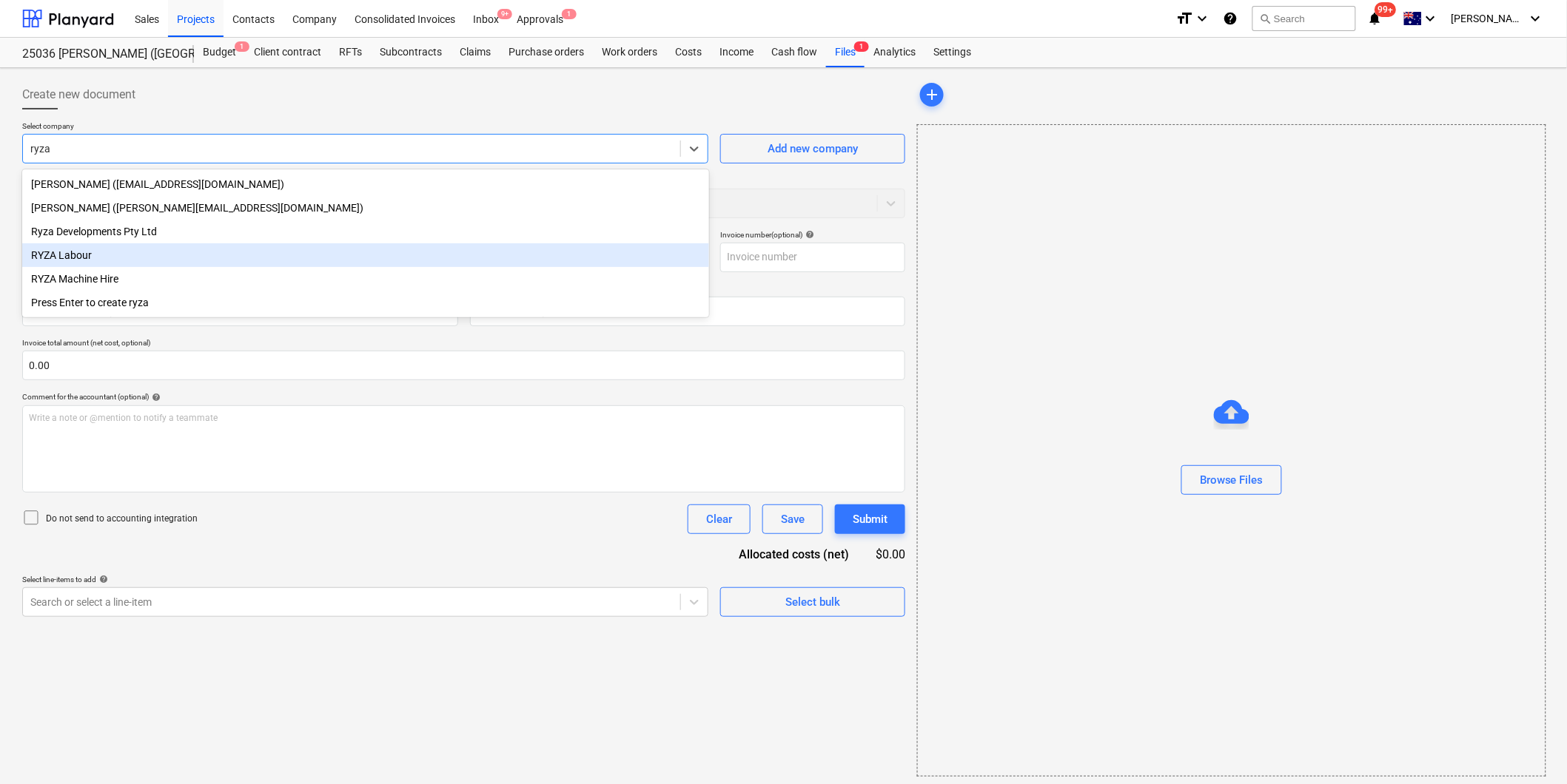
click at [123, 260] on div "RYZA Labour" at bounding box center [365, 255] width 687 height 24
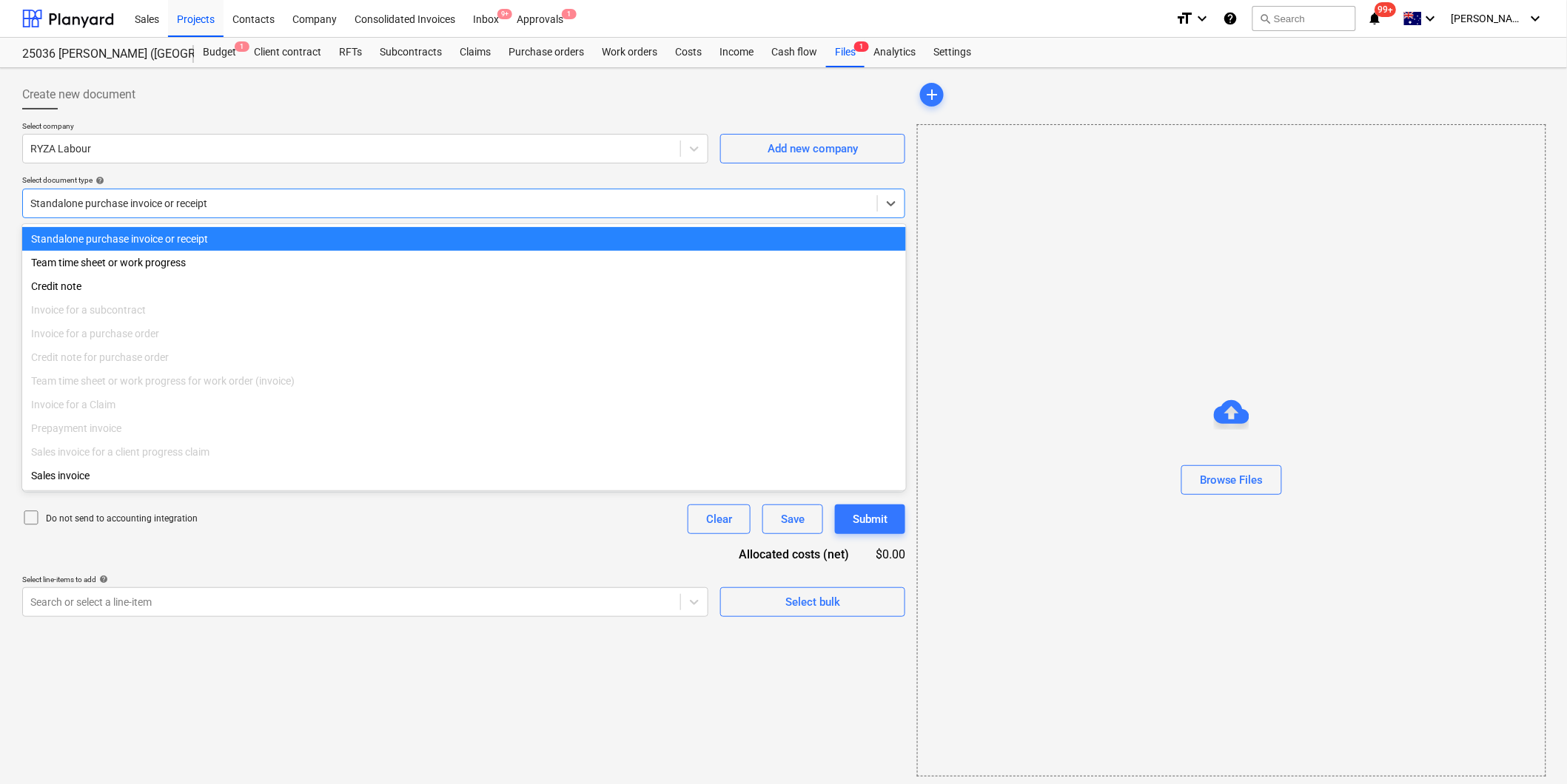
click at [148, 202] on div at bounding box center [450, 203] width 839 height 14
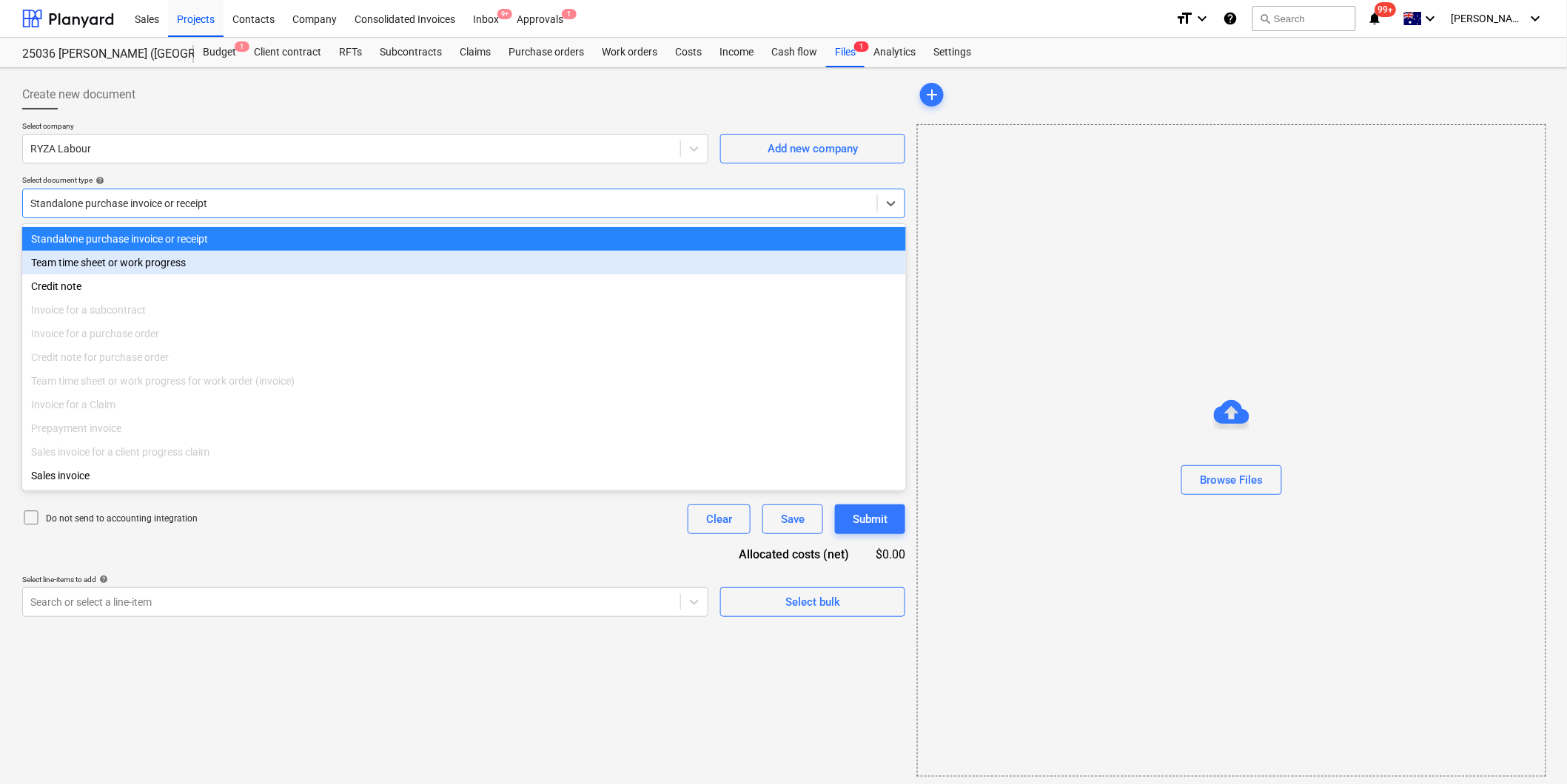
click at [135, 263] on div "Team time sheet or work progress" at bounding box center [464, 263] width 884 height 24
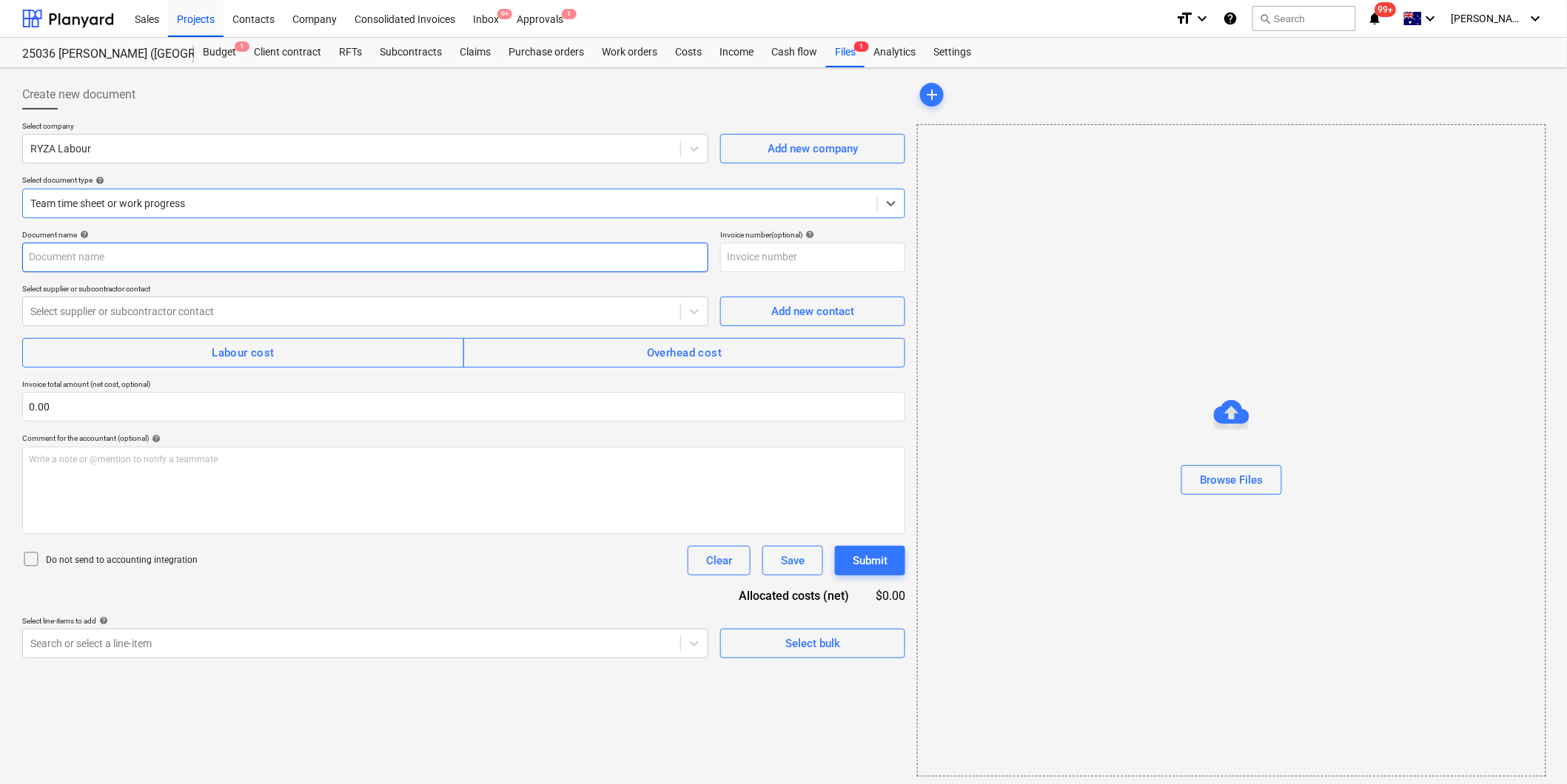
click at [120, 250] on input "text" at bounding box center [365, 257] width 686 height 30
type input "Rhyce Labour"
click at [114, 312] on div at bounding box center [352, 311] width 643 height 14
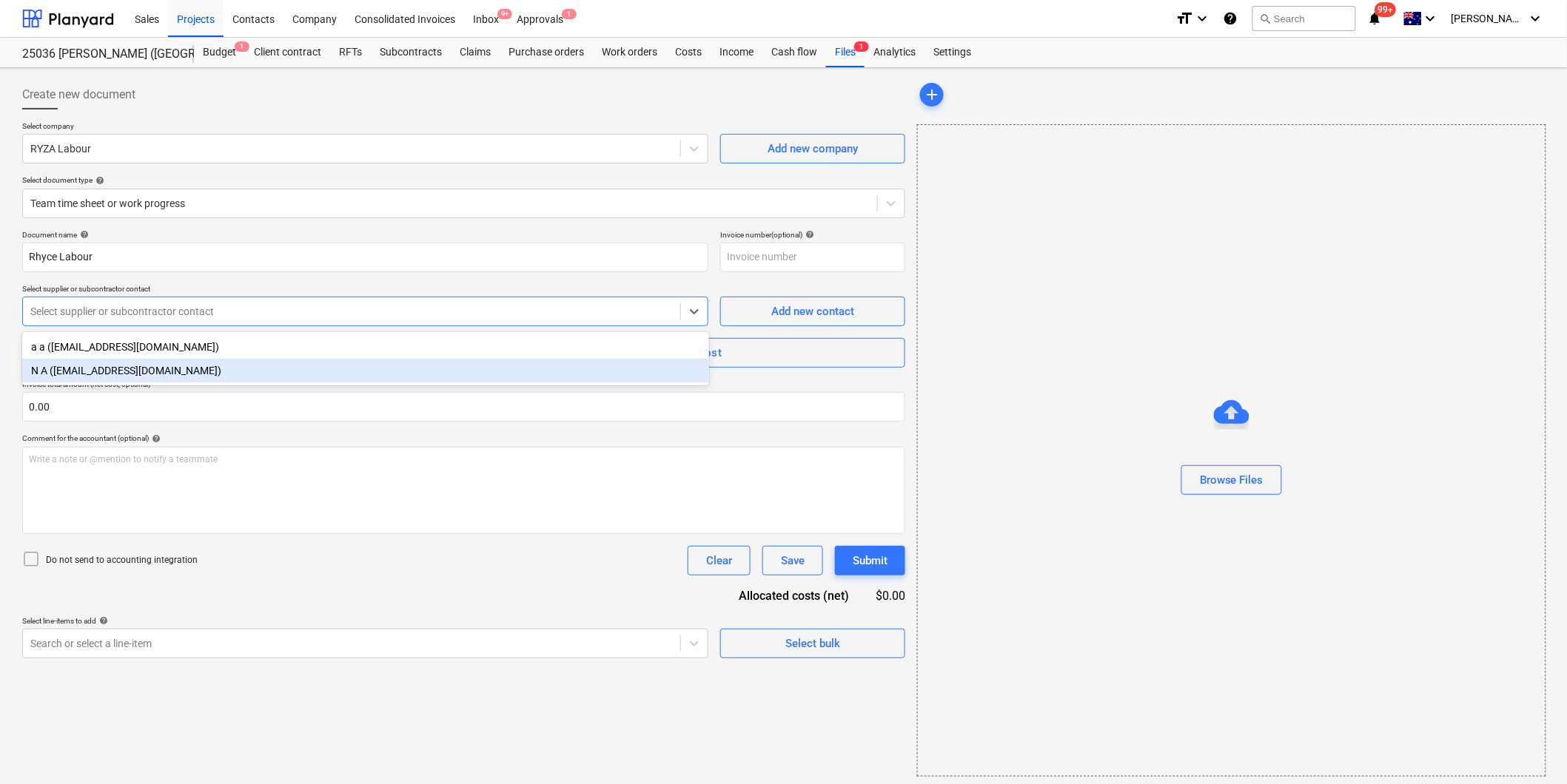
click at [97, 370] on div "N A ([EMAIL_ADDRESS][DOMAIN_NAME])" at bounding box center [365, 370] width 687 height 24
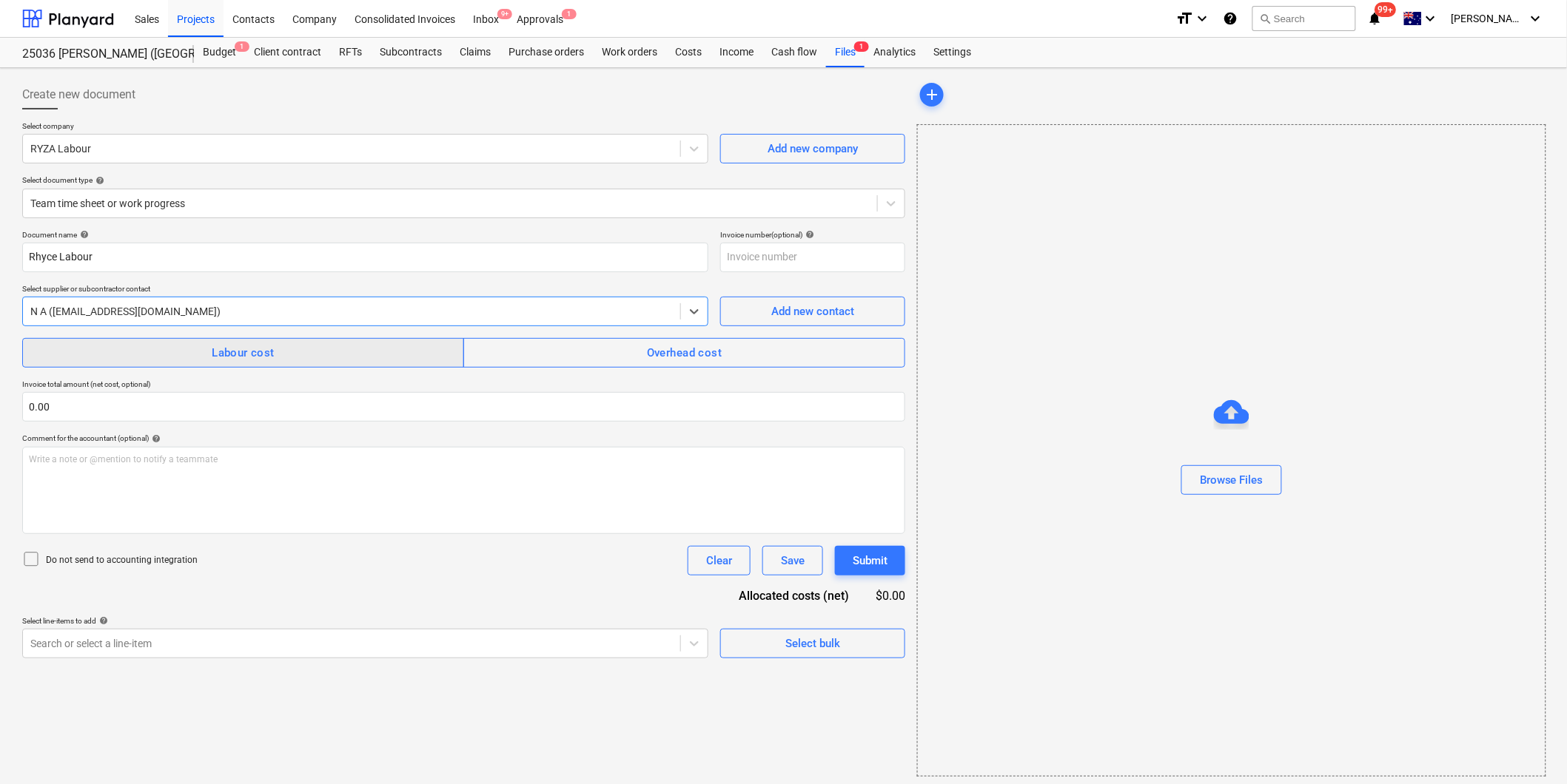
click at [207, 353] on span "Labour cost" at bounding box center [244, 352] width 410 height 19
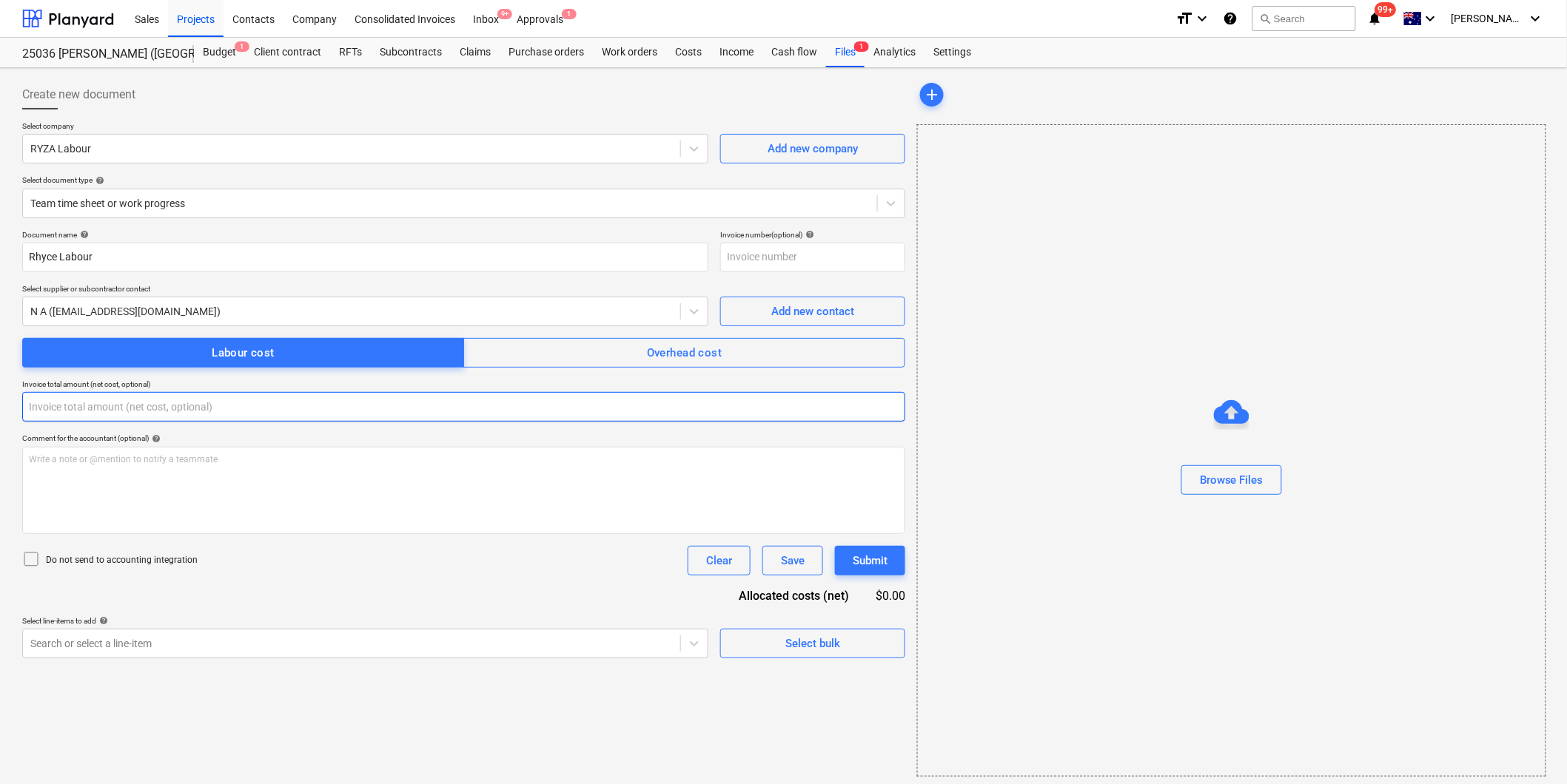
click at [121, 410] on input "text" at bounding box center [464, 406] width 883 height 30
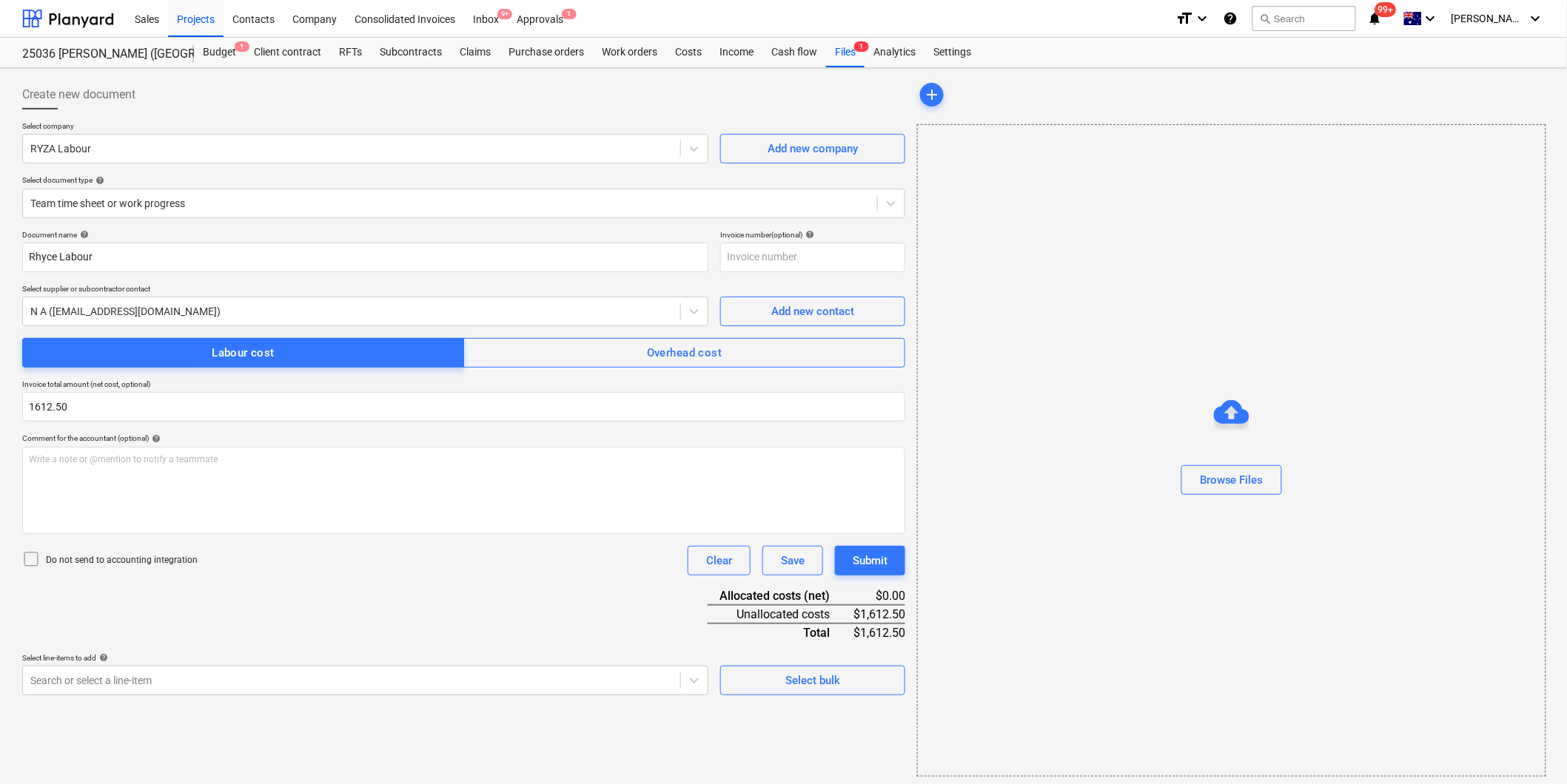
type input "1,612.50"
click at [28, 565] on icon at bounding box center [30, 559] width 18 height 18
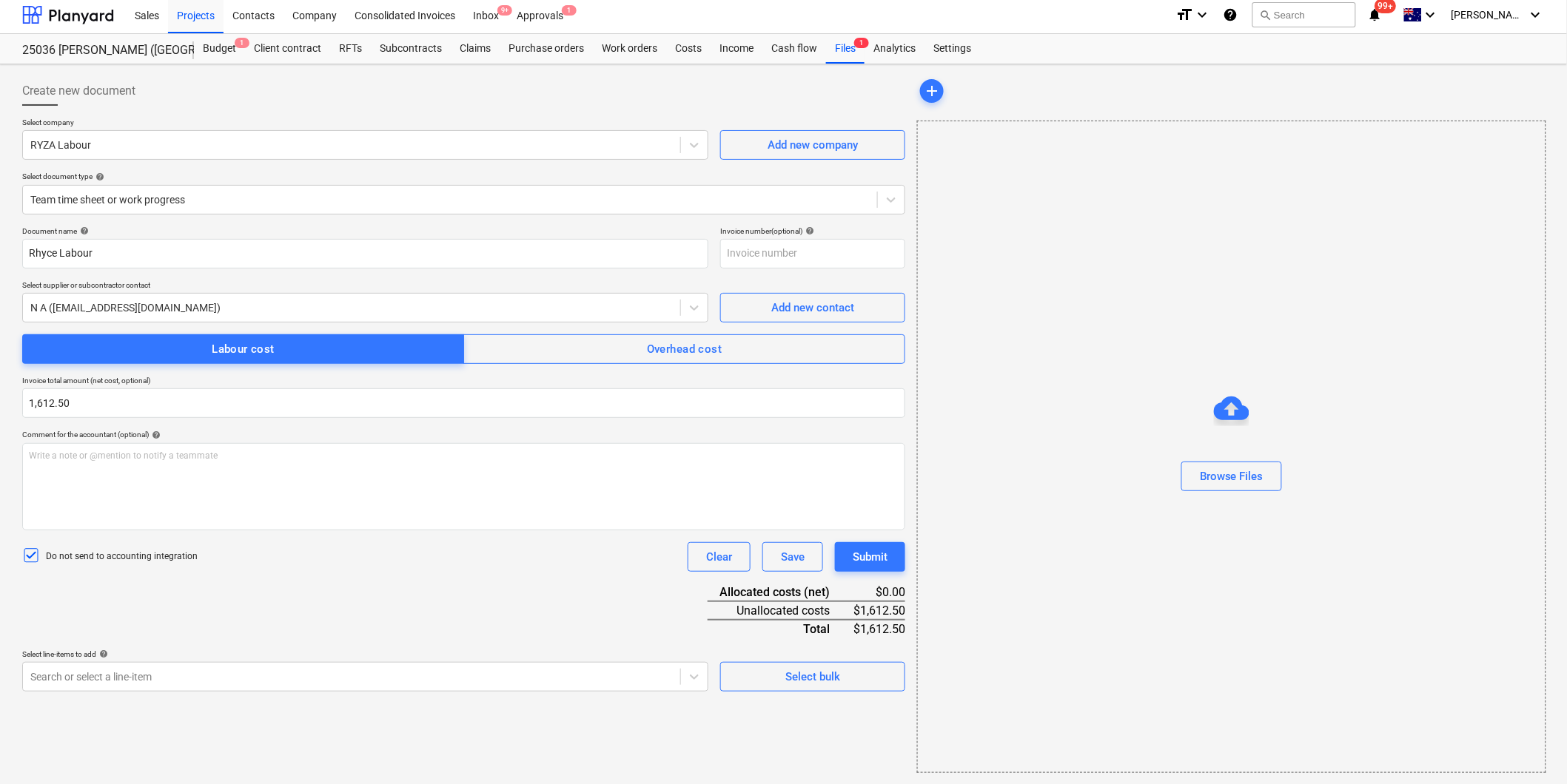
scroll to position [5, 0]
click at [802, 669] on div "Select bulk" at bounding box center [812, 676] width 55 height 19
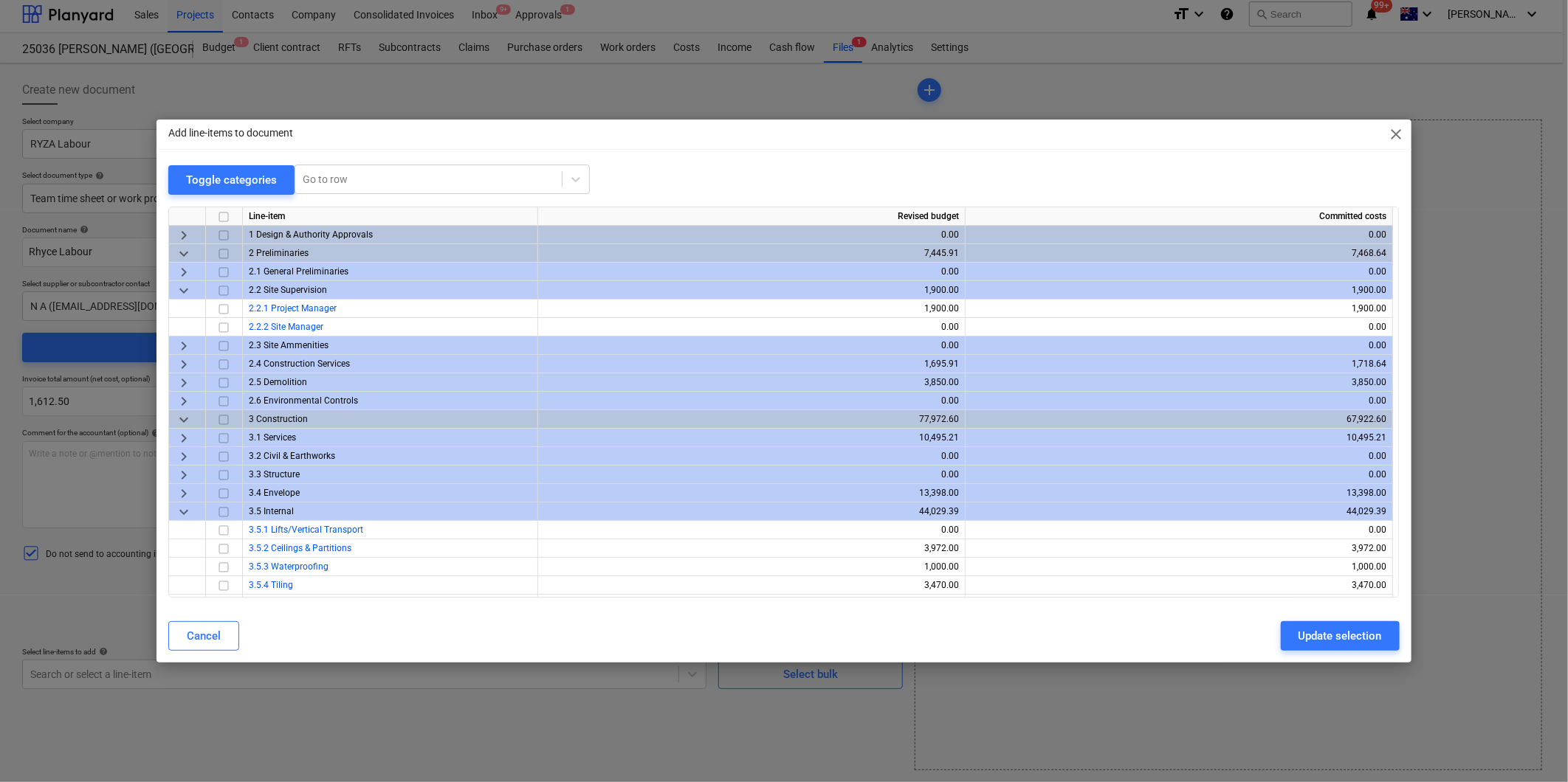
click at [185, 511] on span "keyboard_arrow_down" at bounding box center [183, 512] width 17 height 17
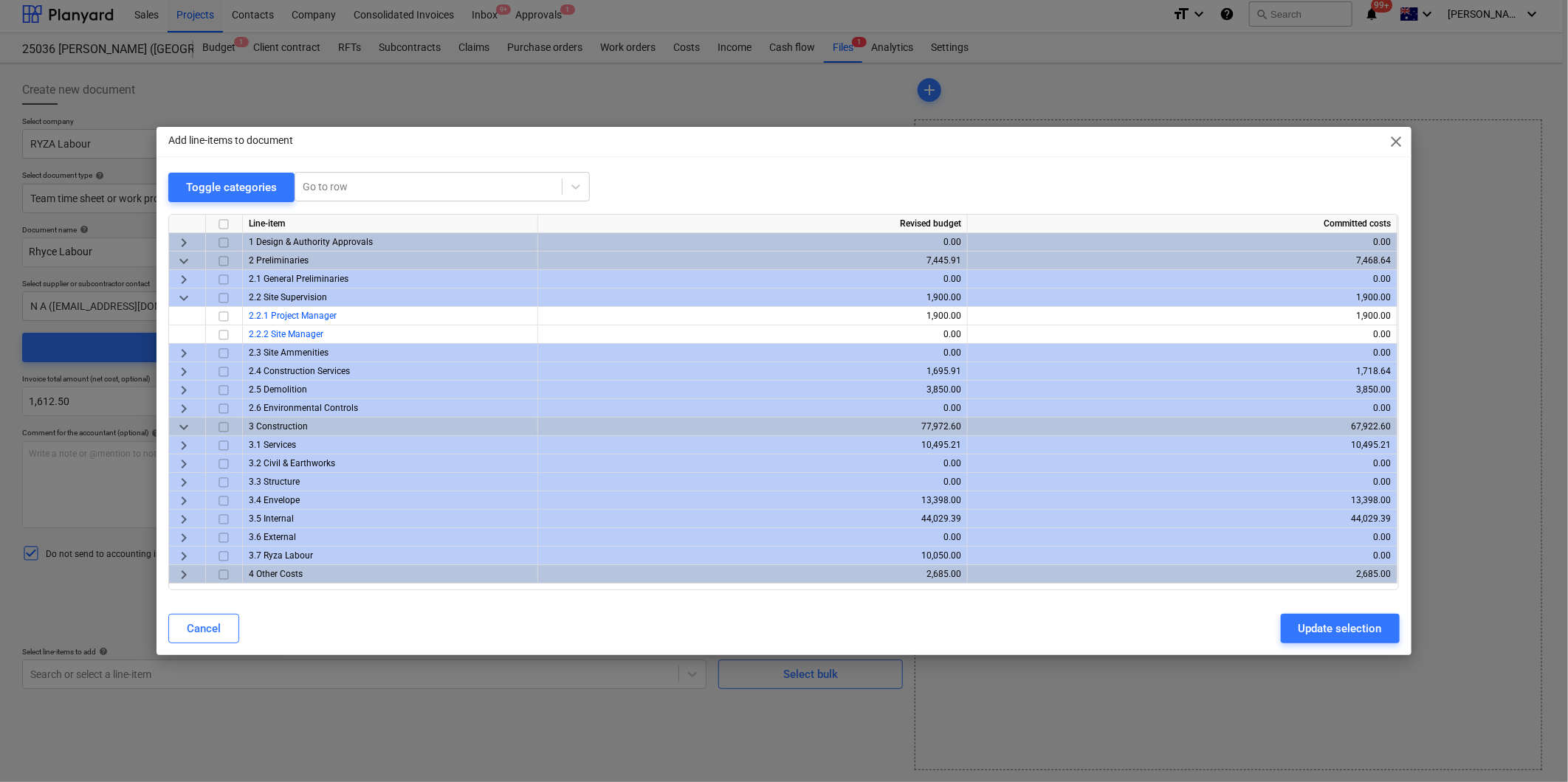
click at [185, 552] on span "keyboard_arrow_right" at bounding box center [183, 556] width 17 height 17
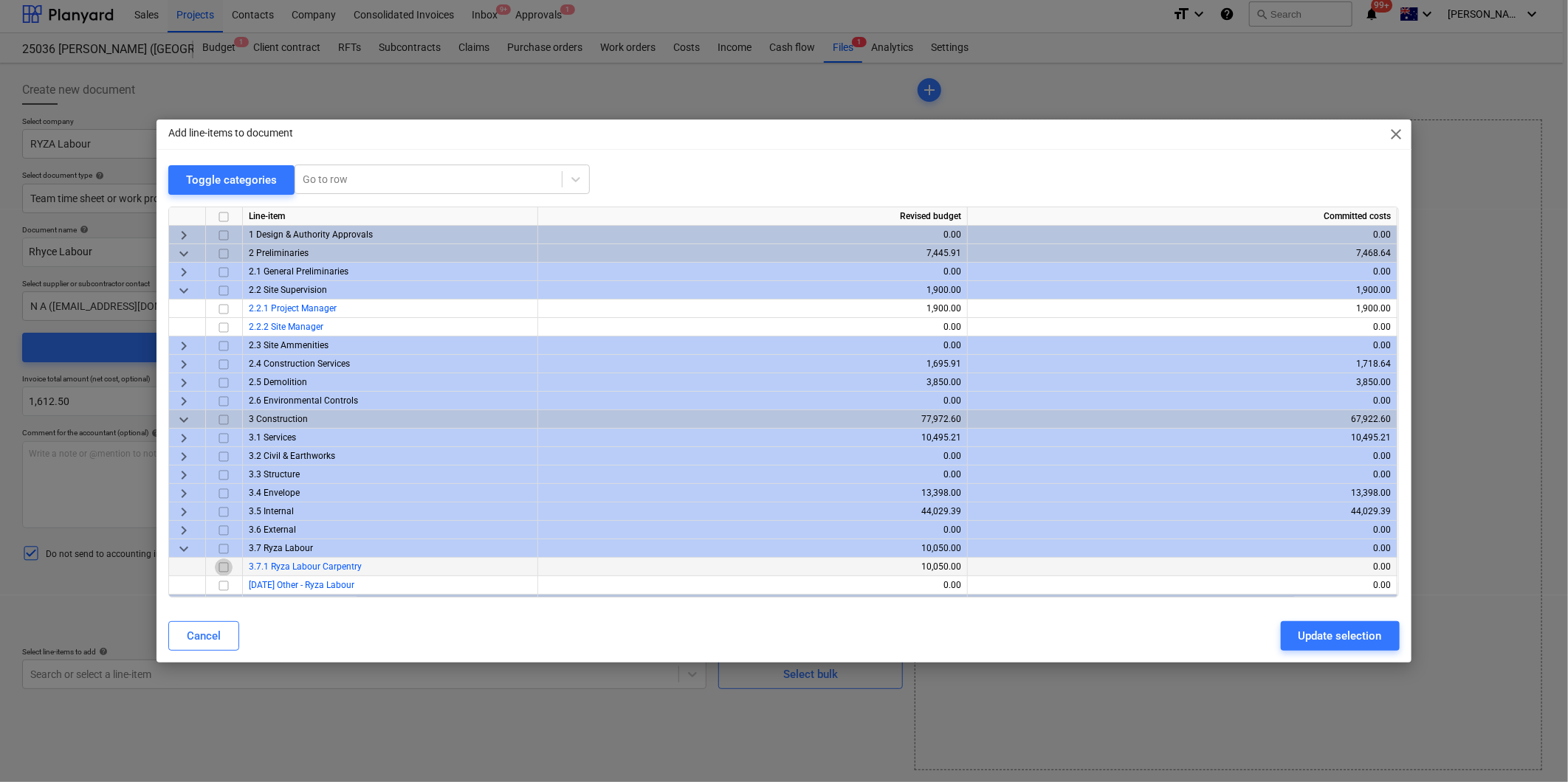
click at [224, 569] on input "checkbox" at bounding box center [223, 567] width 17 height 17
click at [1334, 632] on div "Update selection" at bounding box center [1340, 635] width 84 height 19
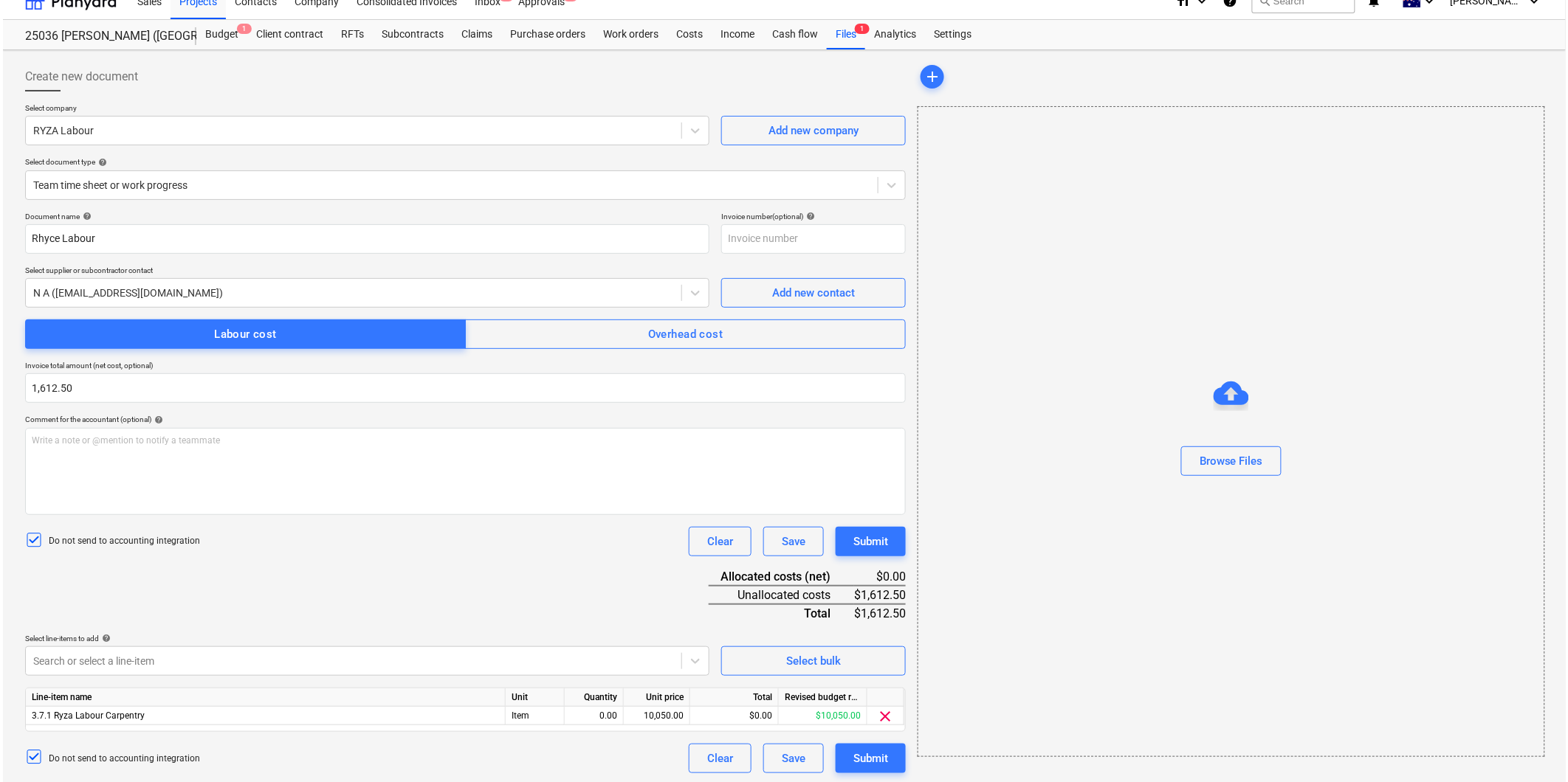
scroll to position [22, 0]
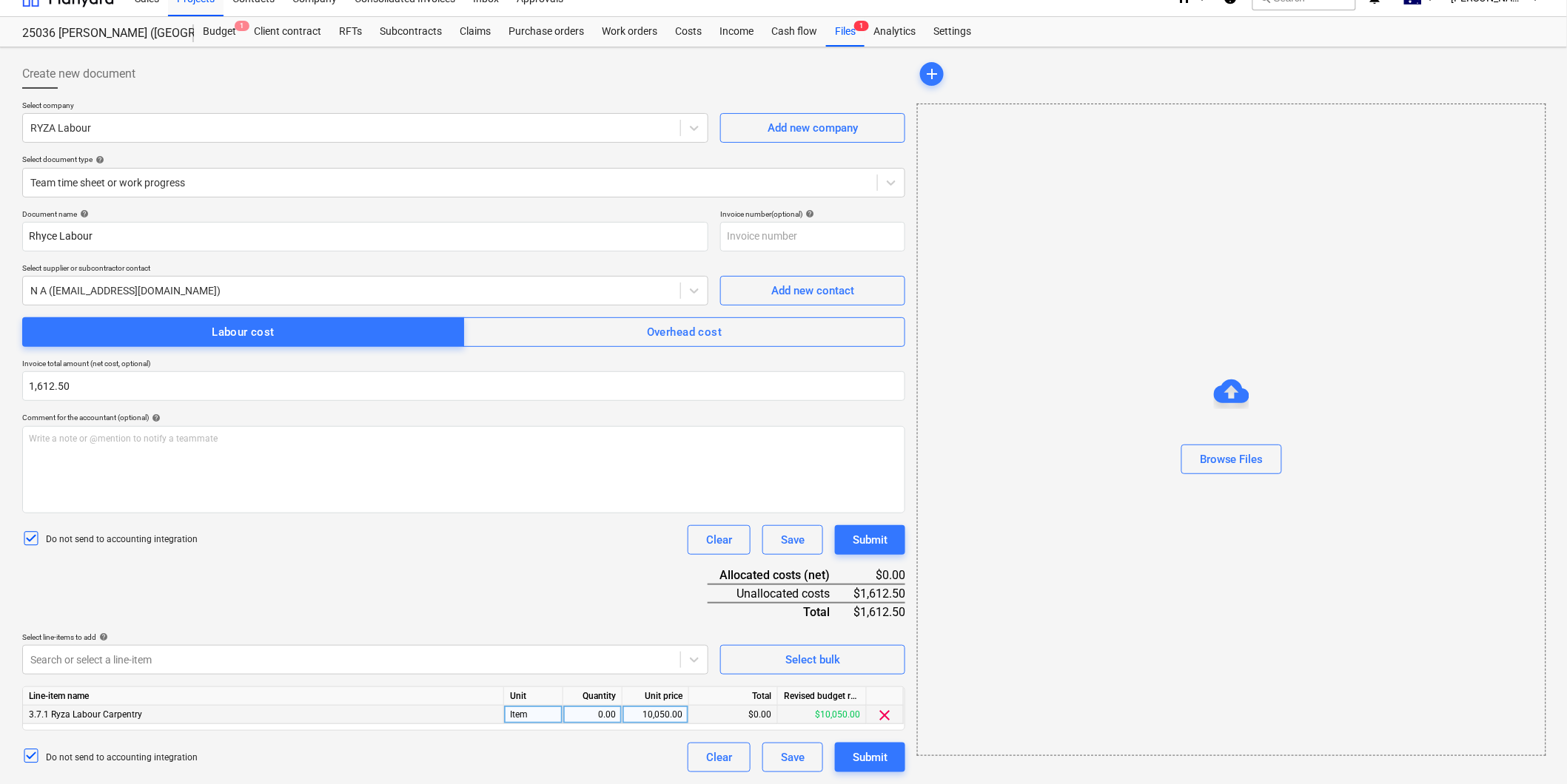
click at [601, 711] on div "0.00" at bounding box center [592, 715] width 46 height 18
type input "1"
click at [659, 712] on div "10,050.00" at bounding box center [655, 715] width 54 height 18
type input "1612.50"
click at [876, 757] on div "Submit" at bounding box center [870, 757] width 35 height 19
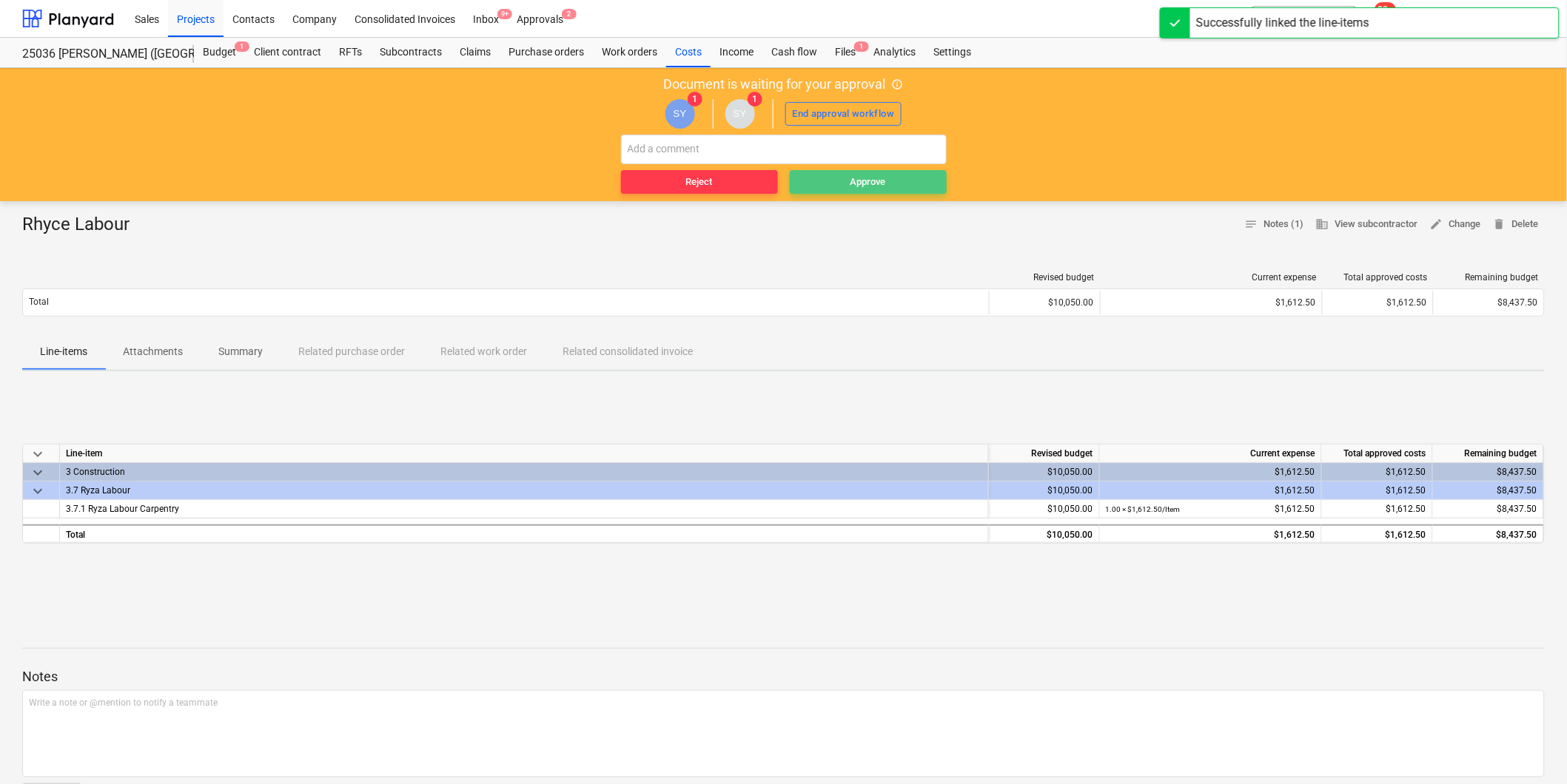
click at [889, 180] on span "Approve" at bounding box center [868, 182] width 145 height 17
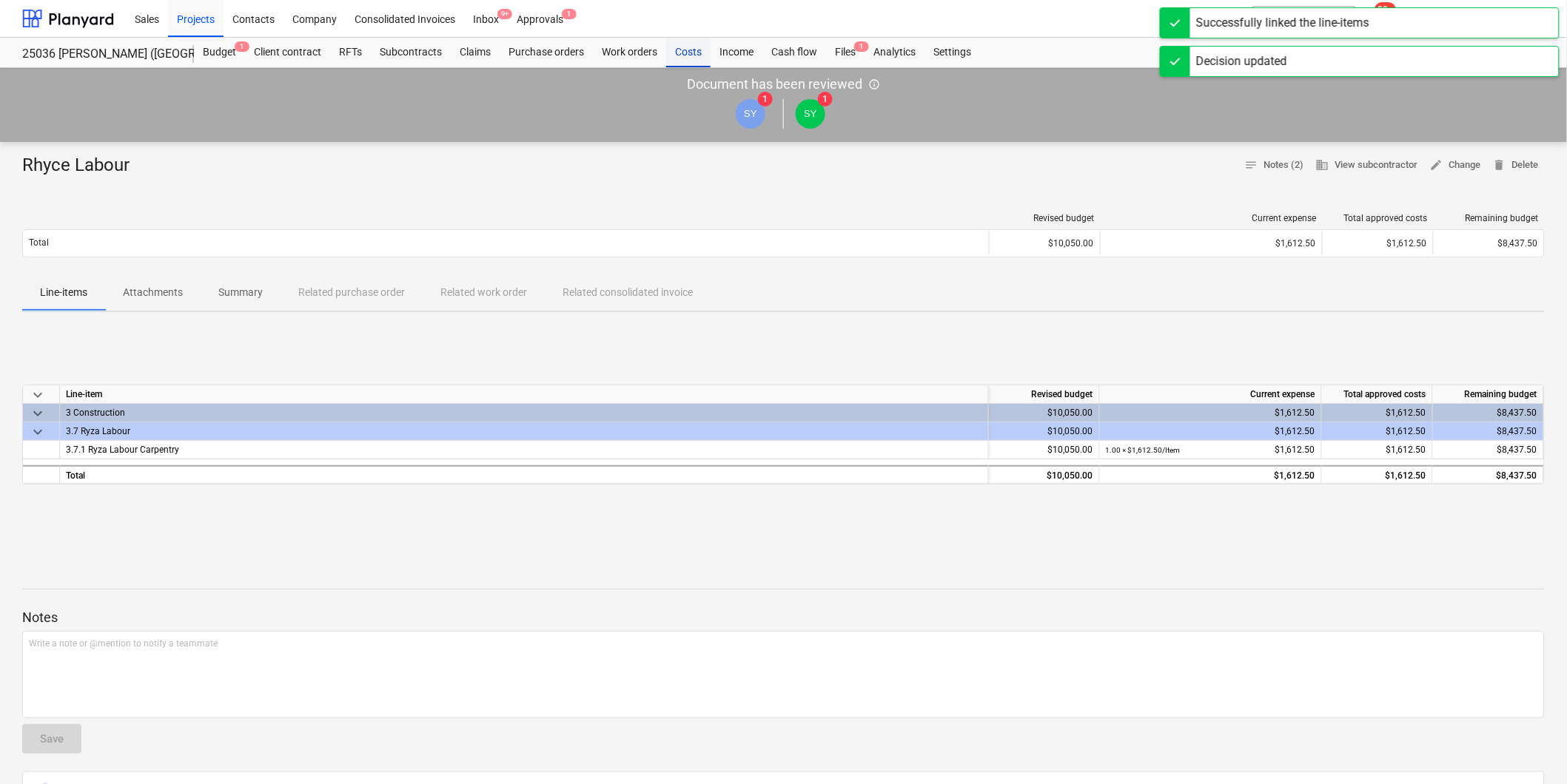
click at [691, 56] on div "Costs" at bounding box center [688, 53] width 44 height 30
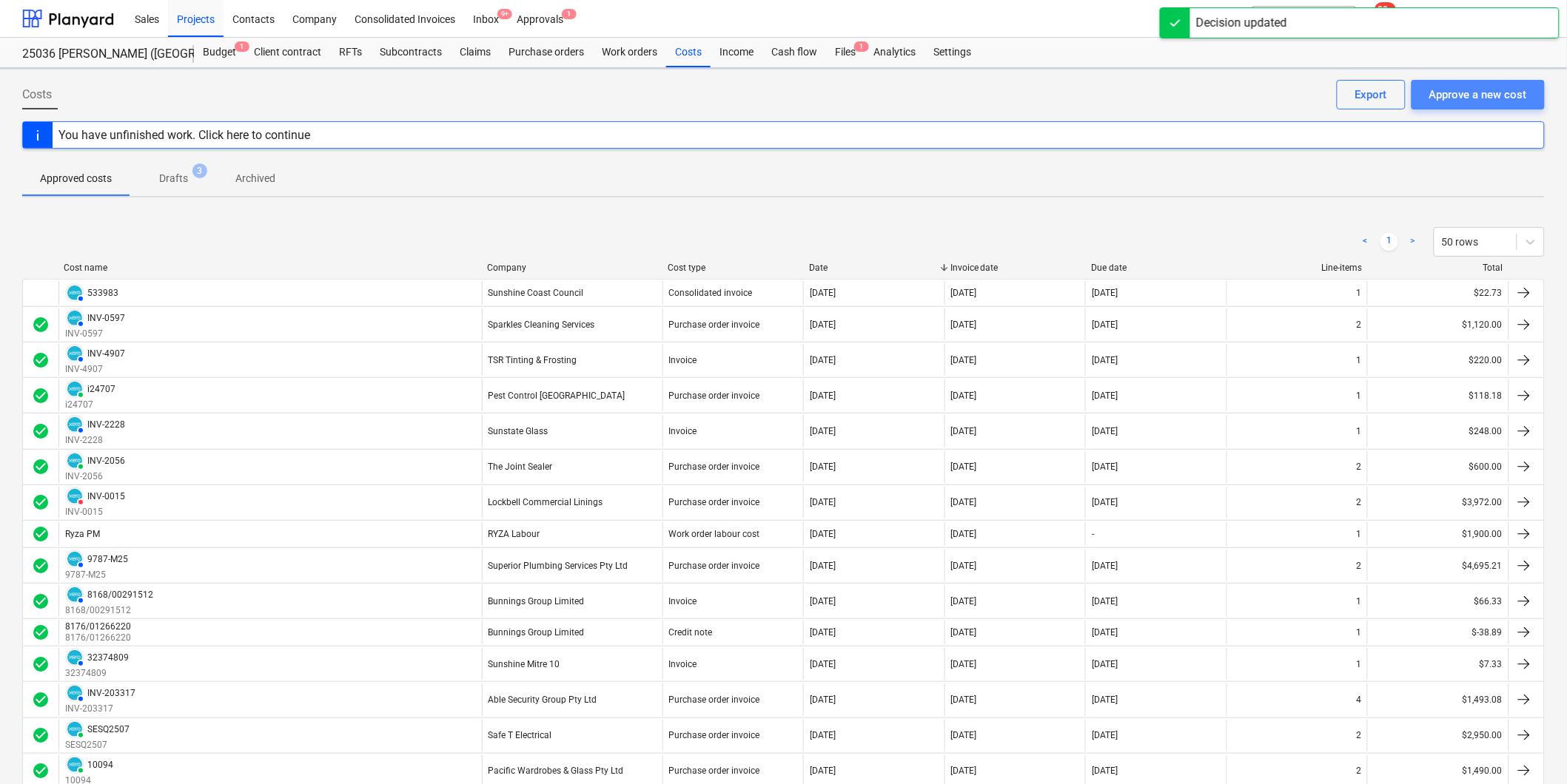
click at [1490, 96] on div "Approve a new cost" at bounding box center [1478, 94] width 97 height 19
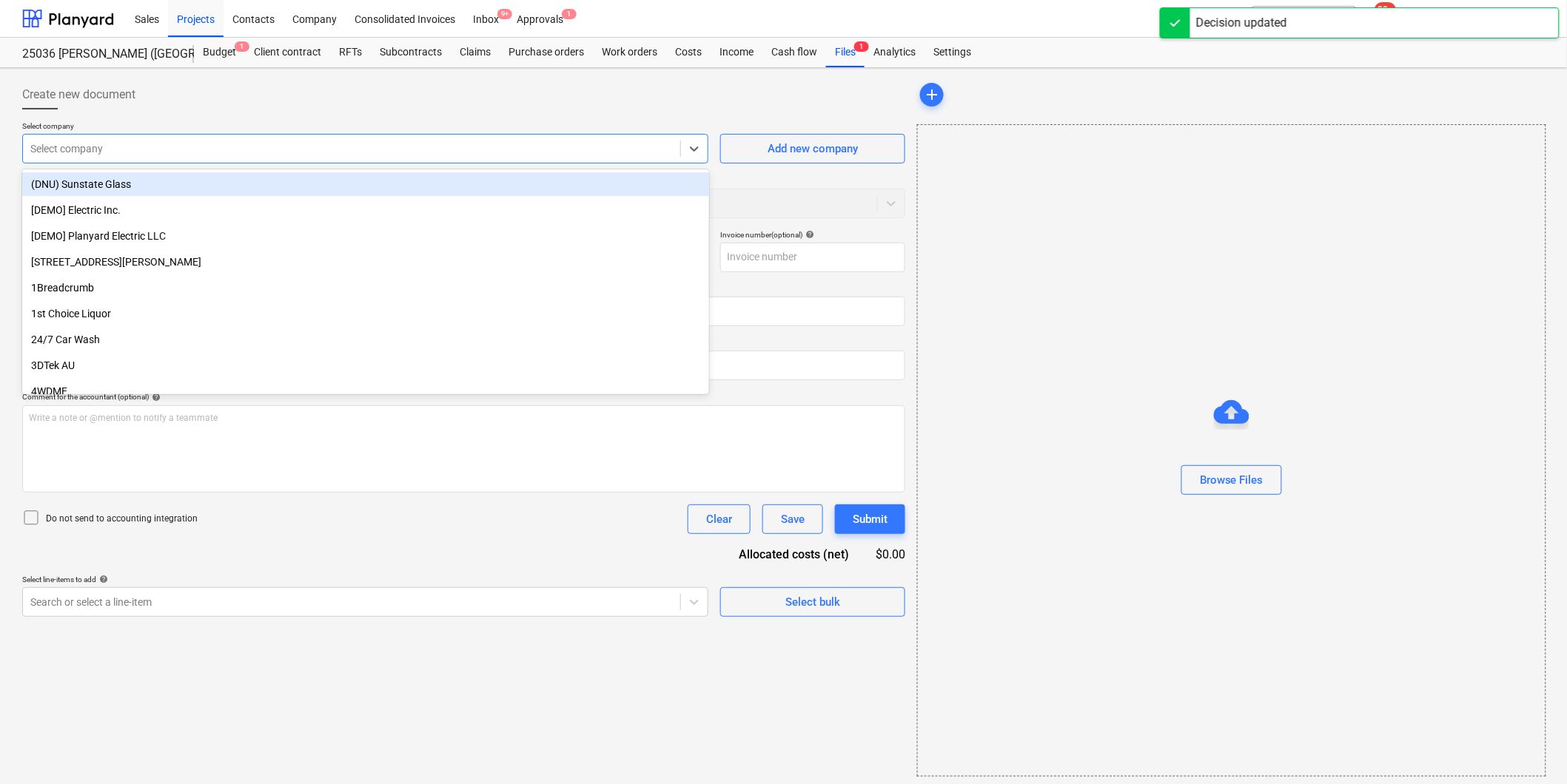
click at [104, 145] on div at bounding box center [352, 148] width 643 height 14
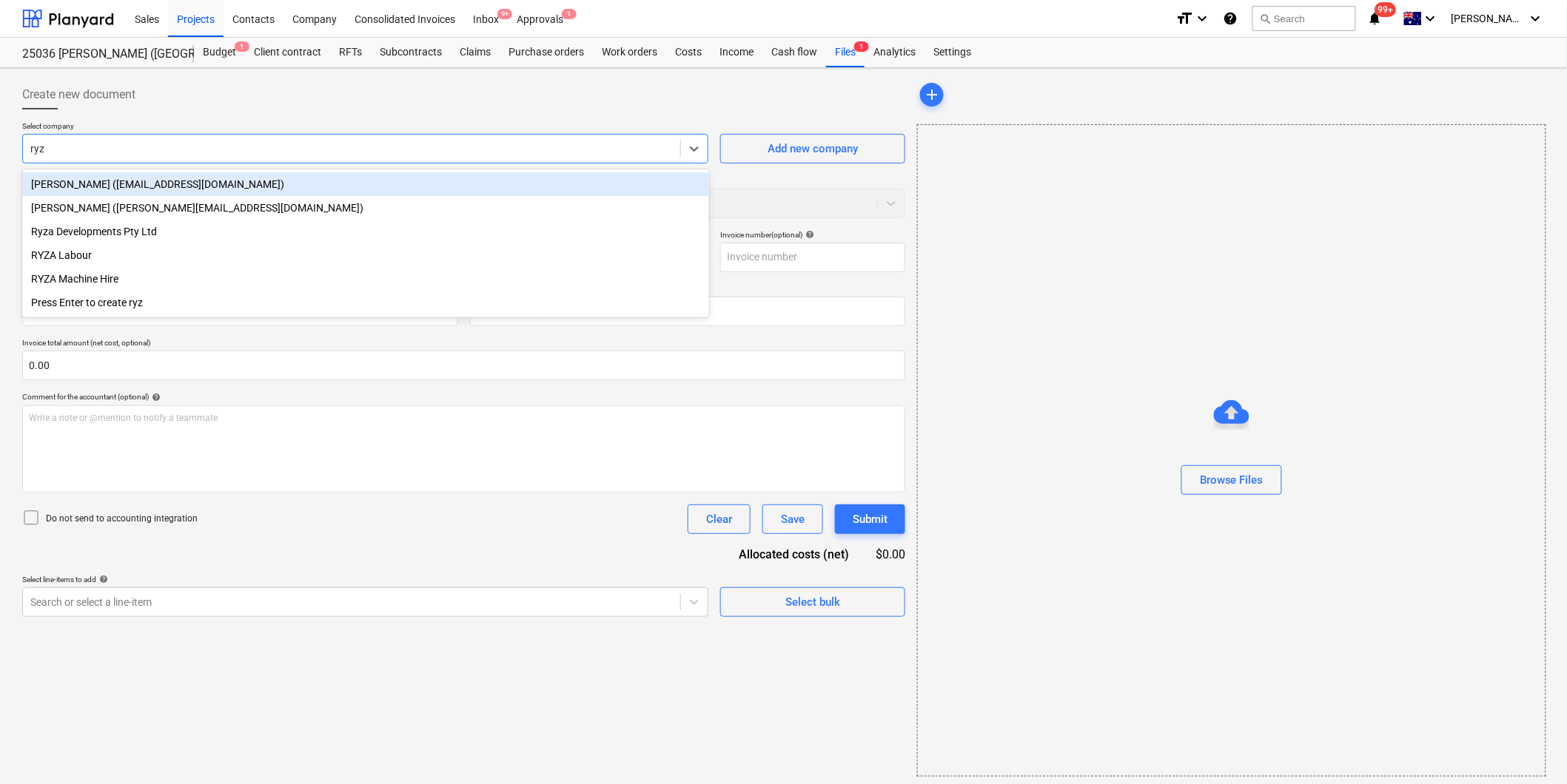
type input "ryza"
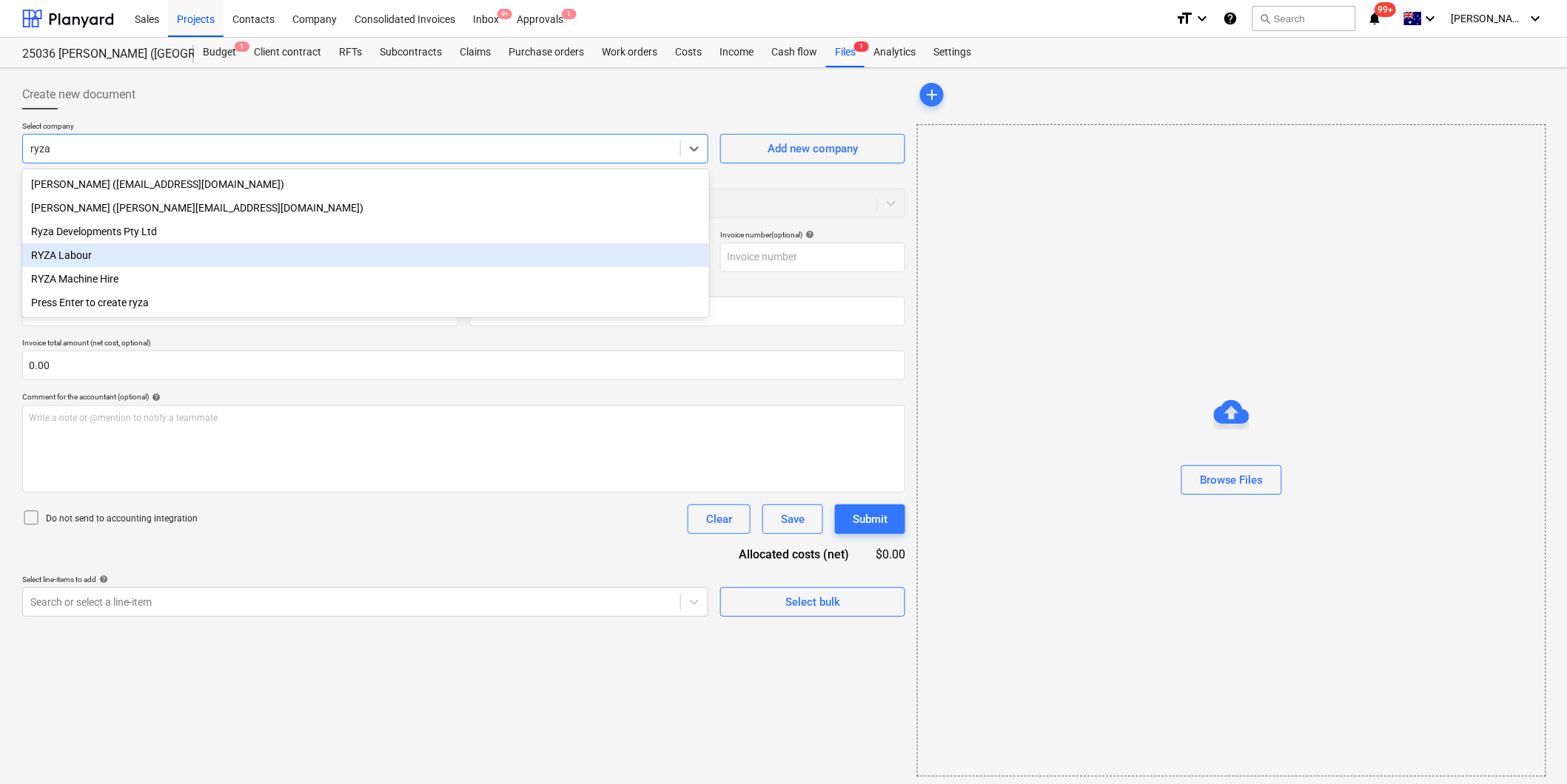
click at [63, 261] on div "RYZA Labour" at bounding box center [365, 255] width 687 height 24
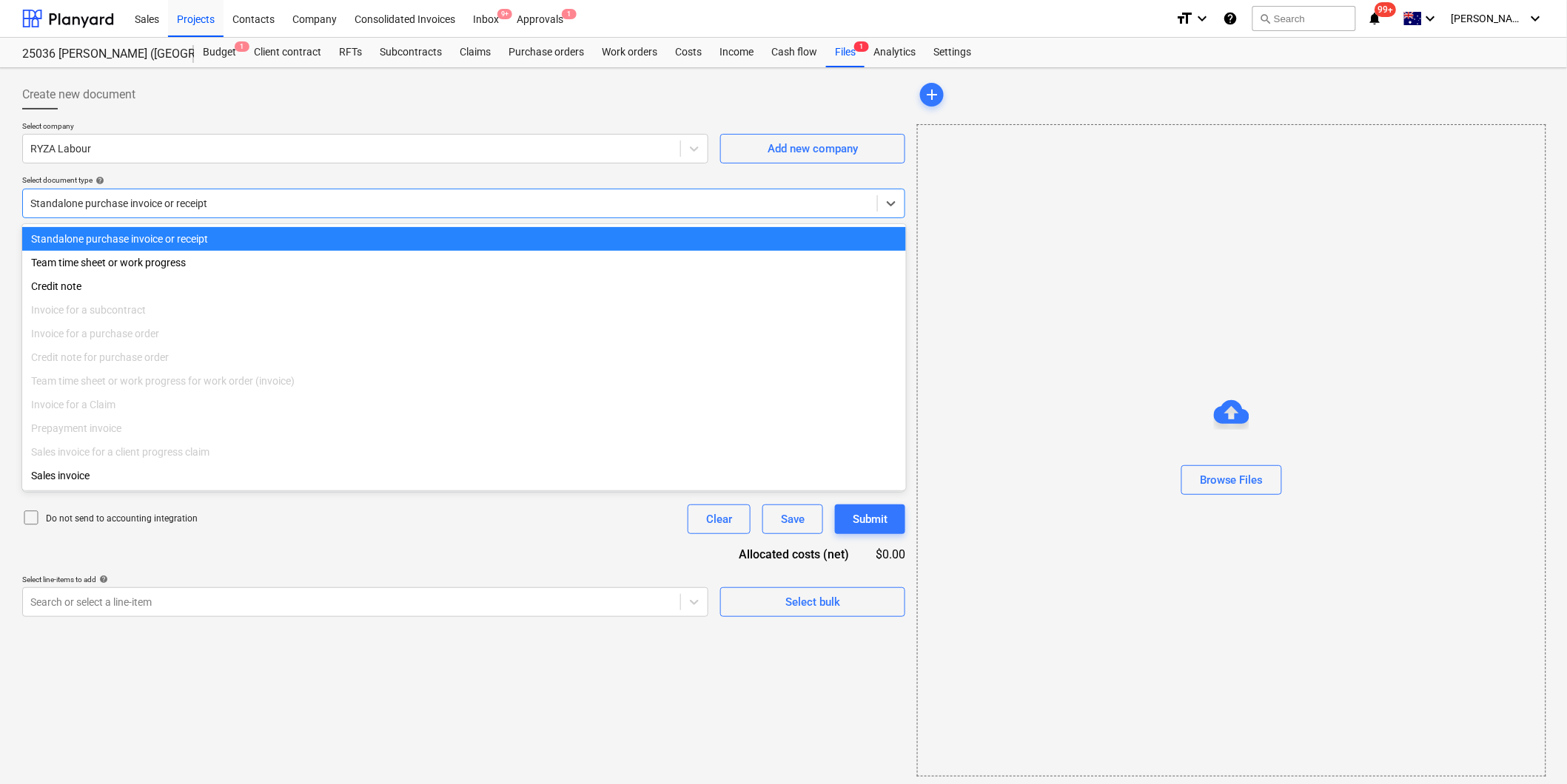
click at [135, 205] on div at bounding box center [450, 203] width 839 height 14
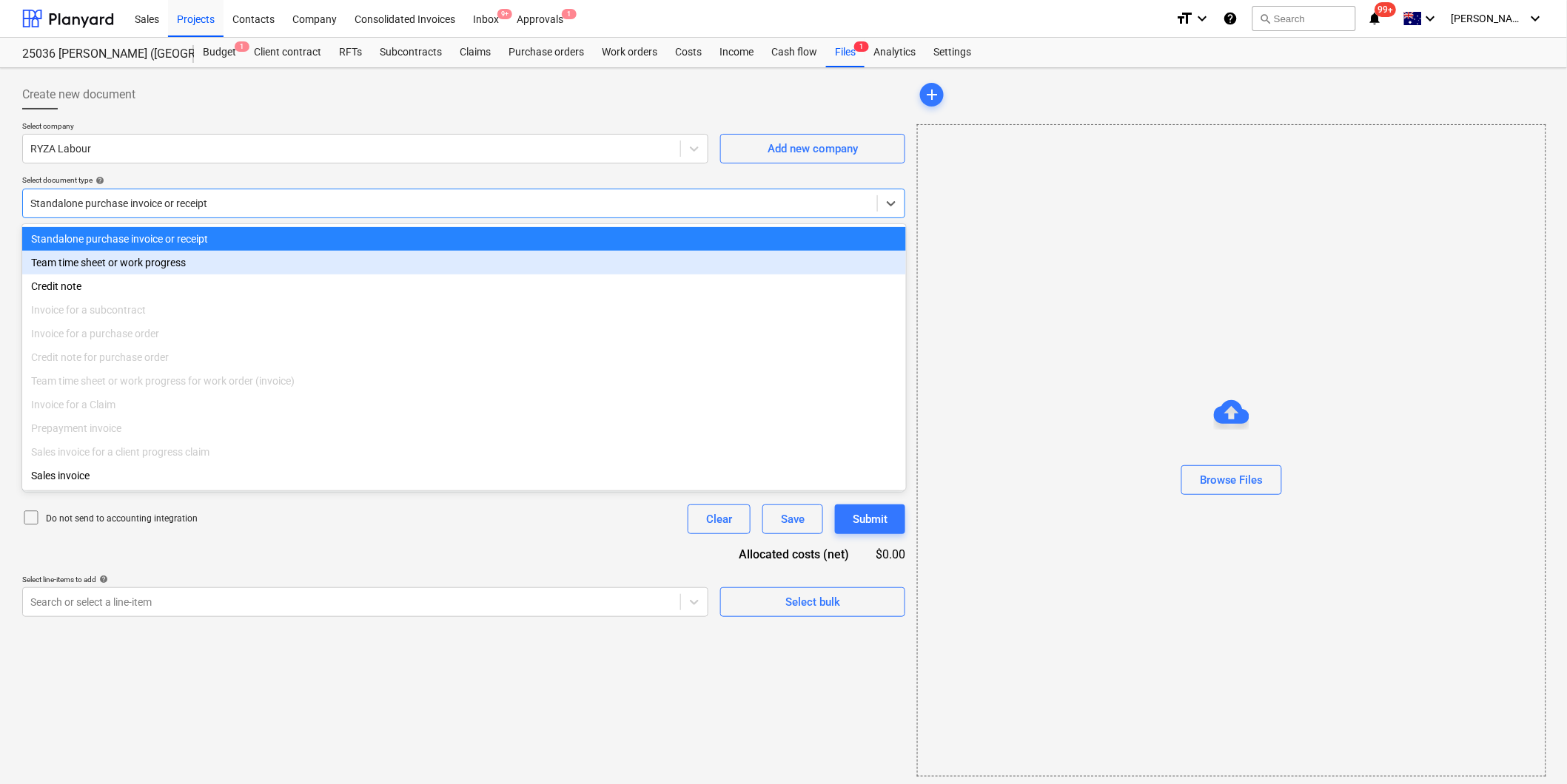
click at [119, 263] on div "Team time sheet or work progress" at bounding box center [464, 263] width 884 height 24
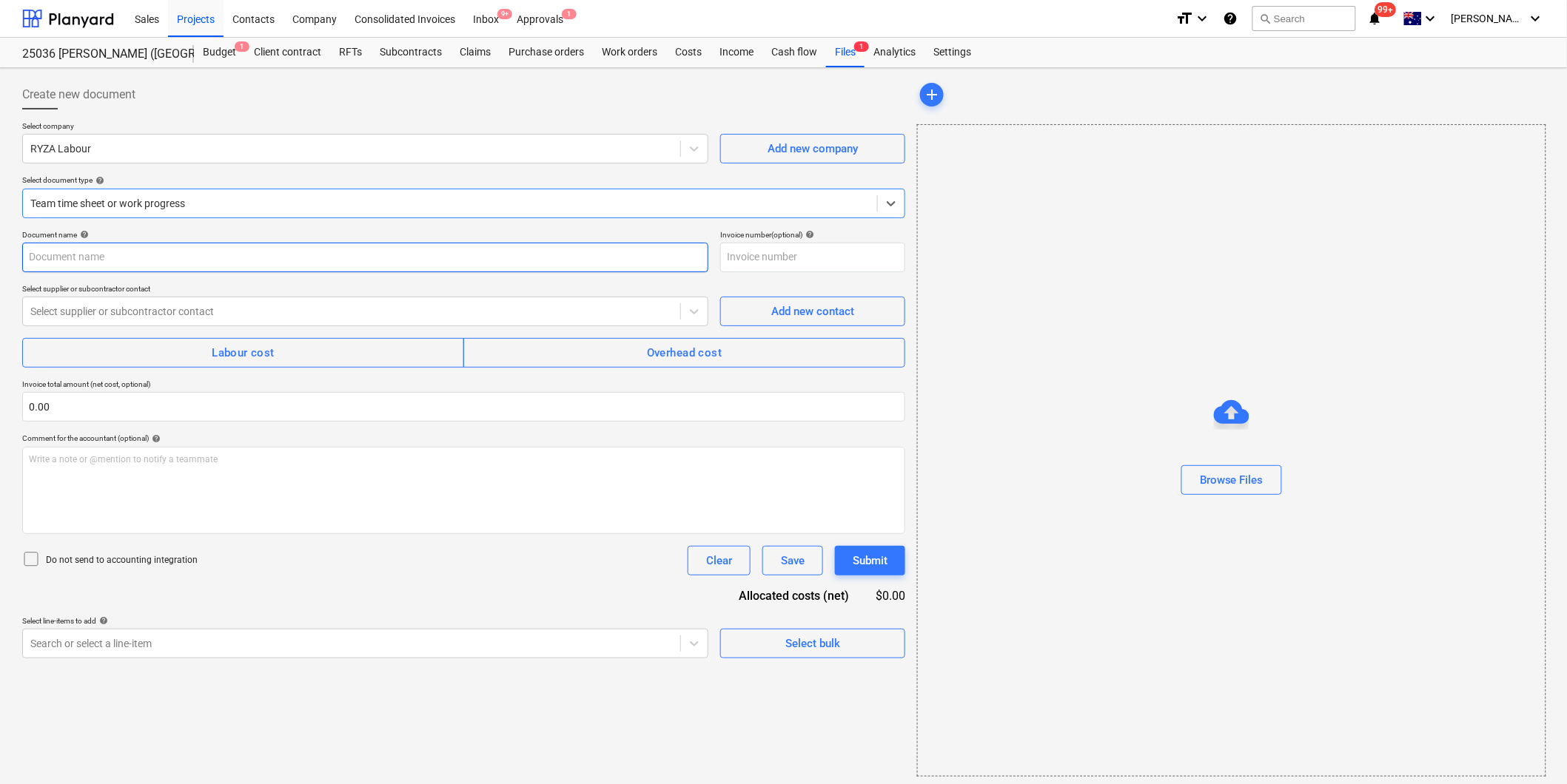
click at [104, 264] on input "text" at bounding box center [365, 257] width 686 height 30
type input "[PERSON_NAME] Labour"
click at [144, 315] on div at bounding box center [352, 311] width 643 height 14
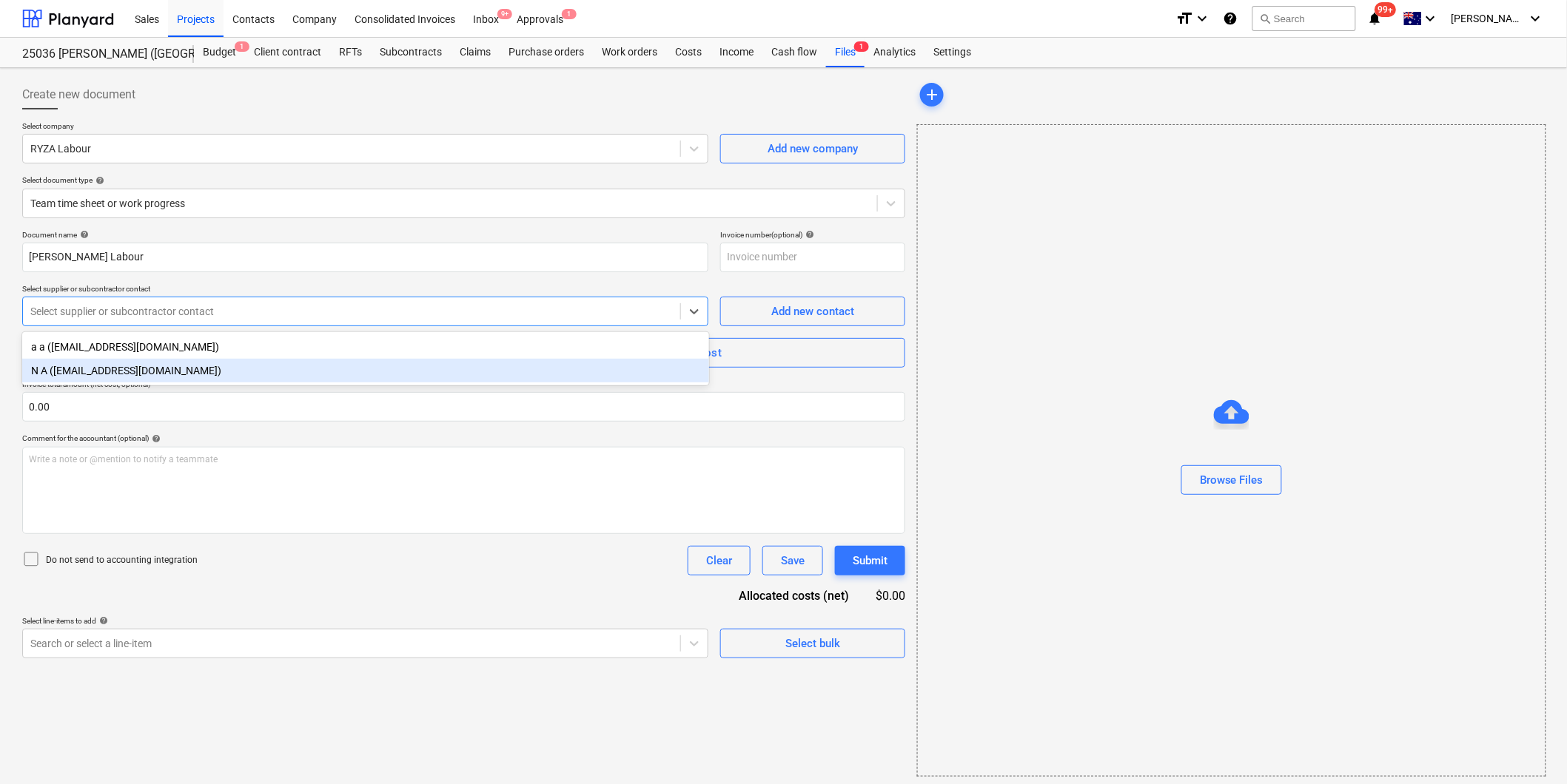
click at [126, 374] on div "N A ([EMAIL_ADDRESS][DOMAIN_NAME])" at bounding box center [365, 370] width 687 height 24
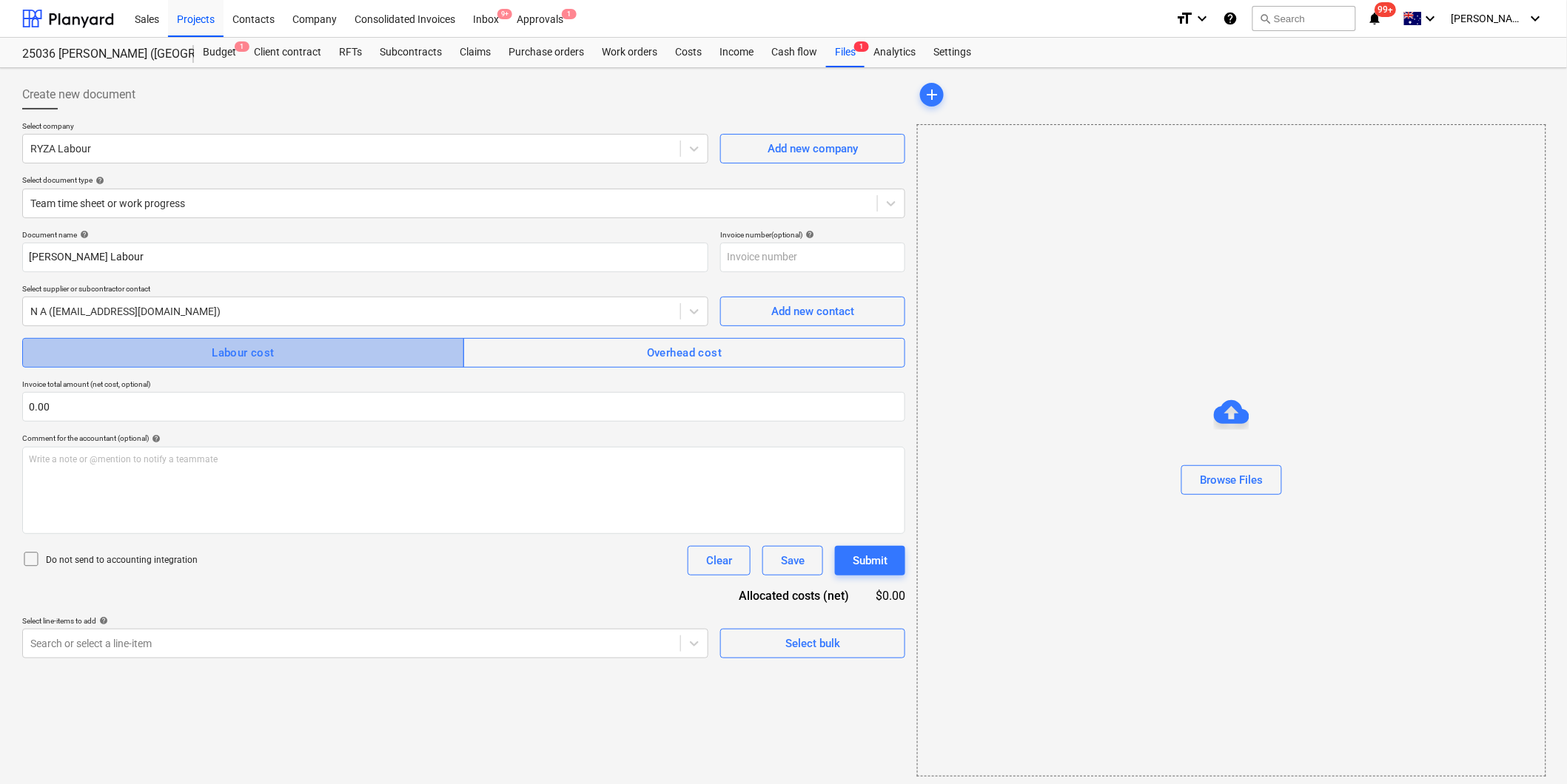
click at [171, 357] on span "Labour cost" at bounding box center [244, 352] width 410 height 19
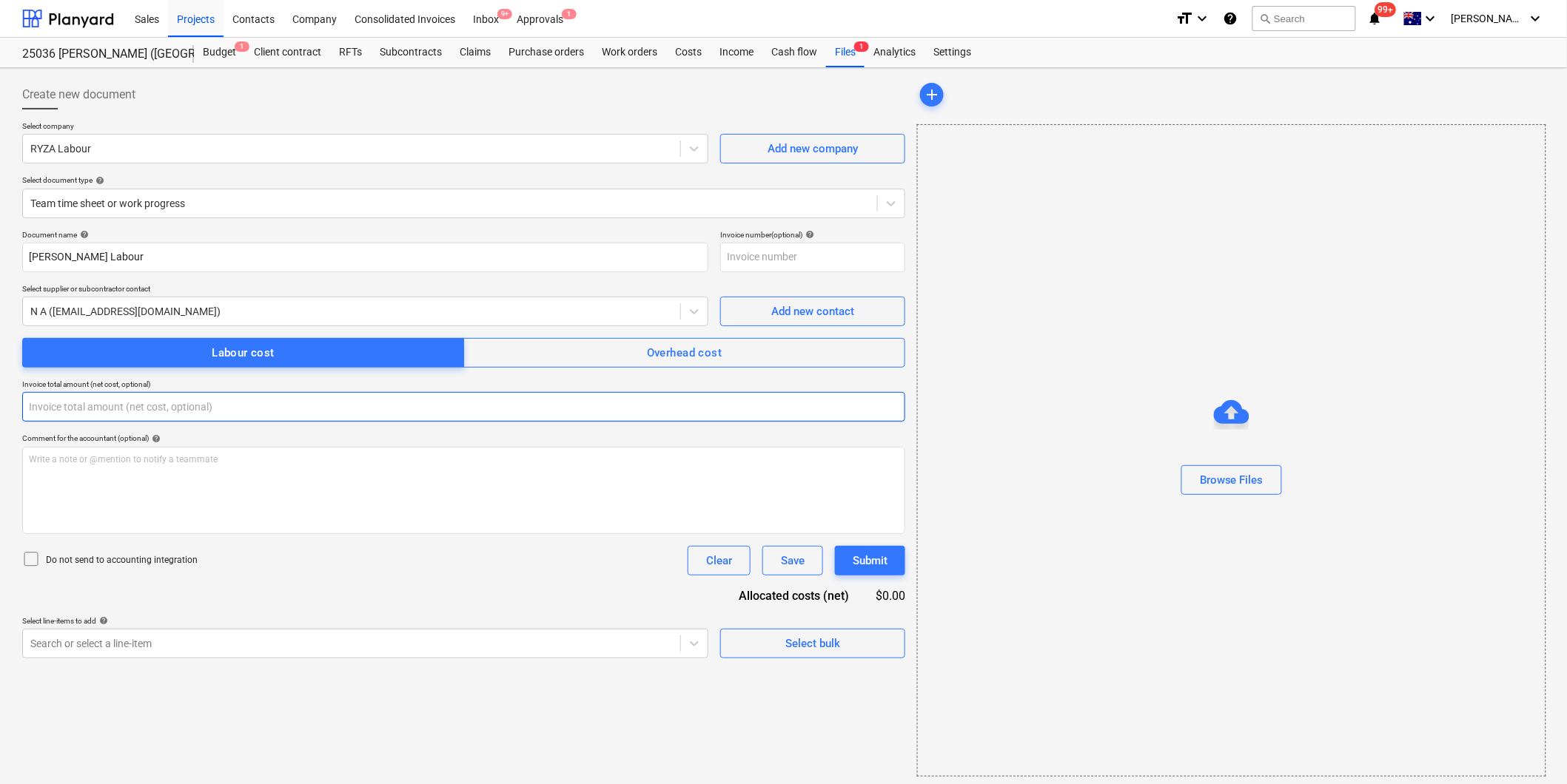
click at [83, 419] on input "text" at bounding box center [464, 406] width 883 height 30
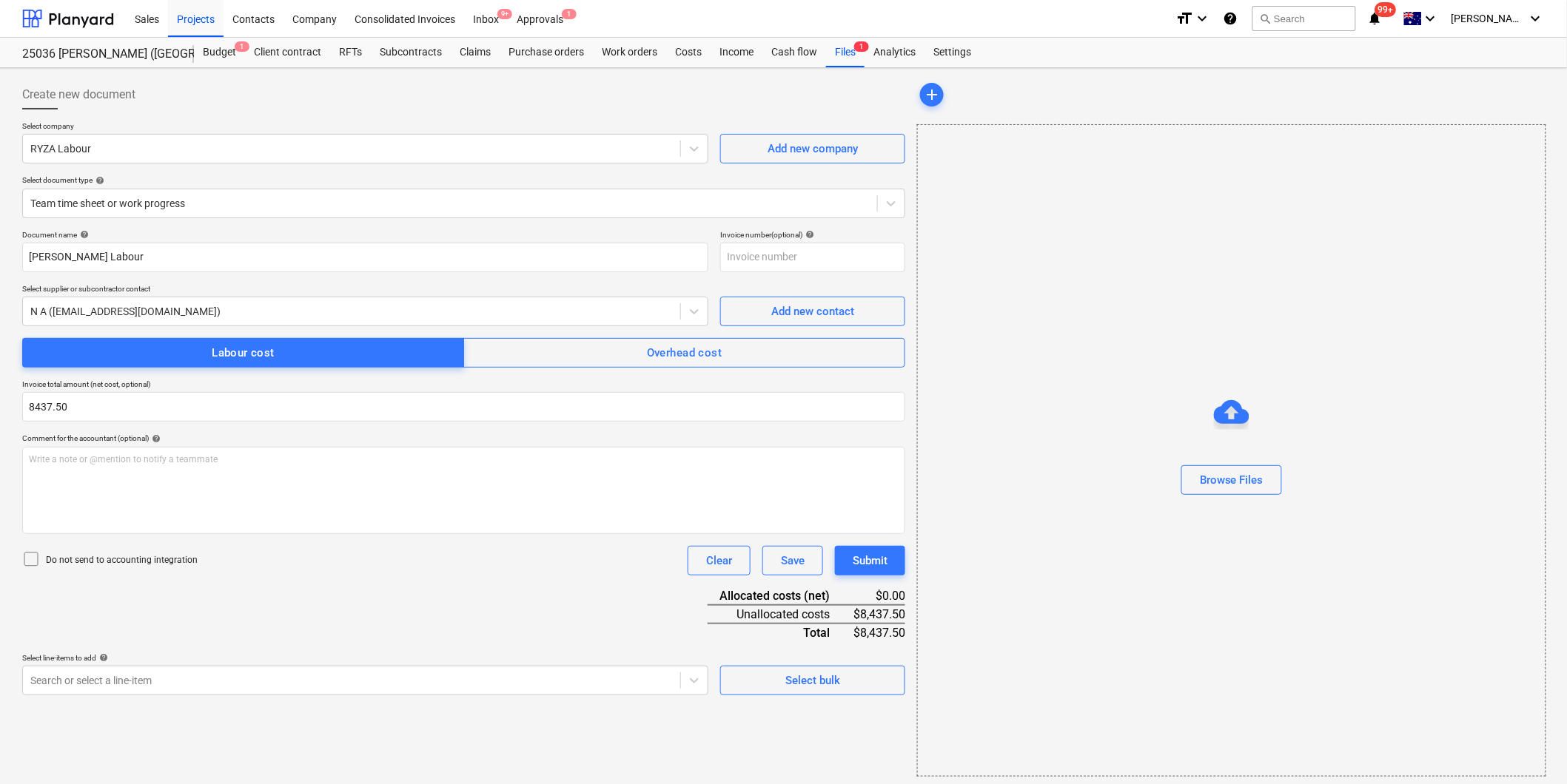
type input "8,437.50"
click at [28, 559] on icon at bounding box center [30, 559] width 18 height 18
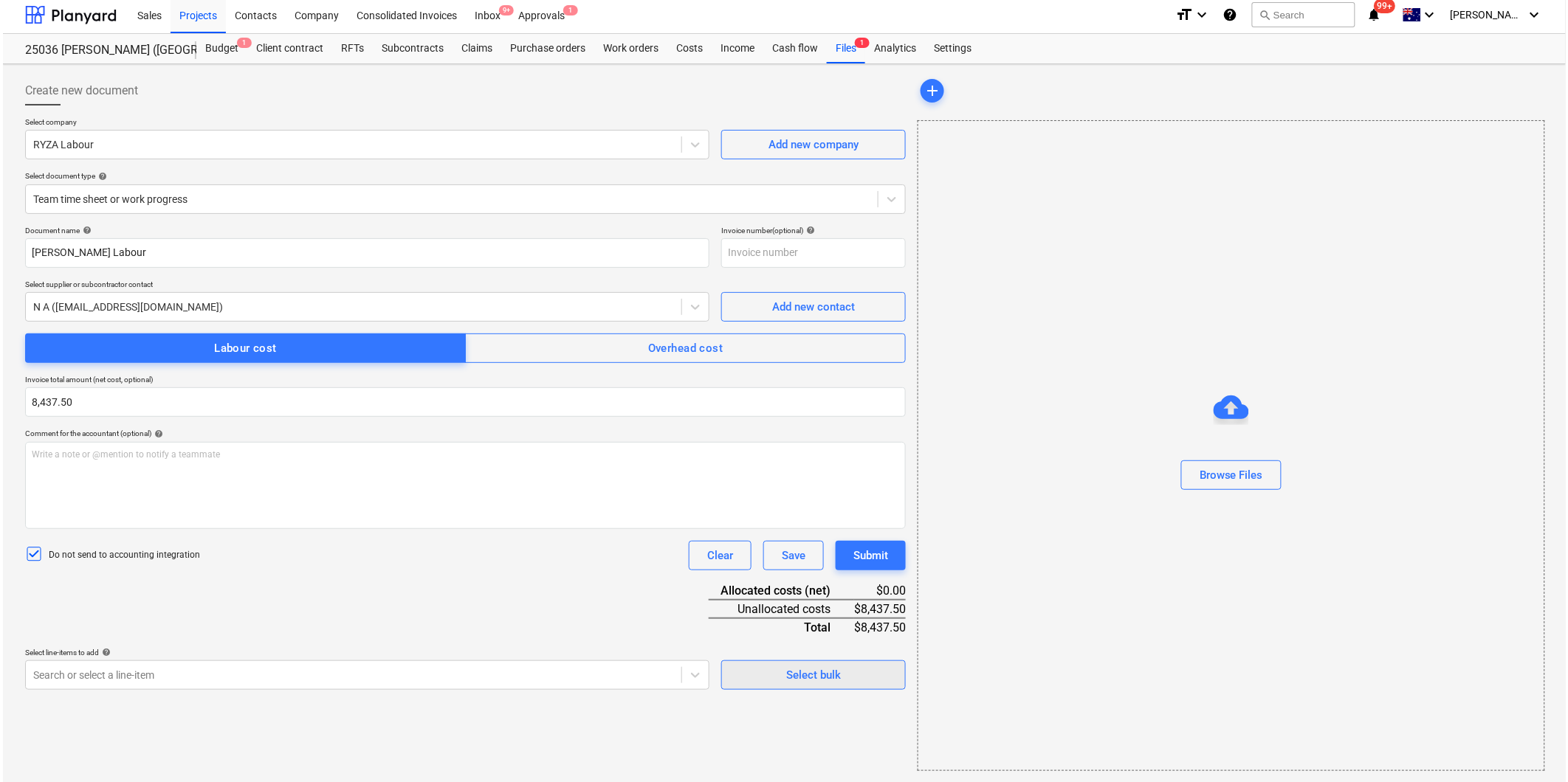
scroll to position [5, 0]
click at [790, 677] on div "Select bulk" at bounding box center [810, 674] width 55 height 19
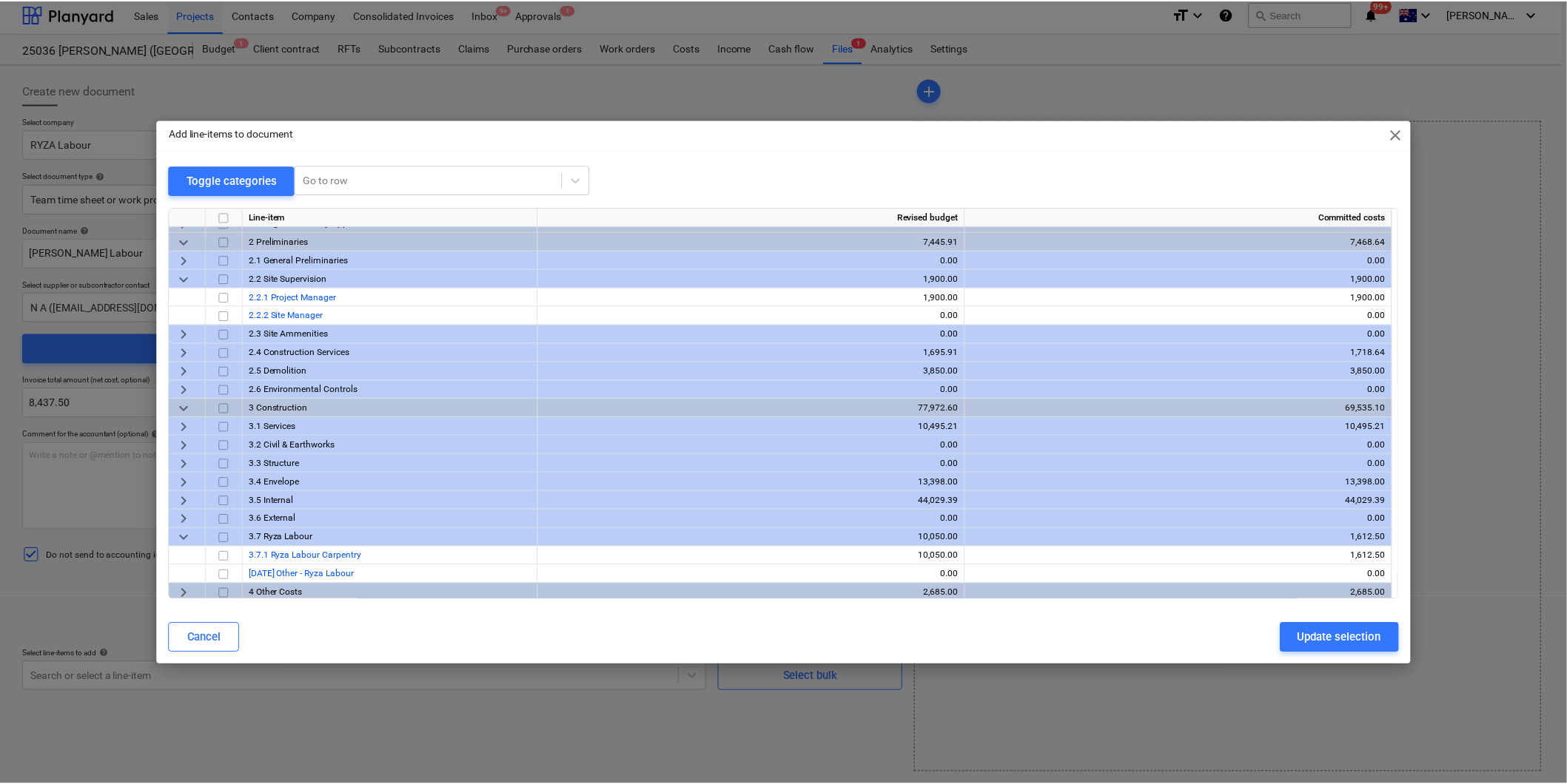
scroll to position [16, 0]
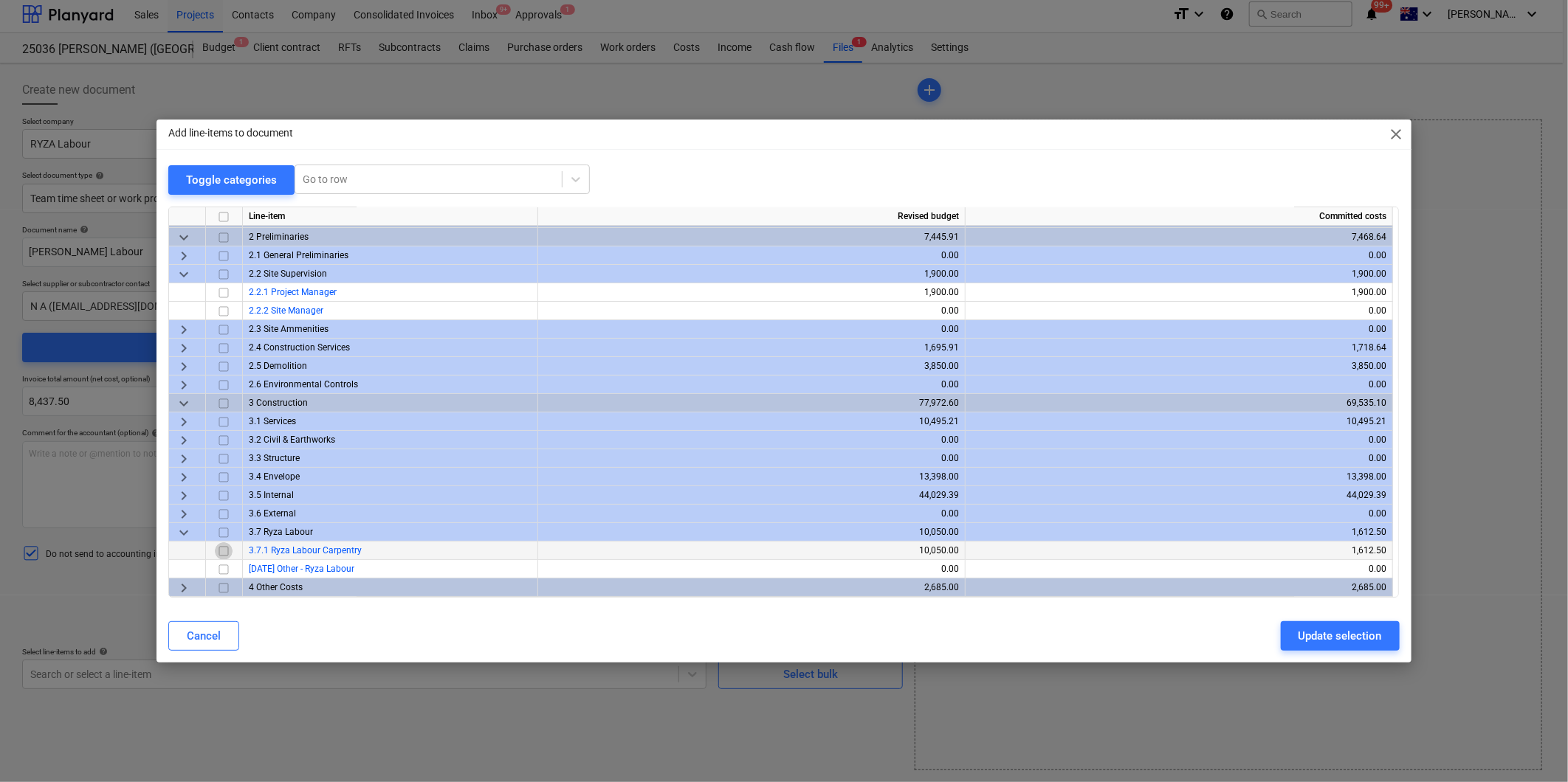
click at [225, 555] on input "checkbox" at bounding box center [223, 550] width 17 height 17
click at [1359, 633] on div "Update selection" at bounding box center [1340, 635] width 84 height 19
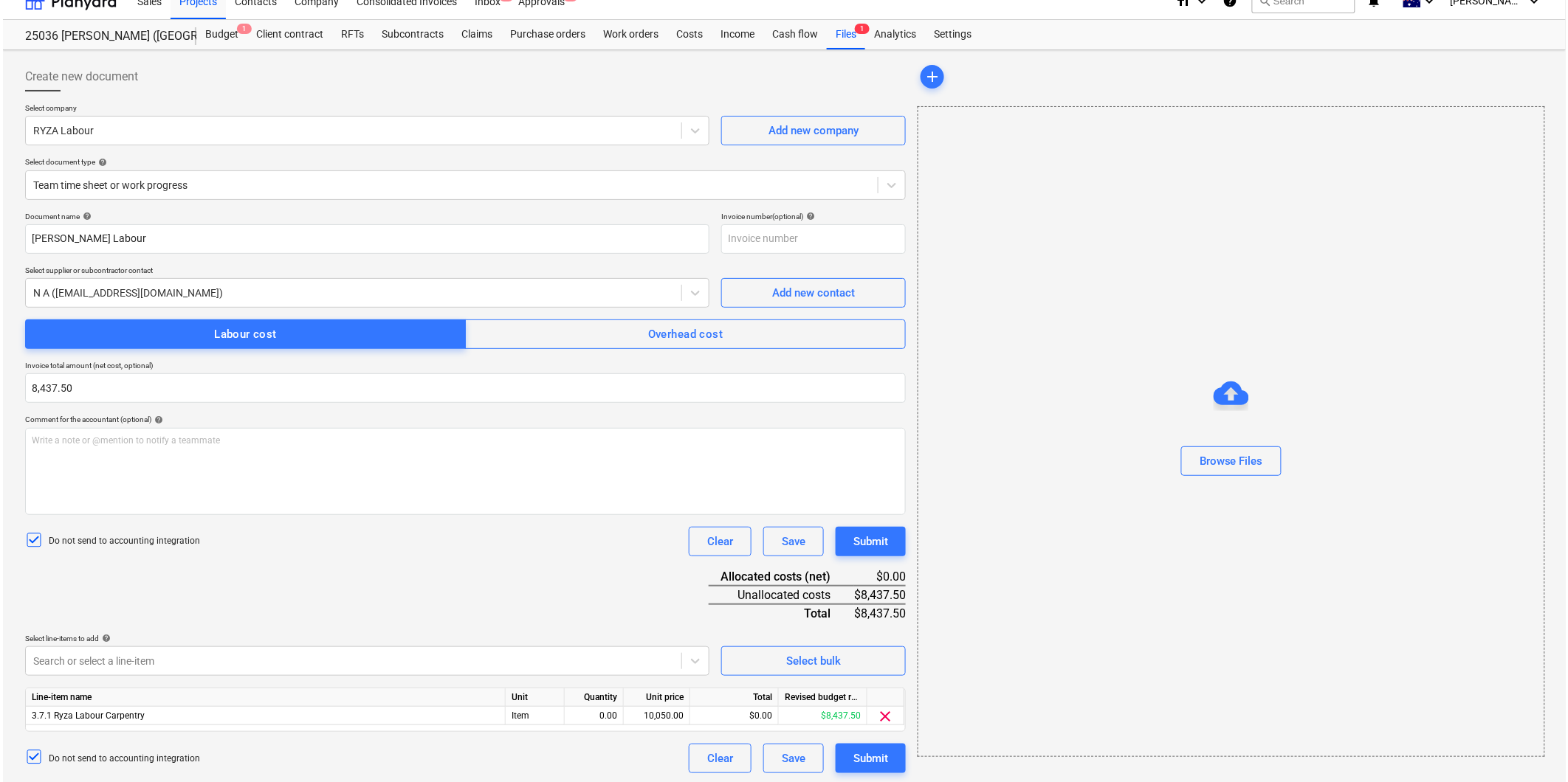
scroll to position [22, 0]
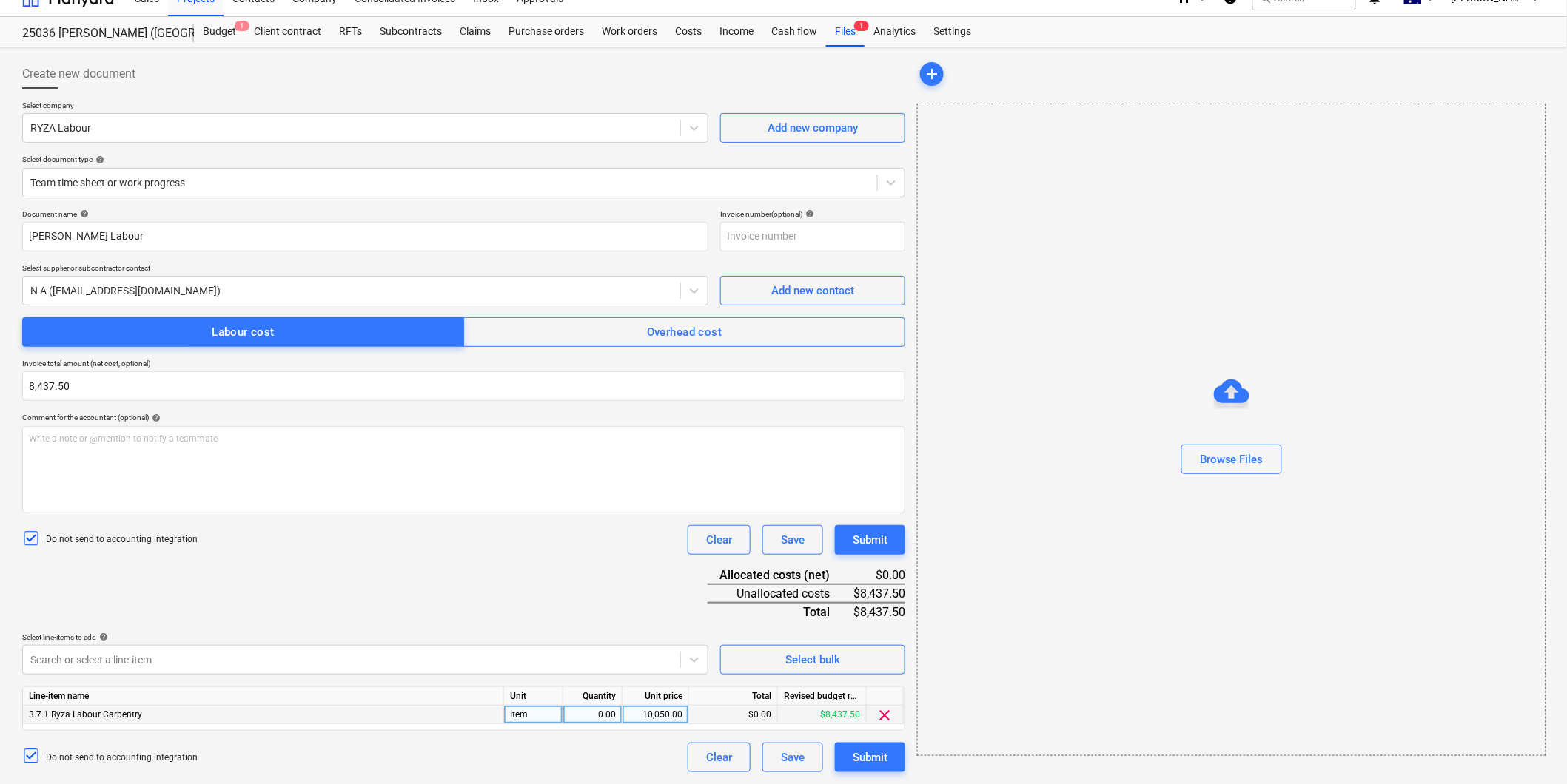
click at [662, 715] on div "10,050.00" at bounding box center [655, 715] width 54 height 18
type input "8437.50"
click at [599, 713] on div "0.00" at bounding box center [592, 715] width 46 height 18
type input "1"
click at [542, 572] on div "Document name help [PERSON_NAME] Labour Invoice number (optional) help Select s…" at bounding box center [464, 491] width 883 height 563
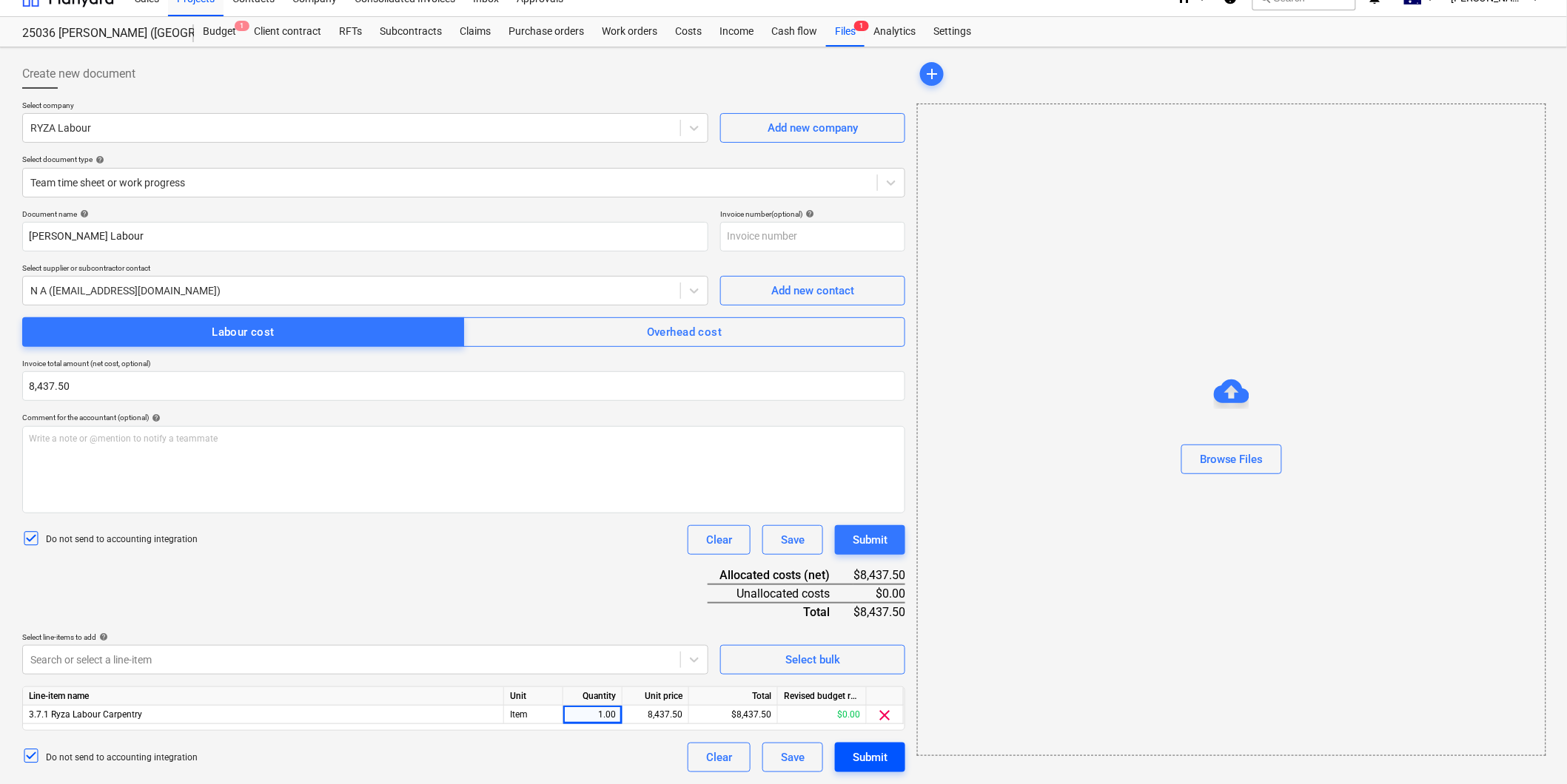
click at [870, 758] on div "Submit" at bounding box center [870, 757] width 35 height 19
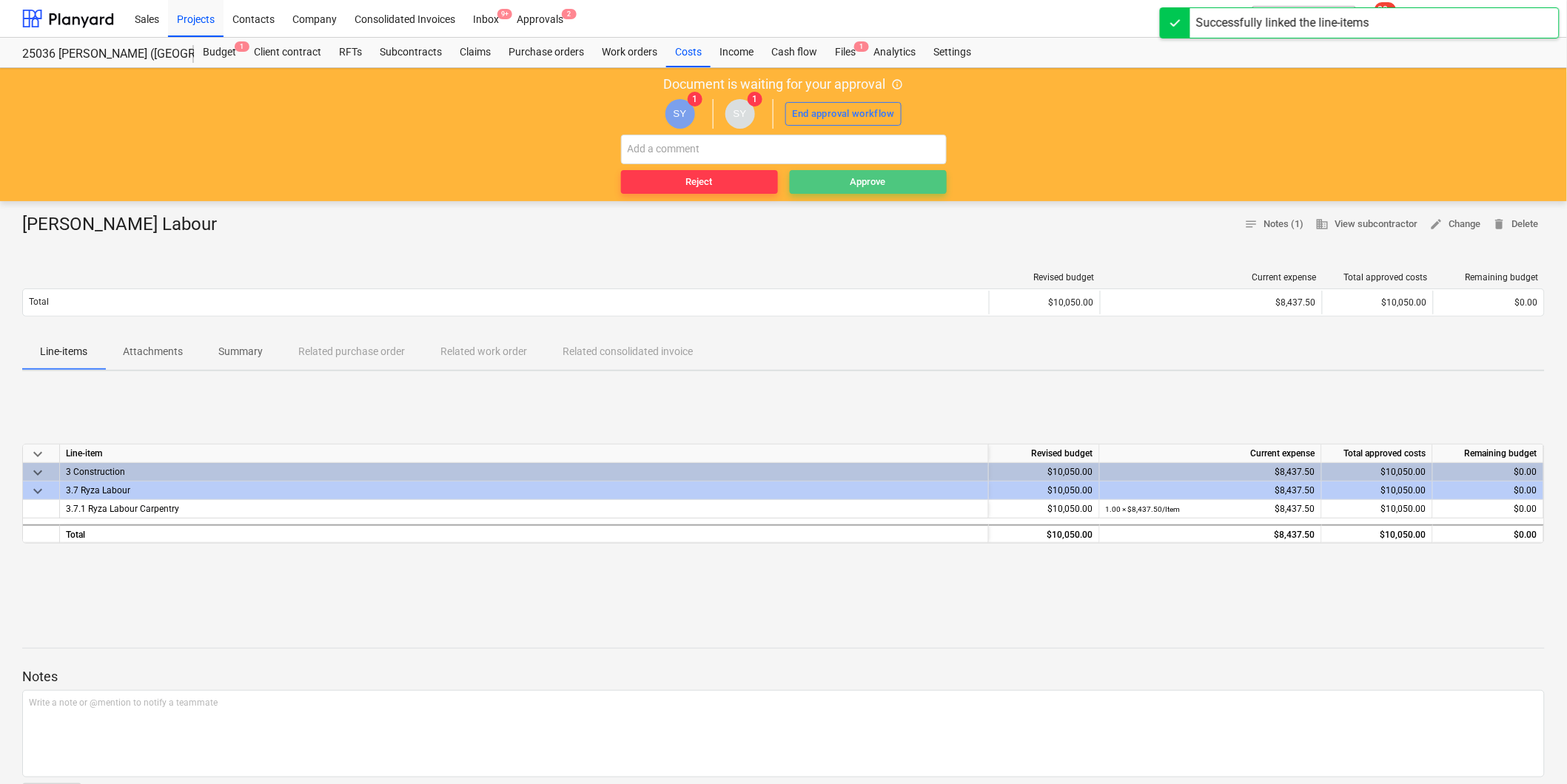
click at [894, 180] on span "Approve" at bounding box center [868, 182] width 145 height 17
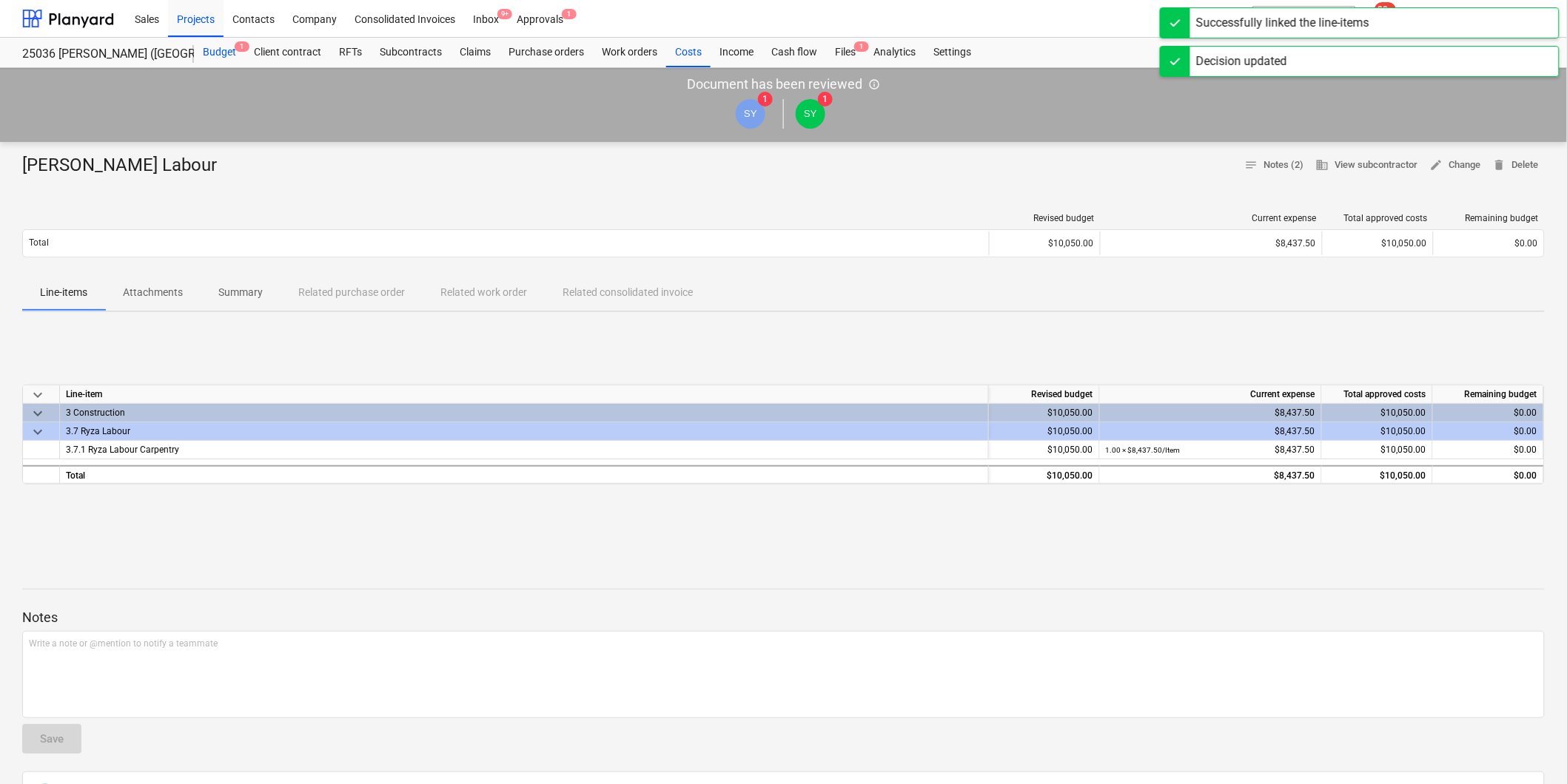
click at [207, 53] on div "Budget 1" at bounding box center [219, 53] width 51 height 30
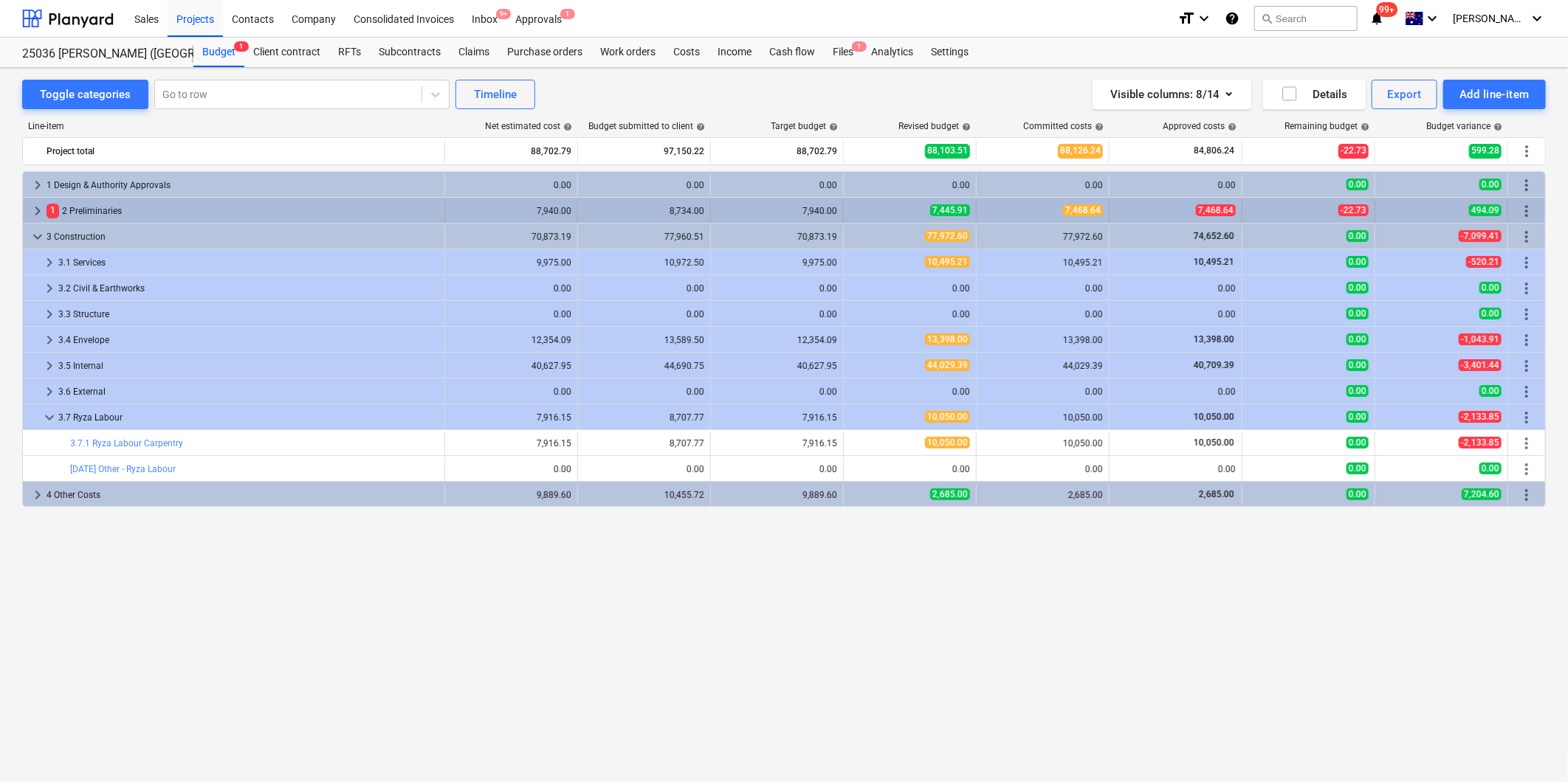
click at [35, 208] on span "keyboard_arrow_right" at bounding box center [37, 210] width 17 height 17
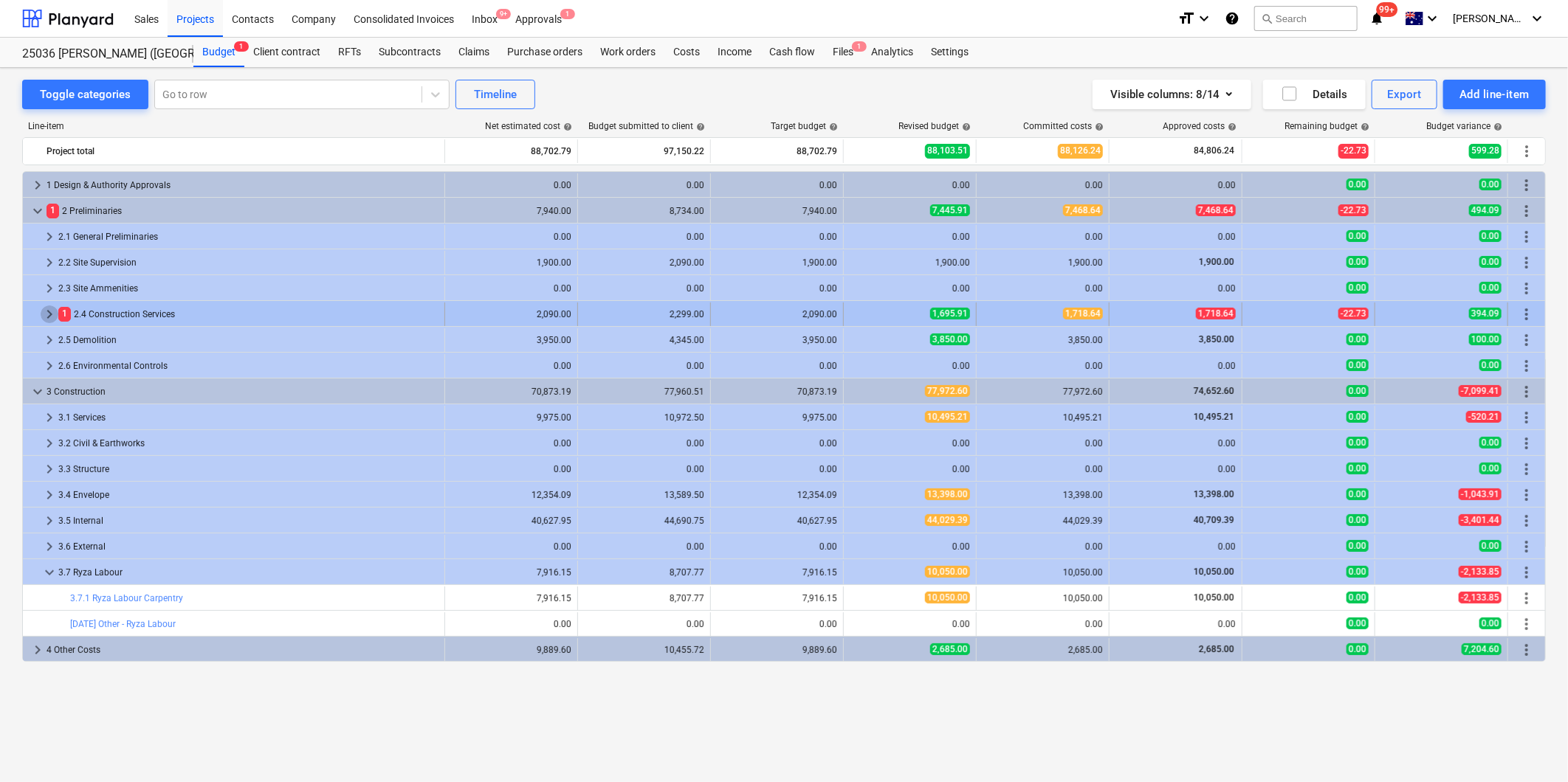
click at [50, 314] on span "keyboard_arrow_right" at bounding box center [49, 314] width 17 height 17
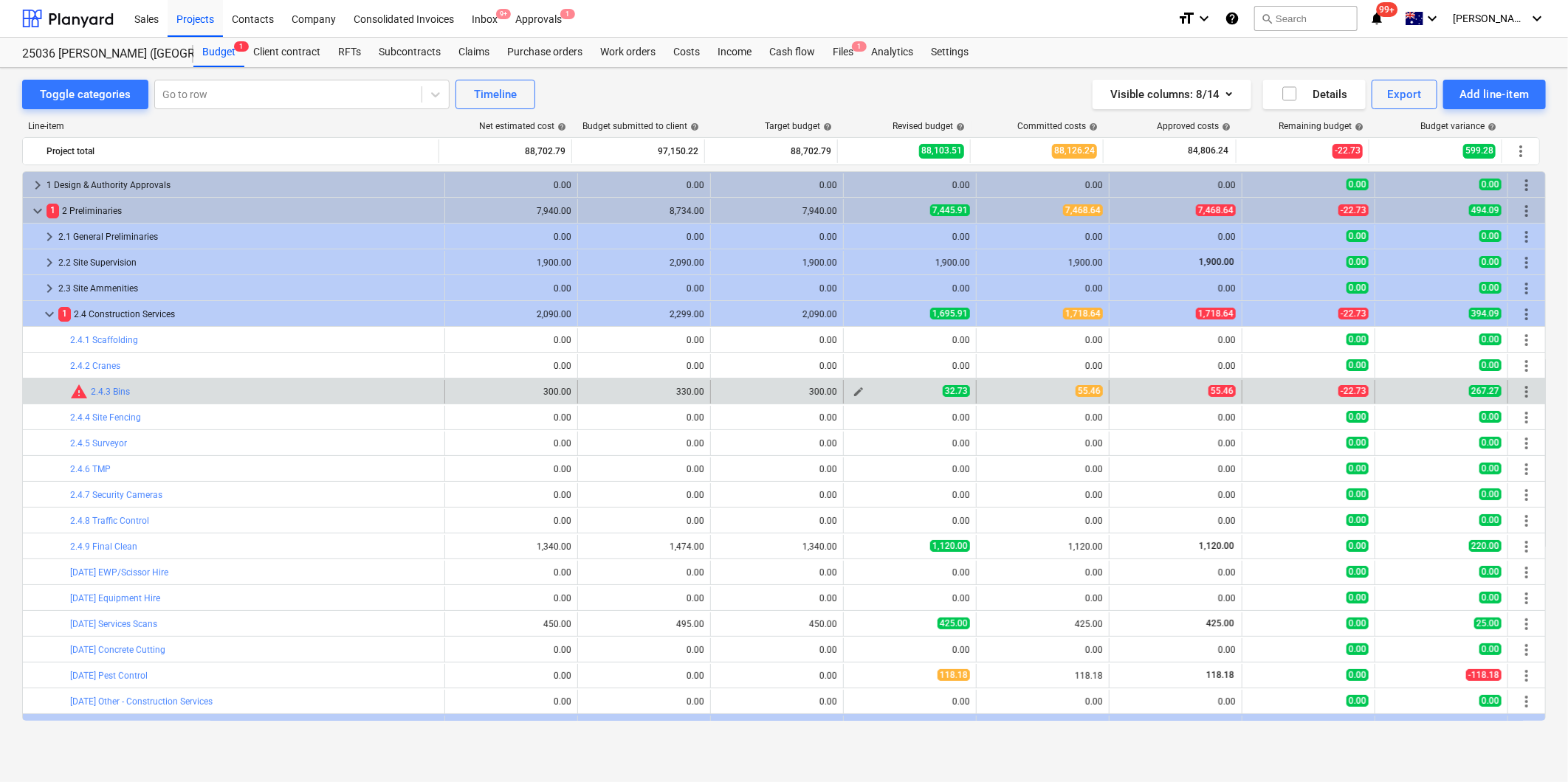
click at [853, 392] on span "edit" at bounding box center [859, 392] width 12 height 12
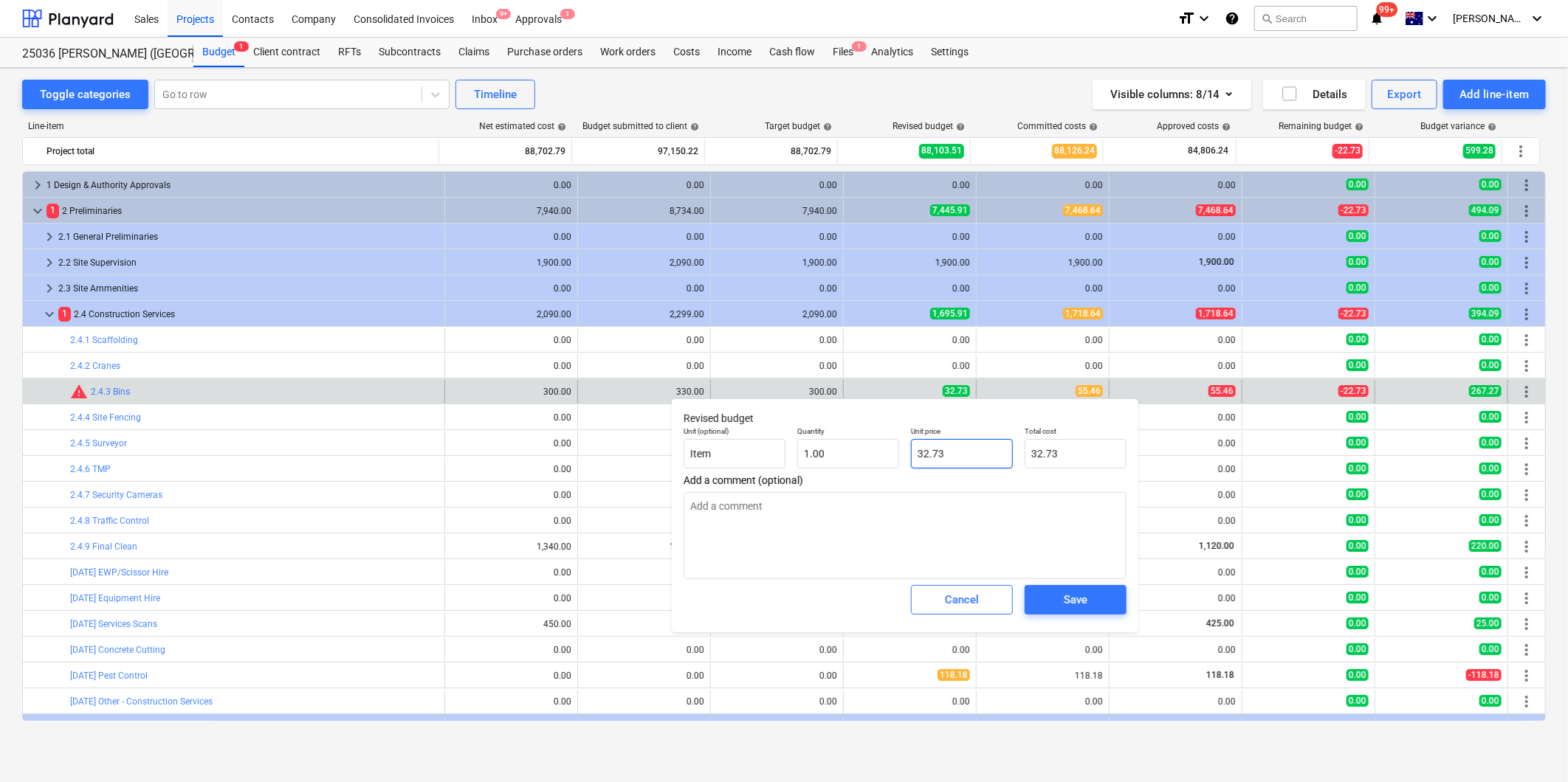
drag, startPoint x: 967, startPoint y: 452, endPoint x: 719, endPoint y: 432, distance: 248.8
click at [743, 434] on div "Unit (optional) Item Quantity 1.00 Unit price 32.73 Total cost 32.73" at bounding box center [904, 447] width 455 height 54
type textarea "x"
type input "5"
type input "5.00"
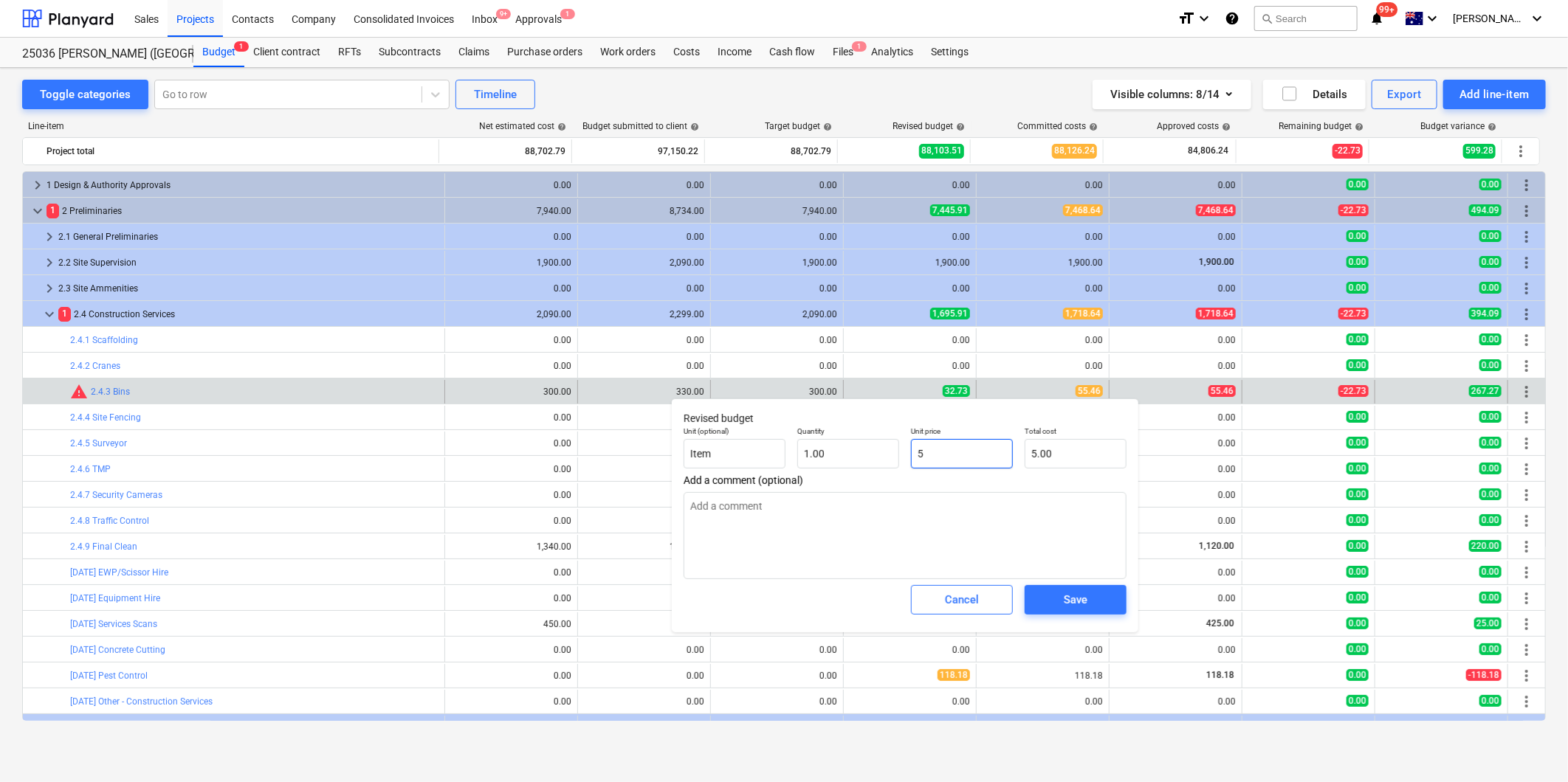
type textarea "x"
type input "55"
type input "55.00"
type textarea "x"
type input "55."
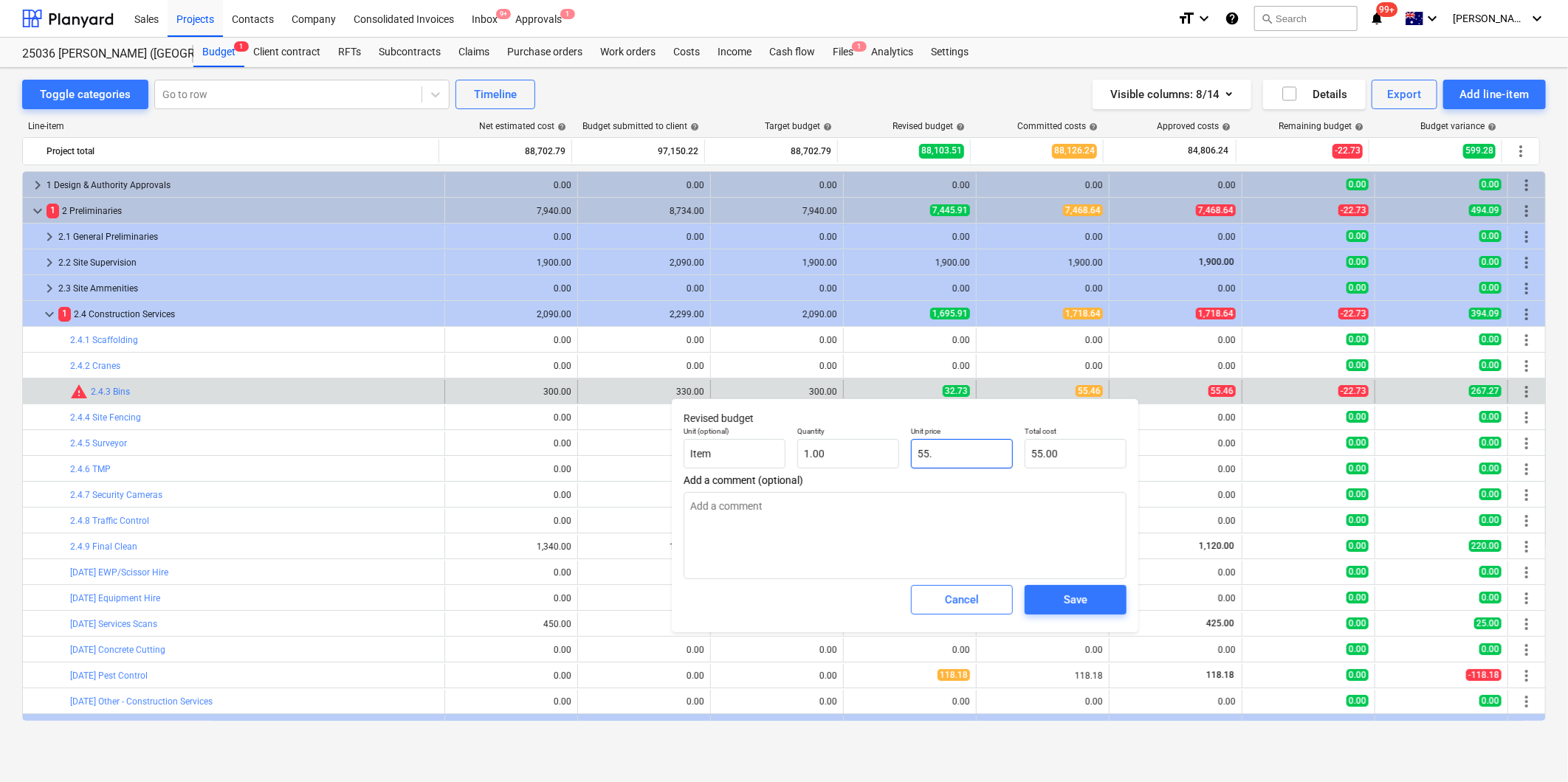
type textarea "x"
type input "55.4"
type input "55.40"
type textarea "x"
type input "55.46"
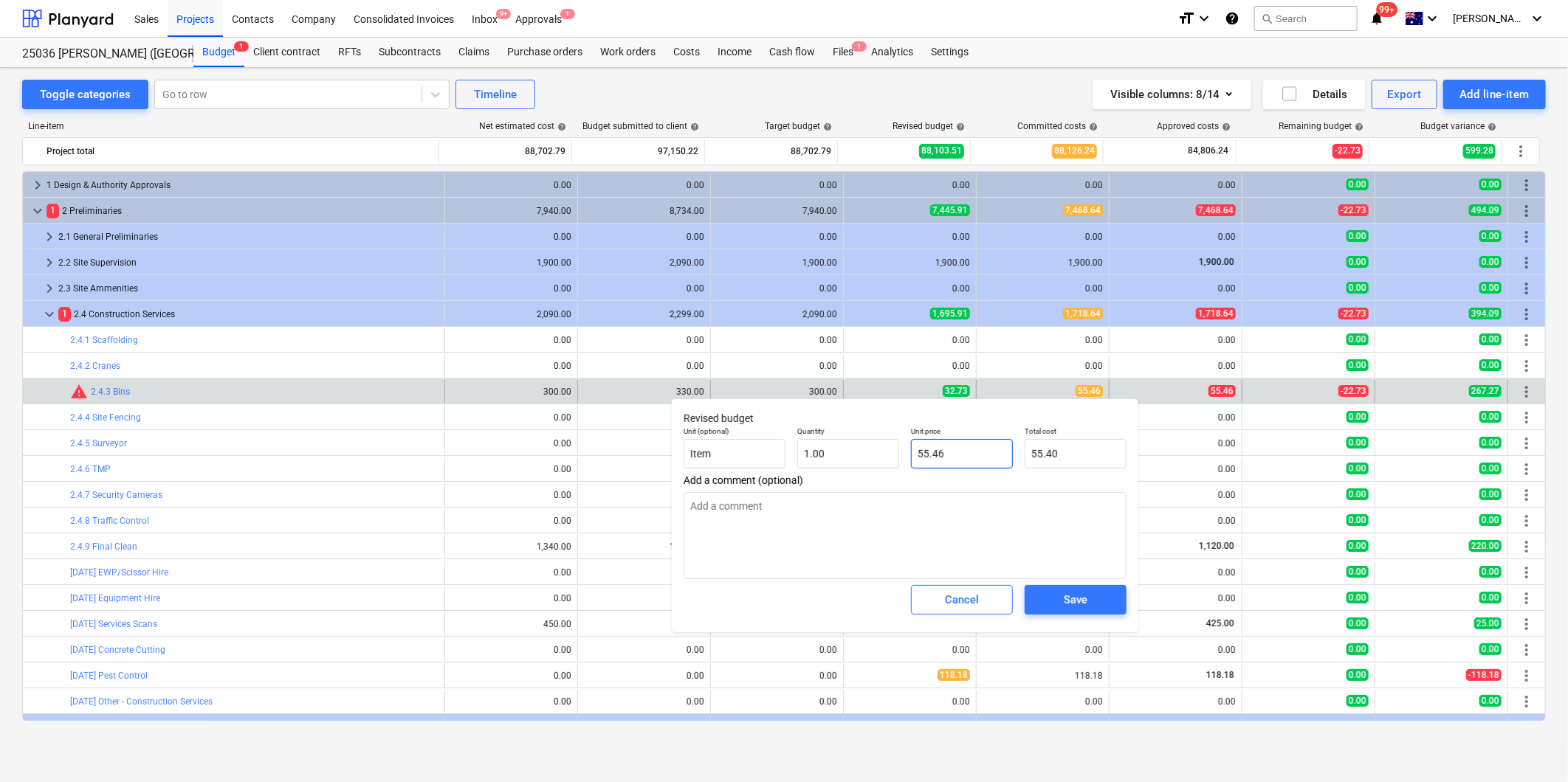
type input "55.46"
click at [1068, 604] on div "Save" at bounding box center [1075, 600] width 24 height 19
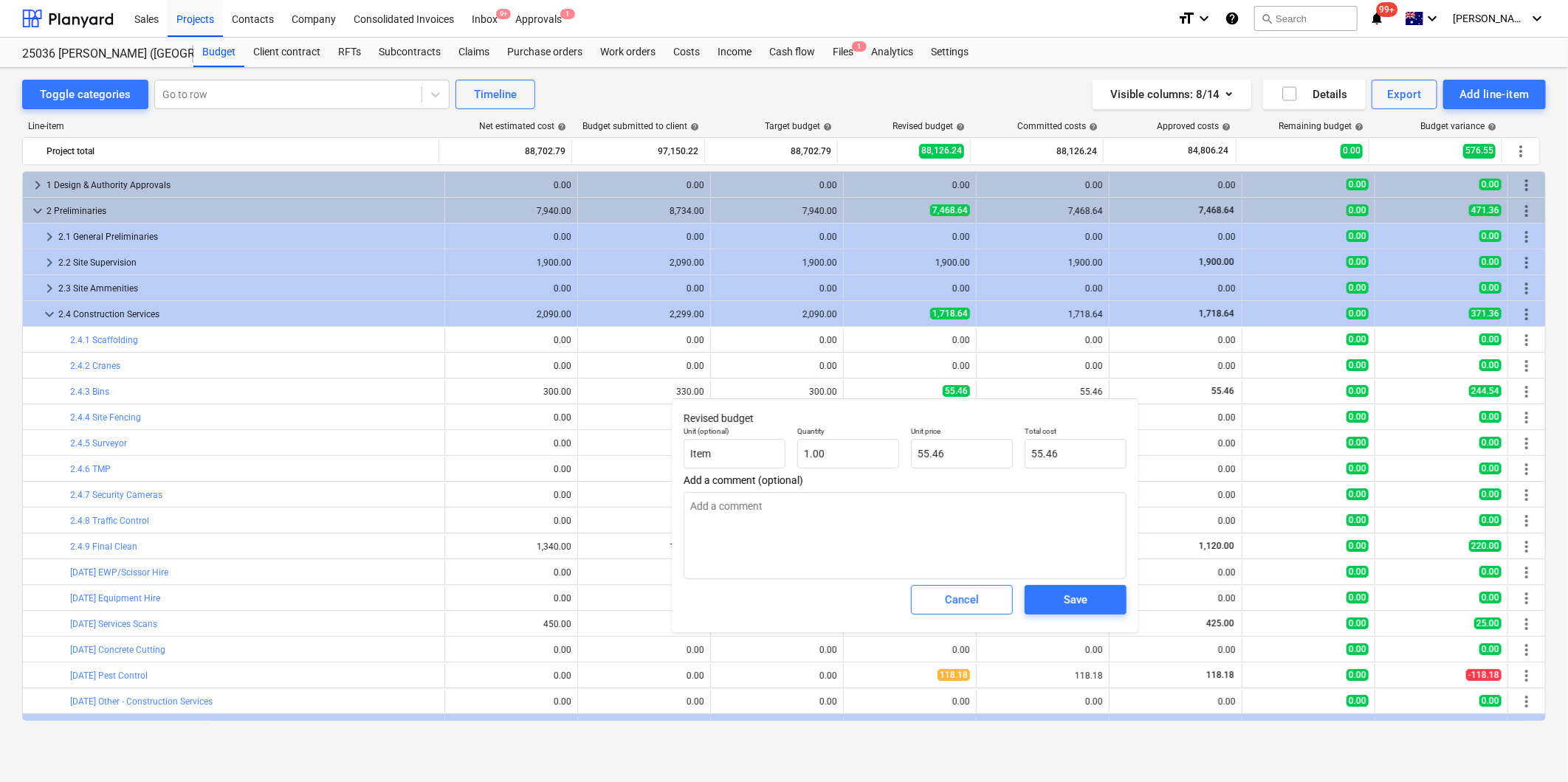
type textarea "x"
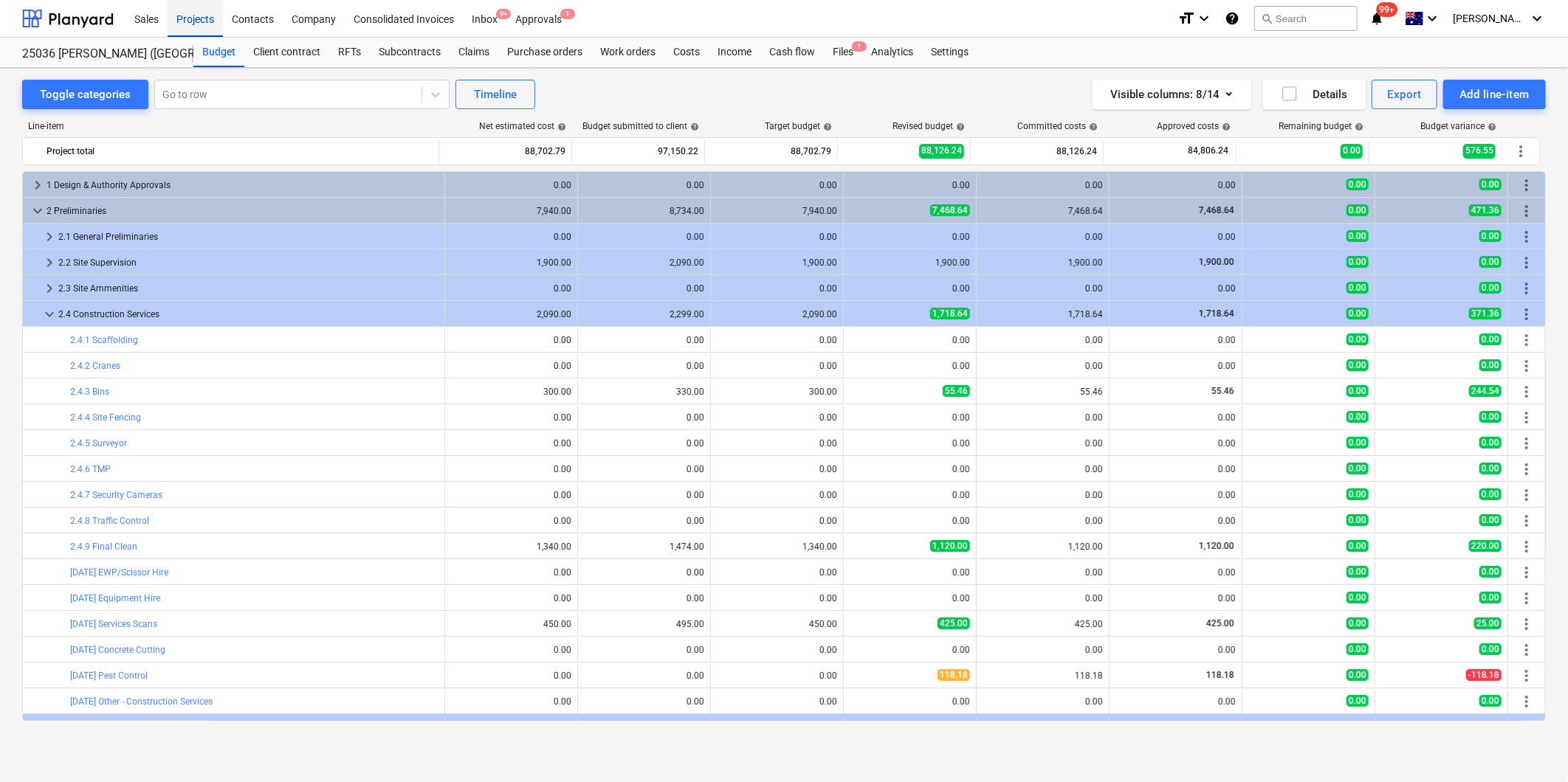
click at [195, 16] on div "Projects" at bounding box center [195, 18] width 55 height 38
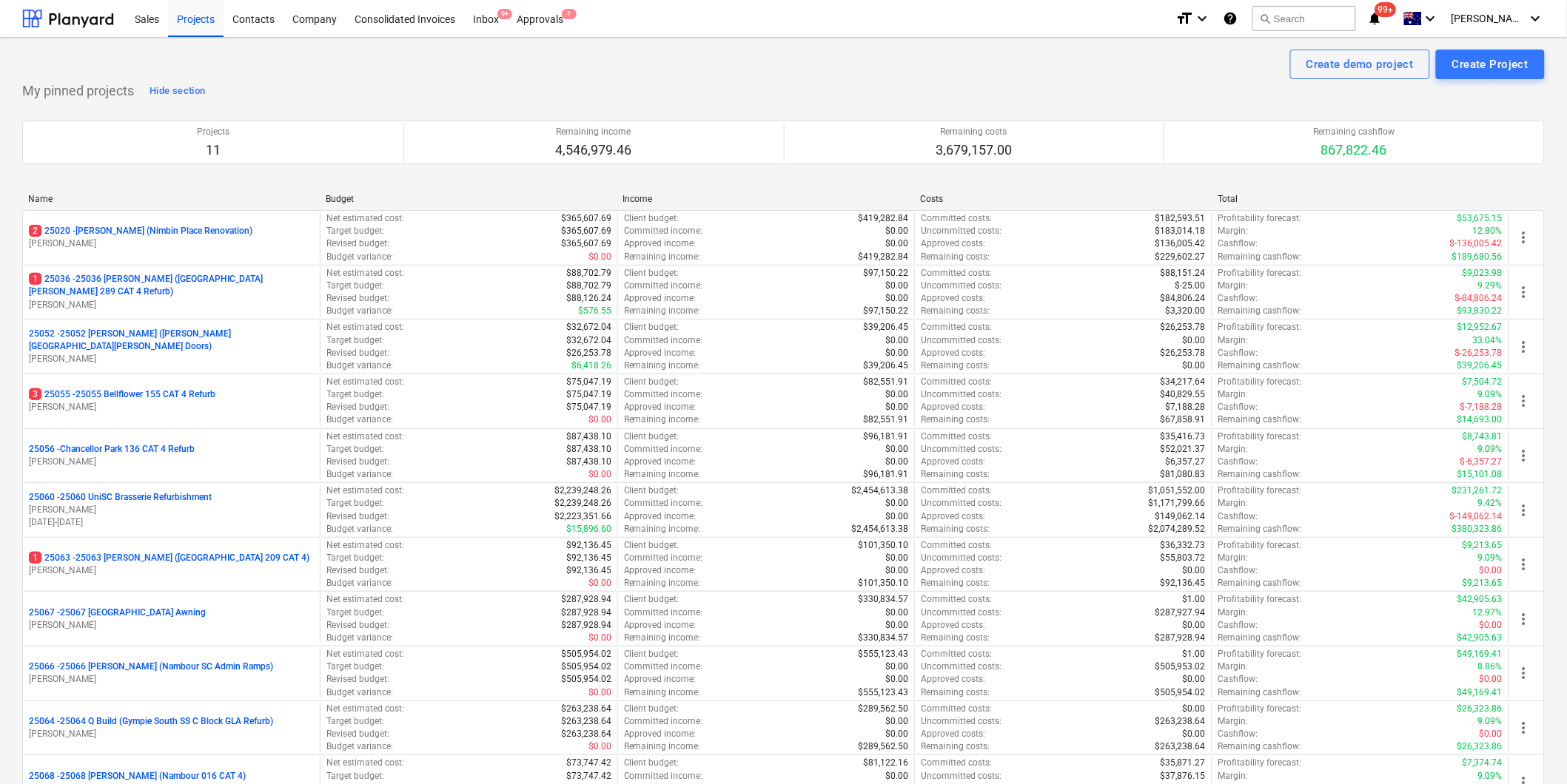
click at [860, 75] on div "Create demo project Create Project" at bounding box center [783, 64] width 1522 height 30
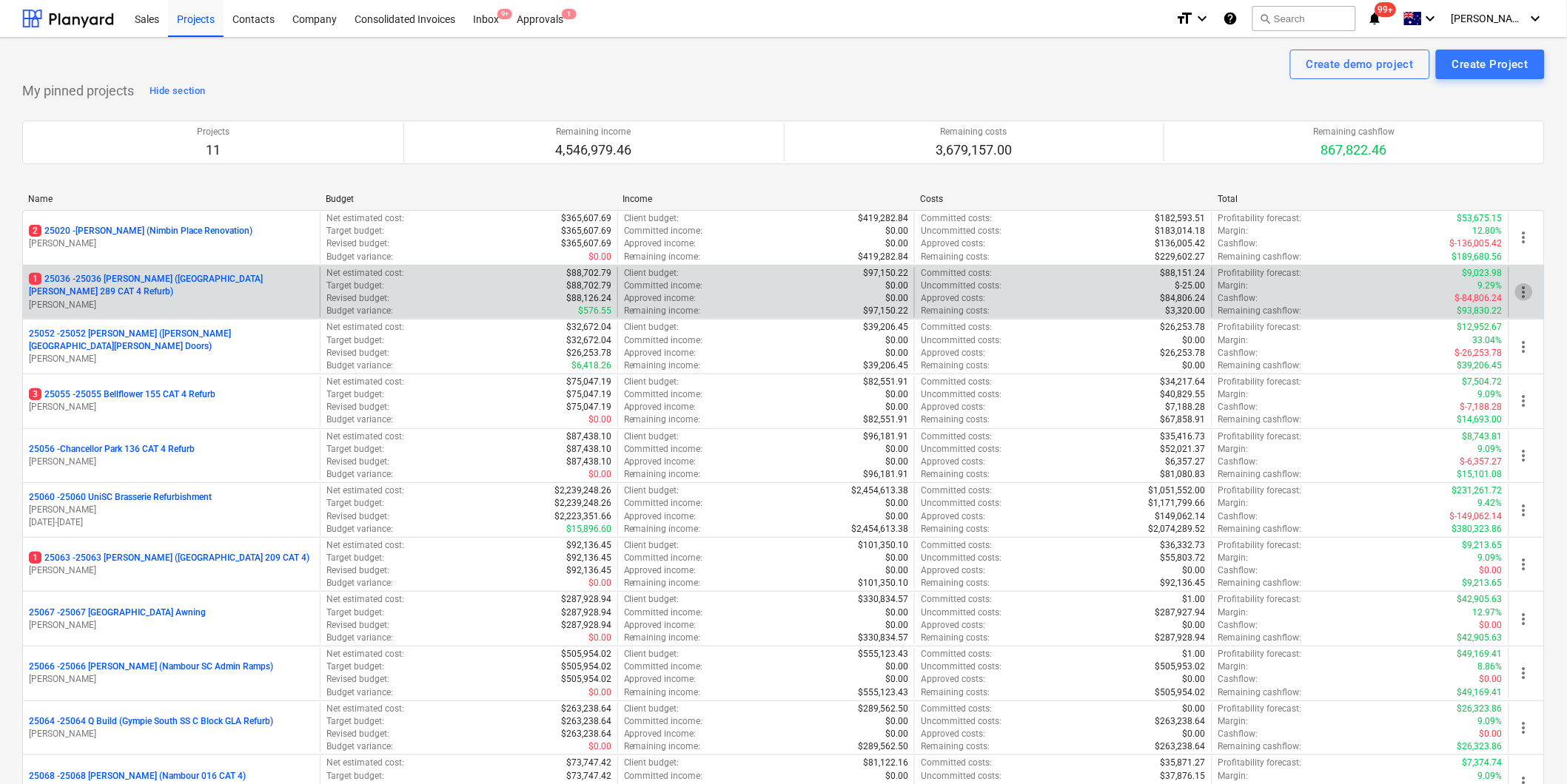
click at [1521, 291] on span "more_vert" at bounding box center [1524, 292] width 18 height 18
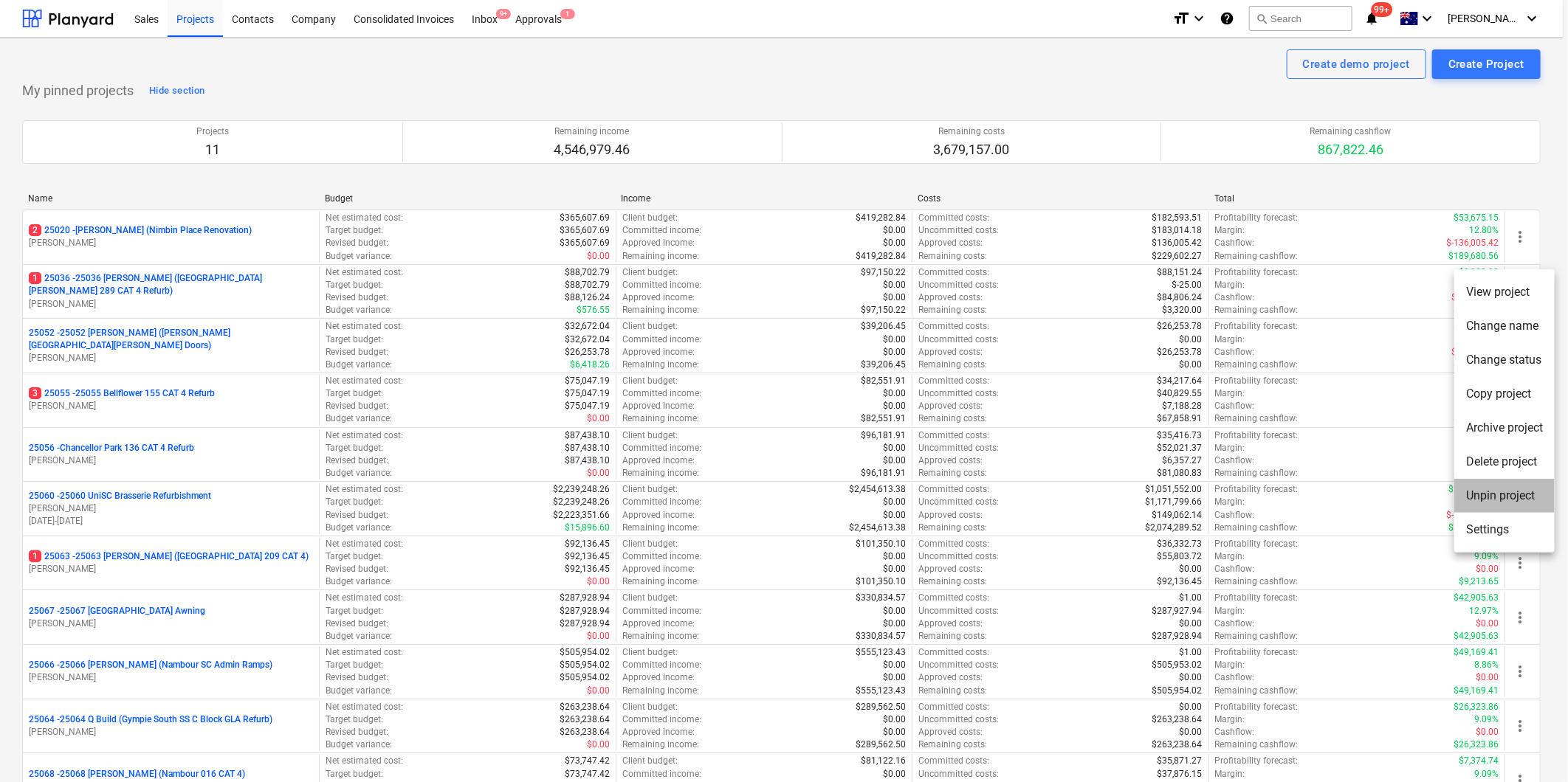
click at [1516, 502] on li "Unpin project" at bounding box center [1504, 496] width 100 height 34
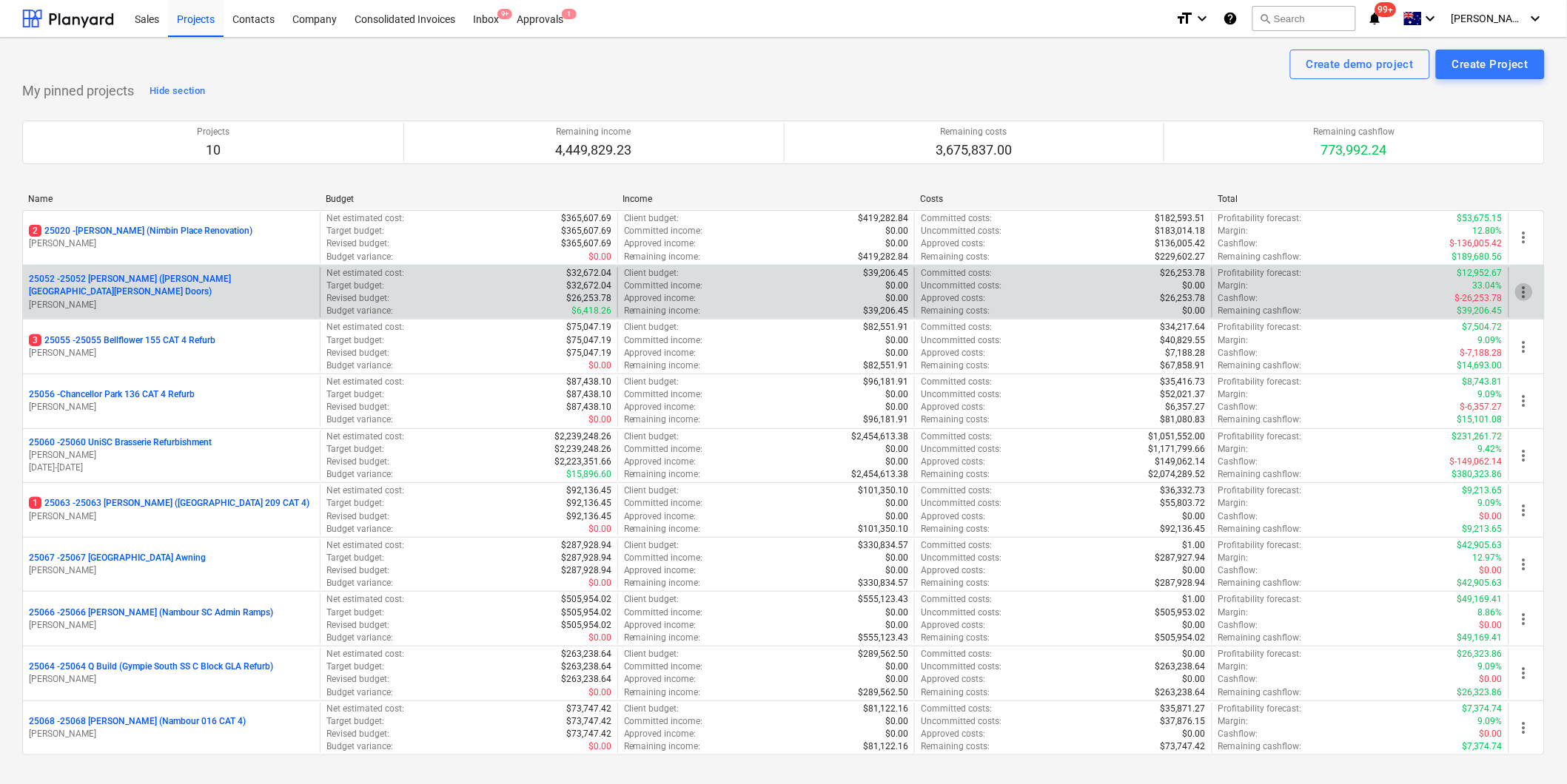
click at [1530, 291] on span "more_vert" at bounding box center [1524, 292] width 18 height 18
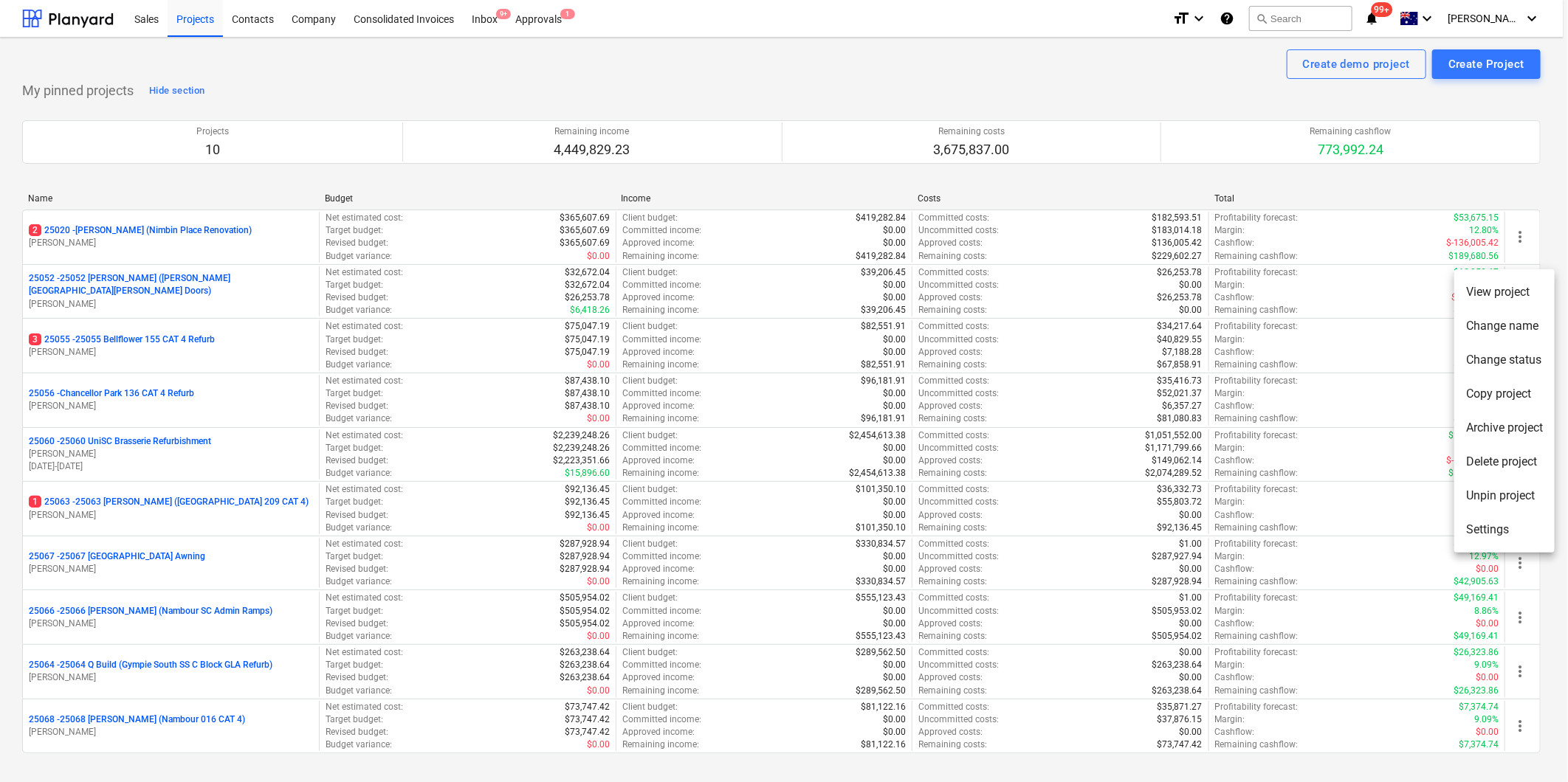
click at [1504, 494] on li "Unpin project" at bounding box center [1504, 496] width 100 height 34
